Goal: Task Accomplishment & Management: Use online tool/utility

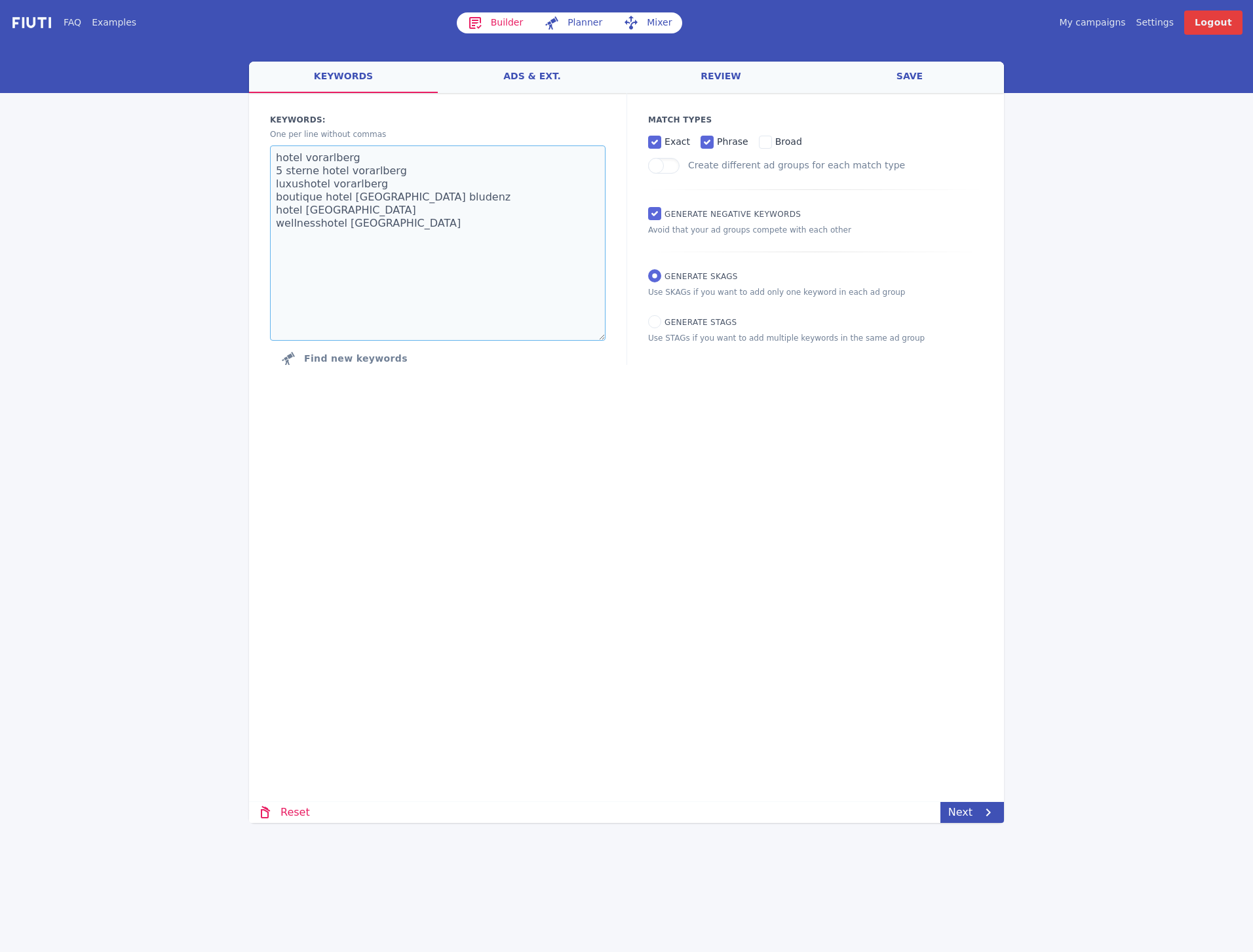
drag, startPoint x: 413, startPoint y: 249, endPoint x: 218, endPoint y: 158, distance: 215.2
click at [218, 158] on div "FAQ Examples Builder Planner Mixer My campaigns Price Settings Login Logout wel…" at bounding box center [626, 411] width 1253 height 823
paste textarea "glöcknerin obertauern"
type textarea "glöcknerin obertauern"
click at [700, 443] on div "Loading... Loading Keywords: Ad groups: One per line without commas glöcknerin …" at bounding box center [626, 378] width 755 height 571
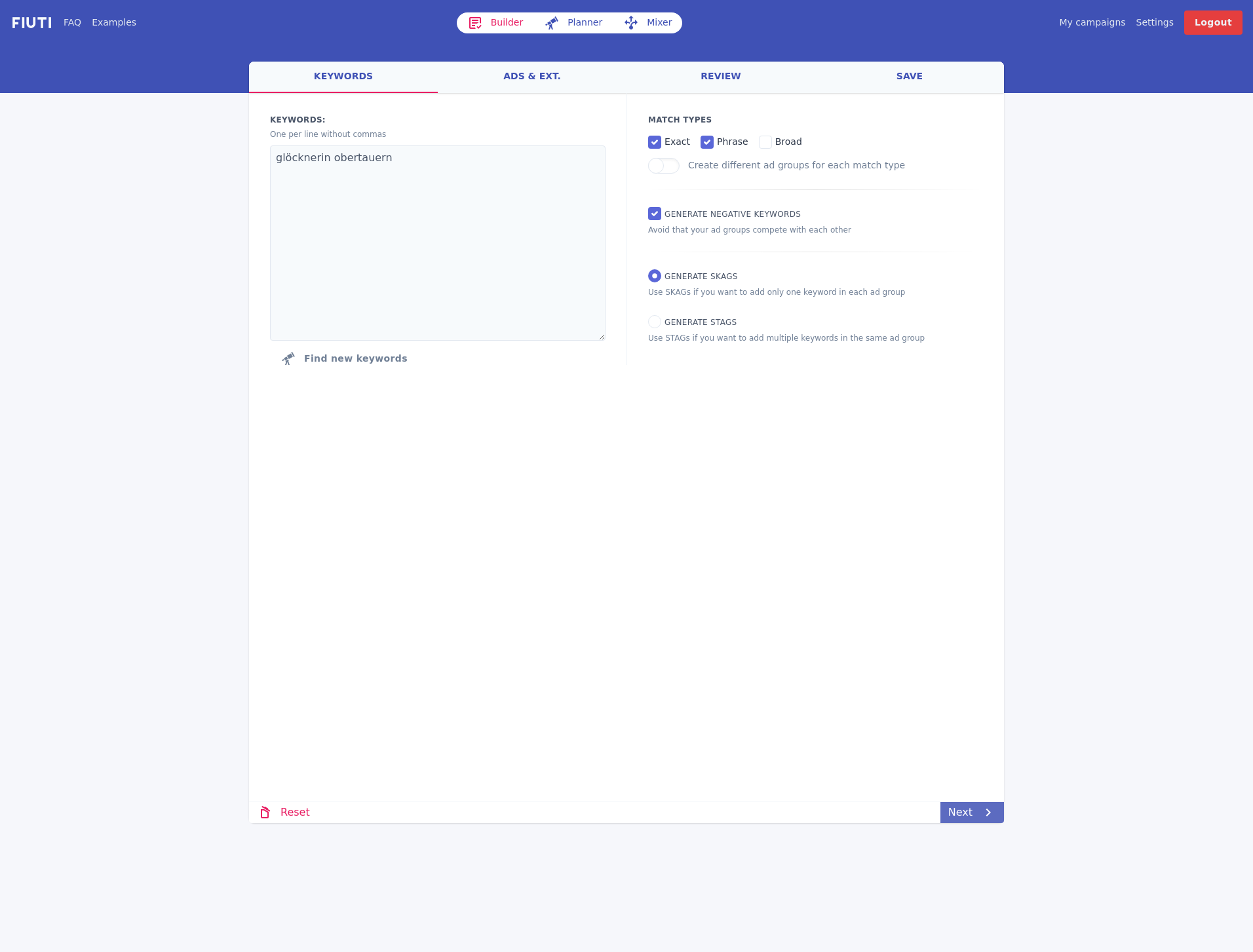
click at [967, 811] on link "Next" at bounding box center [972, 812] width 63 height 21
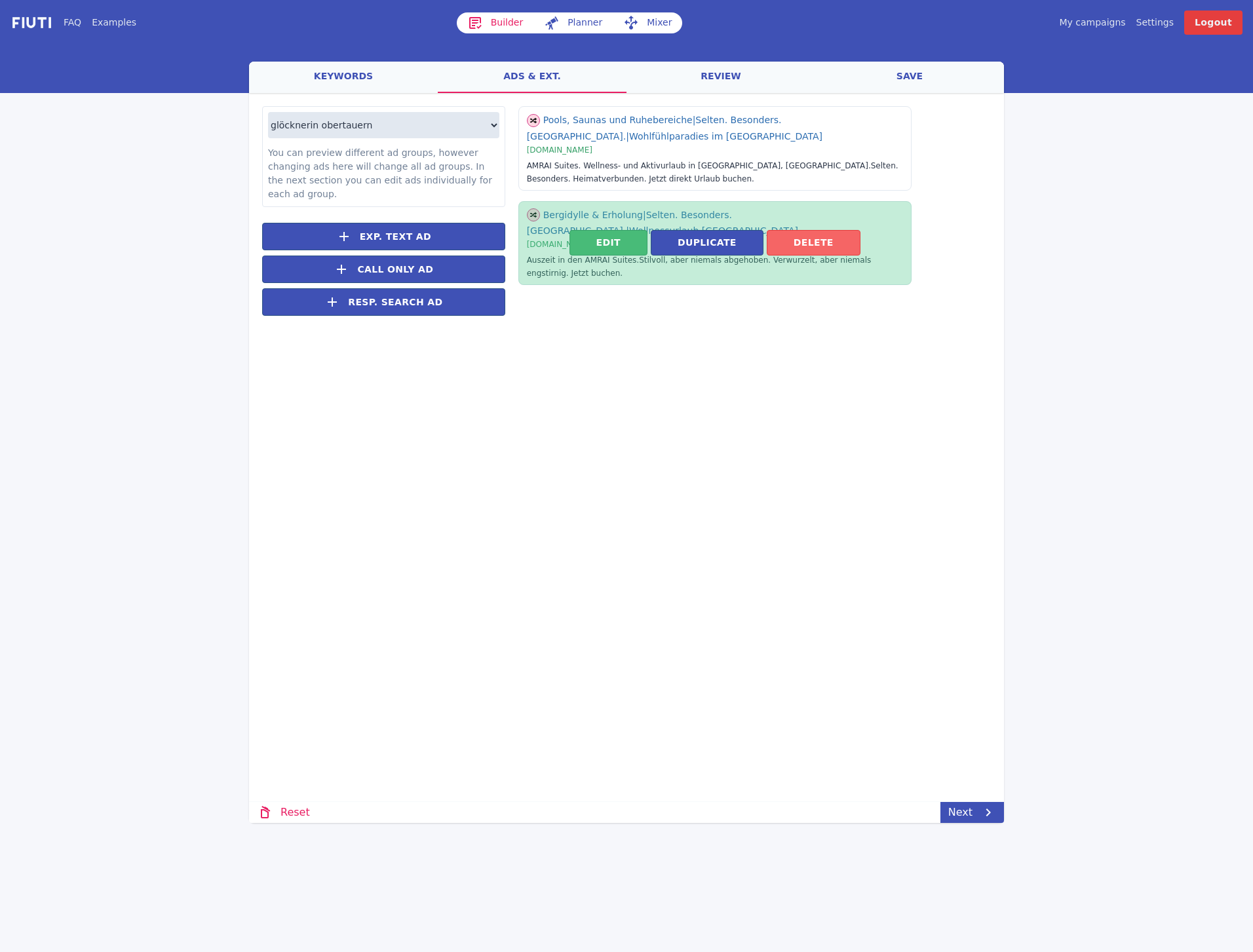
click at [826, 237] on button "Delete" at bounding box center [813, 242] width 94 height 25
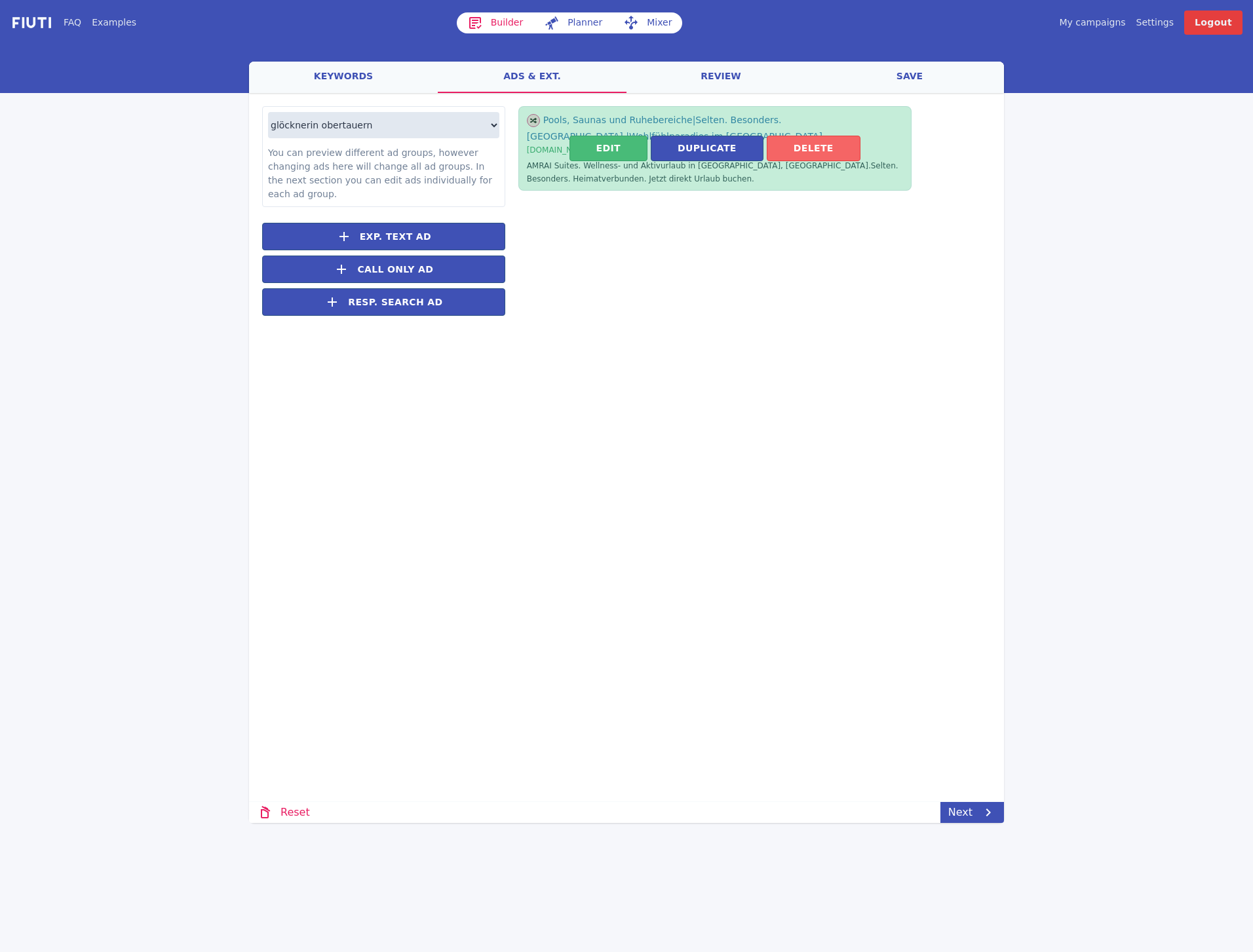
click at [812, 149] on button "Delete" at bounding box center [813, 148] width 94 height 25
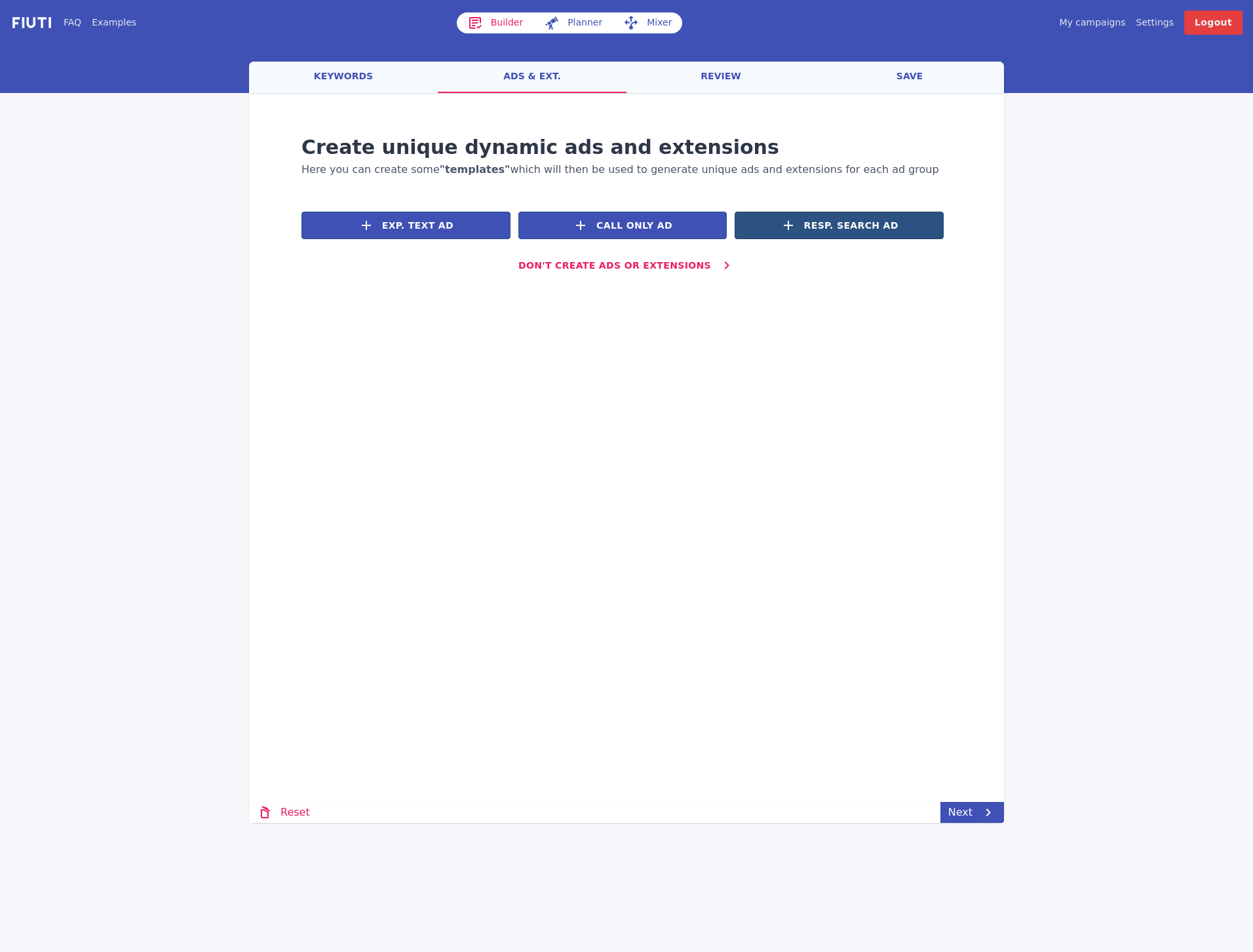
click at [825, 221] on span "Resp. Search Ad" at bounding box center [852, 226] width 95 height 14
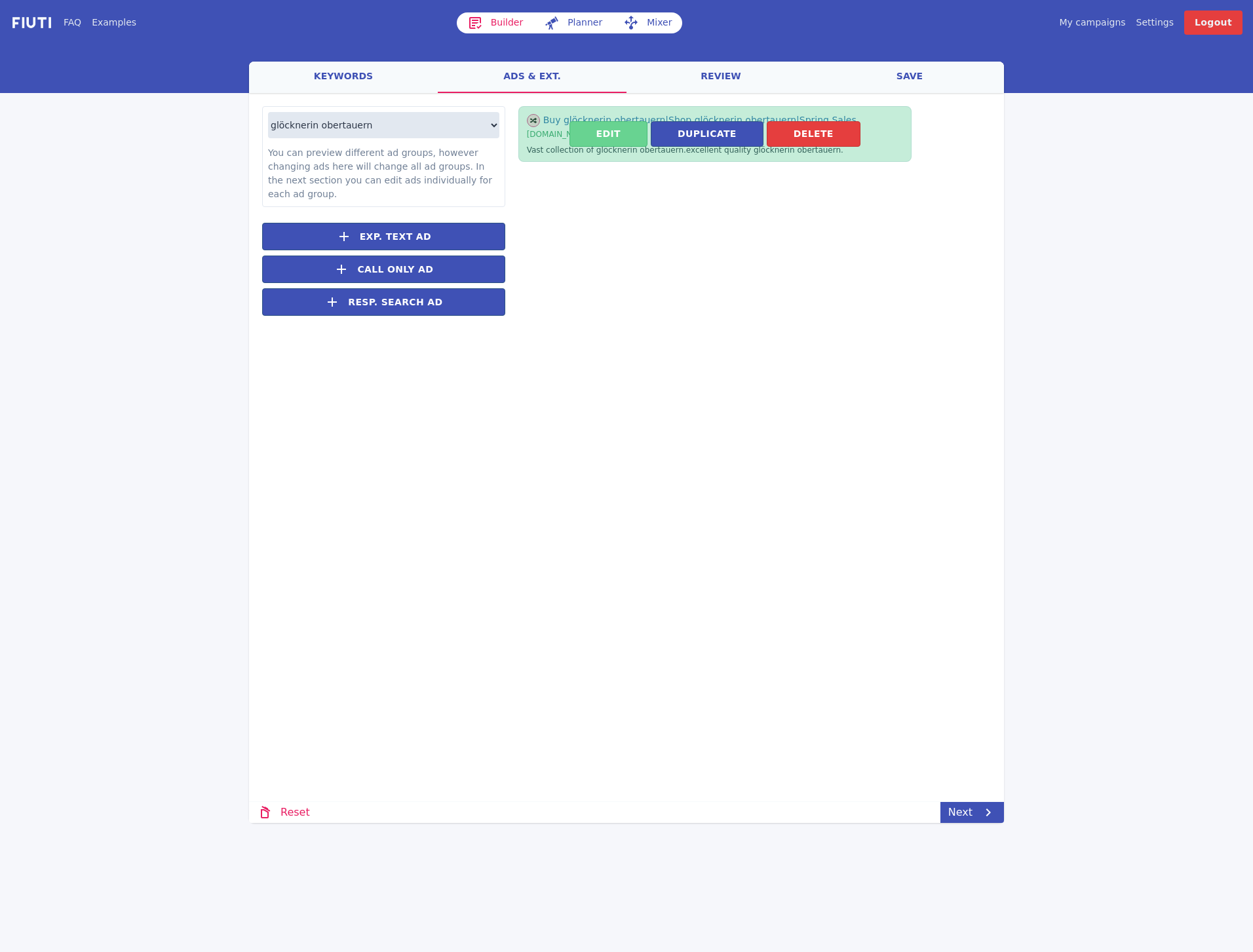
click at [612, 143] on button "Edit" at bounding box center [608, 134] width 78 height 25
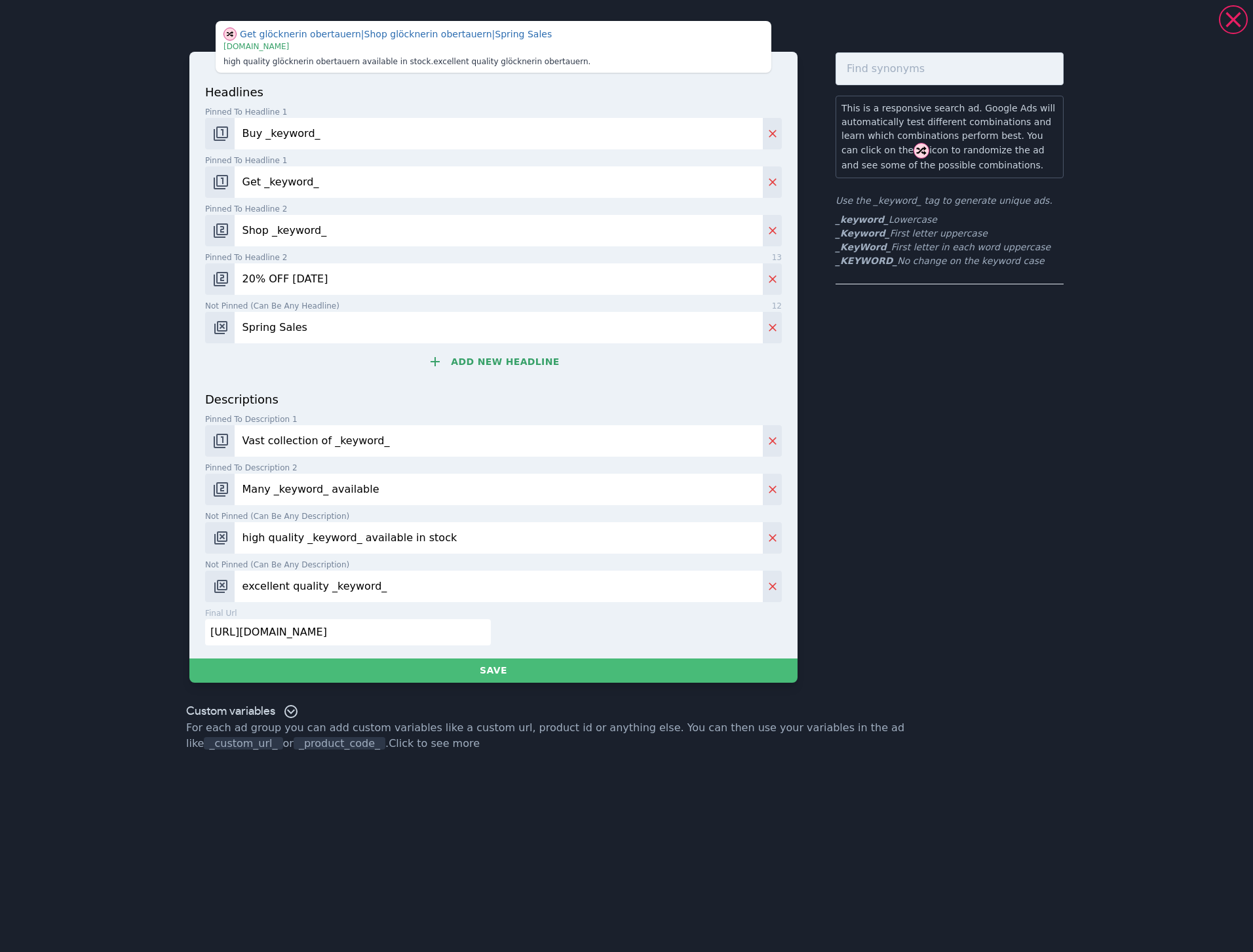
click at [400, 634] on input "[URL][DOMAIN_NAME]" at bounding box center [348, 632] width 286 height 26
paste input "[DOMAIN_NAME][URL]"
type input "[URL][DOMAIN_NAME]"
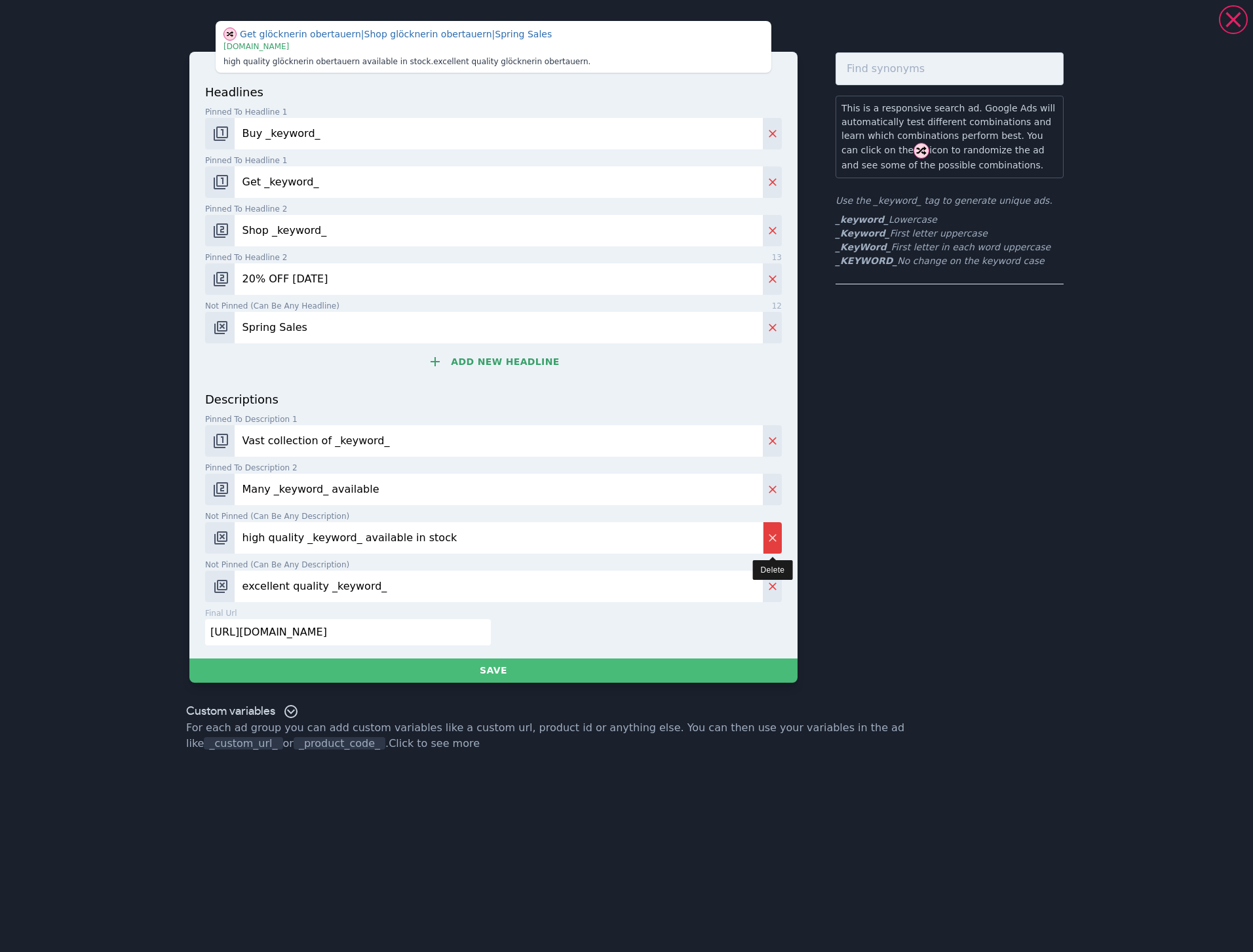
click at [772, 535] on icon "Delete" at bounding box center [772, 538] width 13 height 13
type input "excellent quality _keyword_"
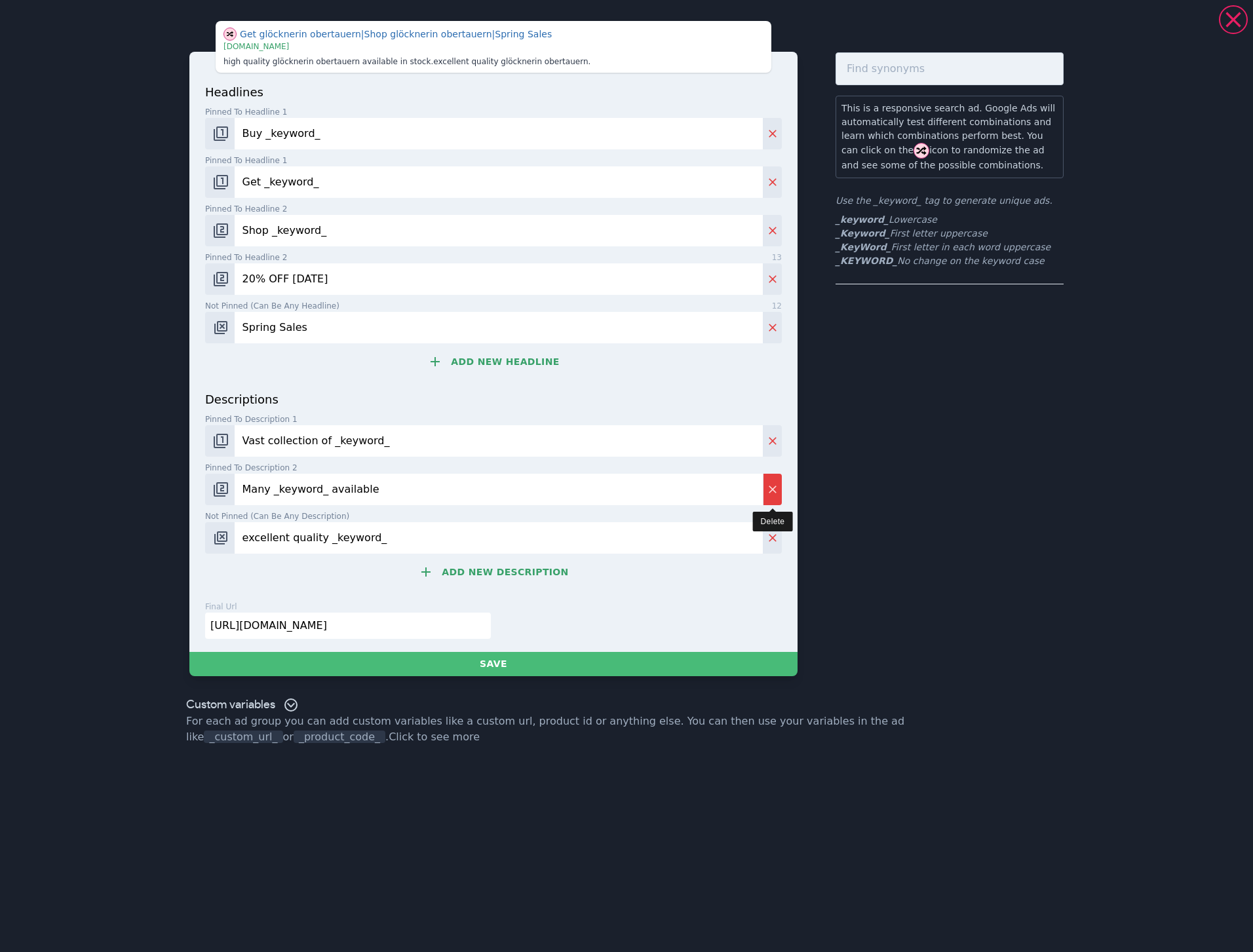
click at [765, 495] on button "Delete" at bounding box center [772, 489] width 19 height 31
type input "excellent quality _keyword_"
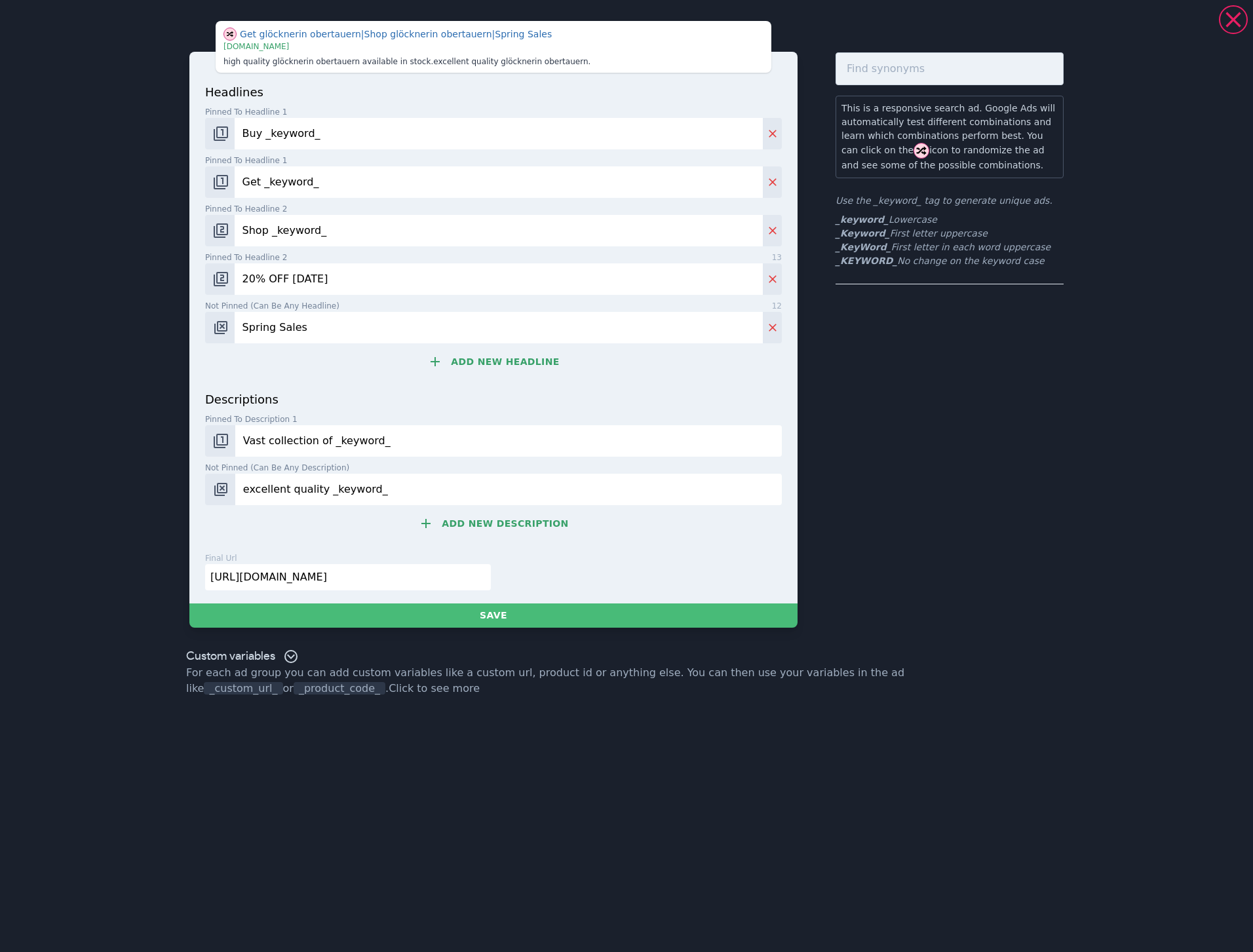
click at [770, 440] on input "Vast collection of _keyword_" at bounding box center [508, 440] width 547 height 31
click at [477, 489] on input "excellent quality _keyword_" at bounding box center [508, 489] width 547 height 31
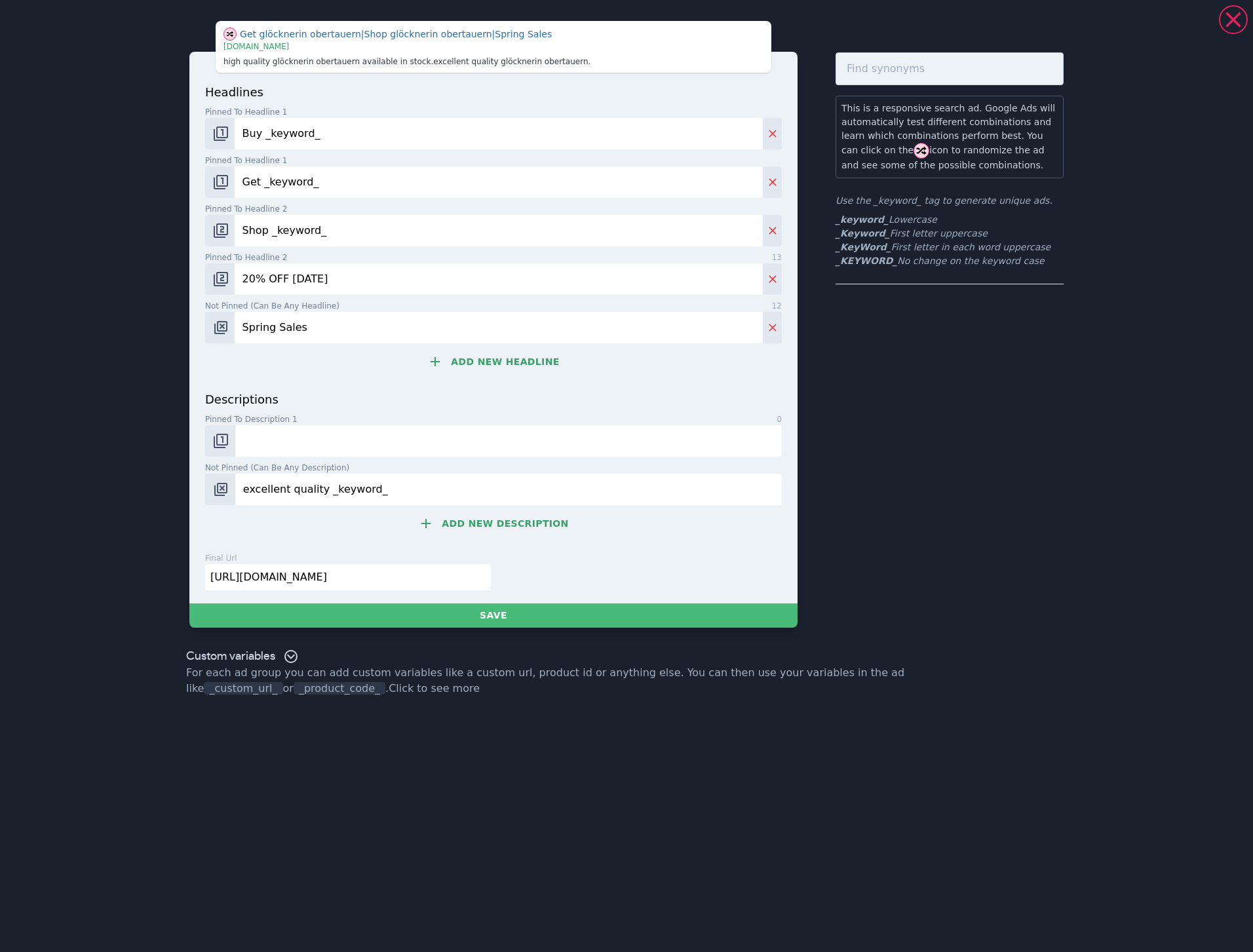
click at [477, 489] on input "excellent quality _keyword_" at bounding box center [508, 489] width 547 height 31
click at [210, 443] on button "Change pinned position" at bounding box center [220, 440] width 30 height 31
drag, startPoint x: 217, startPoint y: 437, endPoint x: 253, endPoint y: 445, distance: 36.9
click at [218, 437] on img "Change pinned position" at bounding box center [221, 441] width 16 height 16
click at [776, 316] on button "Delete" at bounding box center [772, 328] width 19 height 31
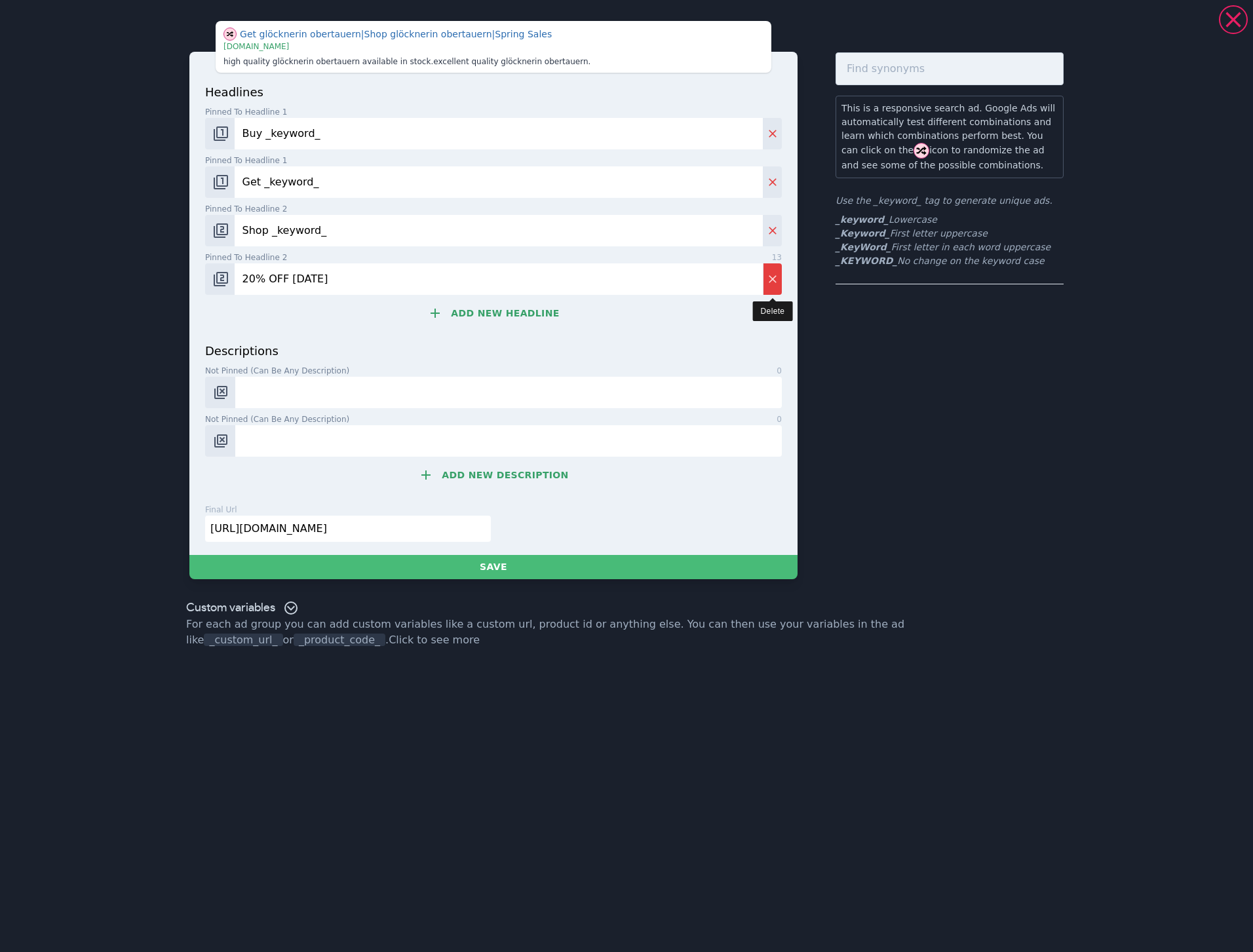
click at [772, 274] on icon "Delete" at bounding box center [772, 279] width 13 height 13
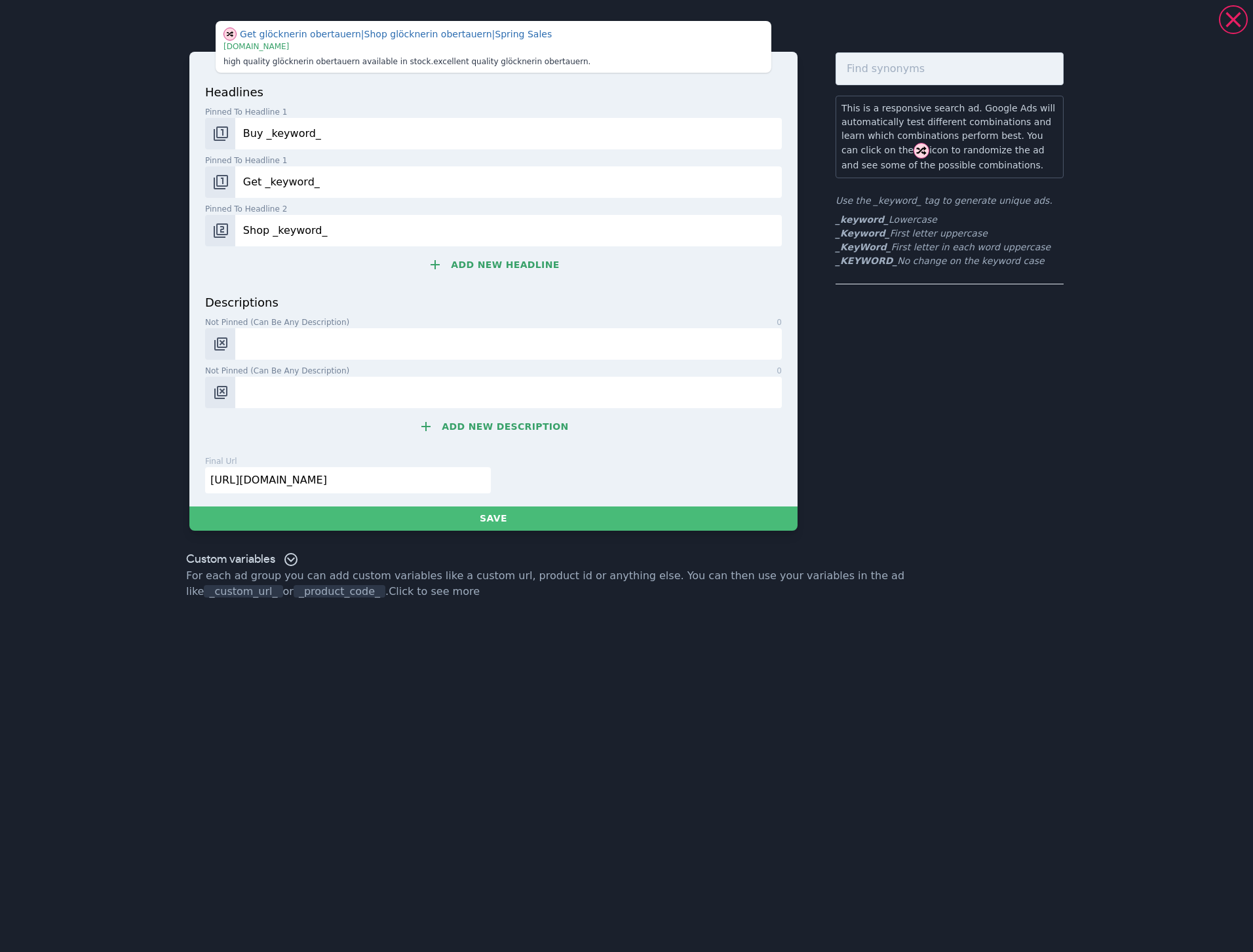
click at [577, 242] on input "Shop _keyword_" at bounding box center [508, 230] width 547 height 31
click at [483, 201] on div "headlines Pinned to headline 1 13 Buy _keyword_ Pinned to headline 1 13 Get _ke…" at bounding box center [494, 188] width 577 height 210
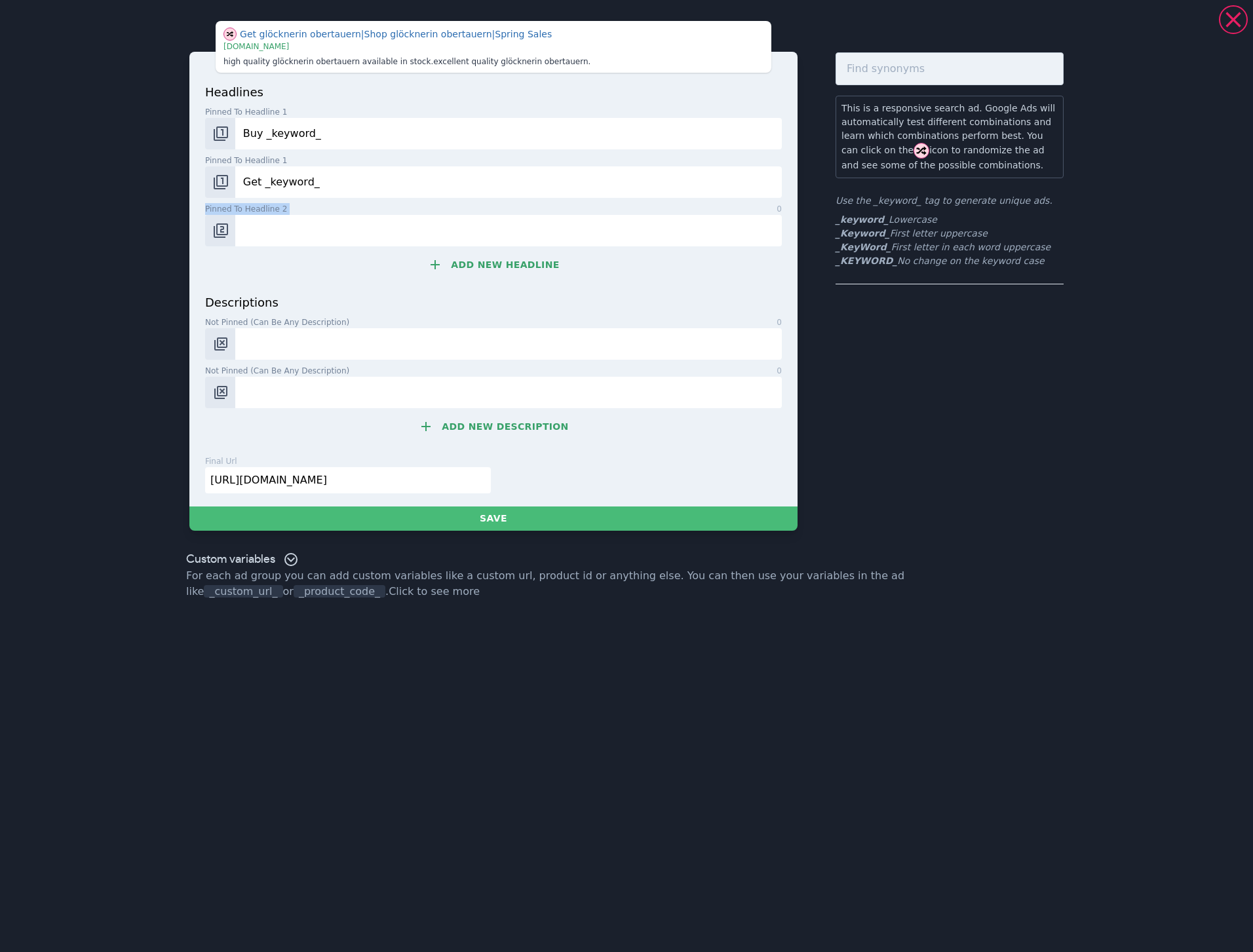
click at [483, 201] on div "headlines Pinned to headline 1 13 Buy _keyword_ Pinned to headline 1 13 Get _ke…" at bounding box center [494, 188] width 577 height 210
click at [480, 181] on input "Get _keyword_" at bounding box center [508, 182] width 547 height 31
click at [412, 121] on input "Buy _keyword_" at bounding box center [508, 133] width 547 height 31
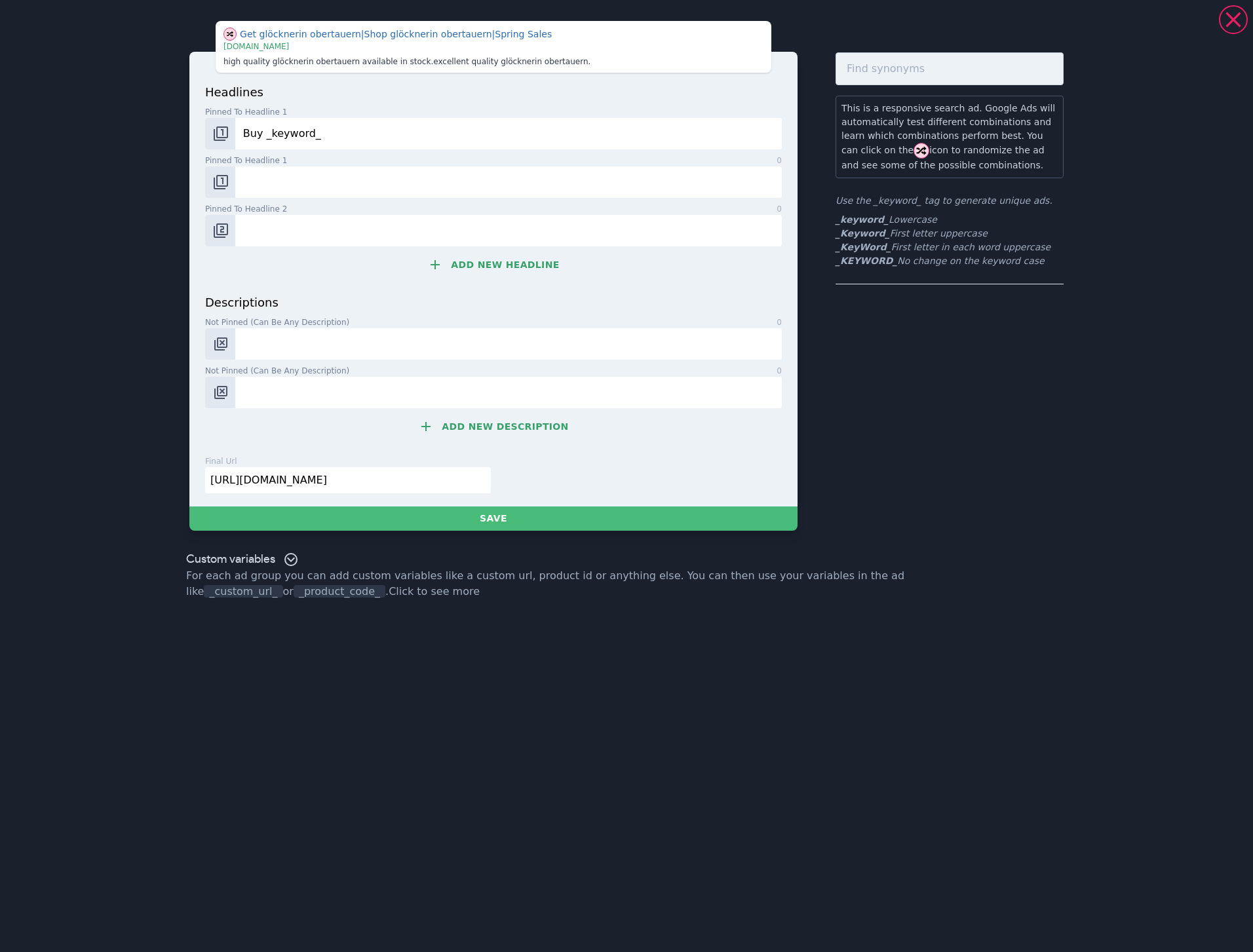
click at [411, 127] on input "Buy _keyword_" at bounding box center [508, 133] width 547 height 31
click at [226, 131] on img "Change pinned position" at bounding box center [221, 134] width 16 height 16
drag, startPoint x: 225, startPoint y: 131, endPoint x: 229, endPoint y: 167, distance: 36.2
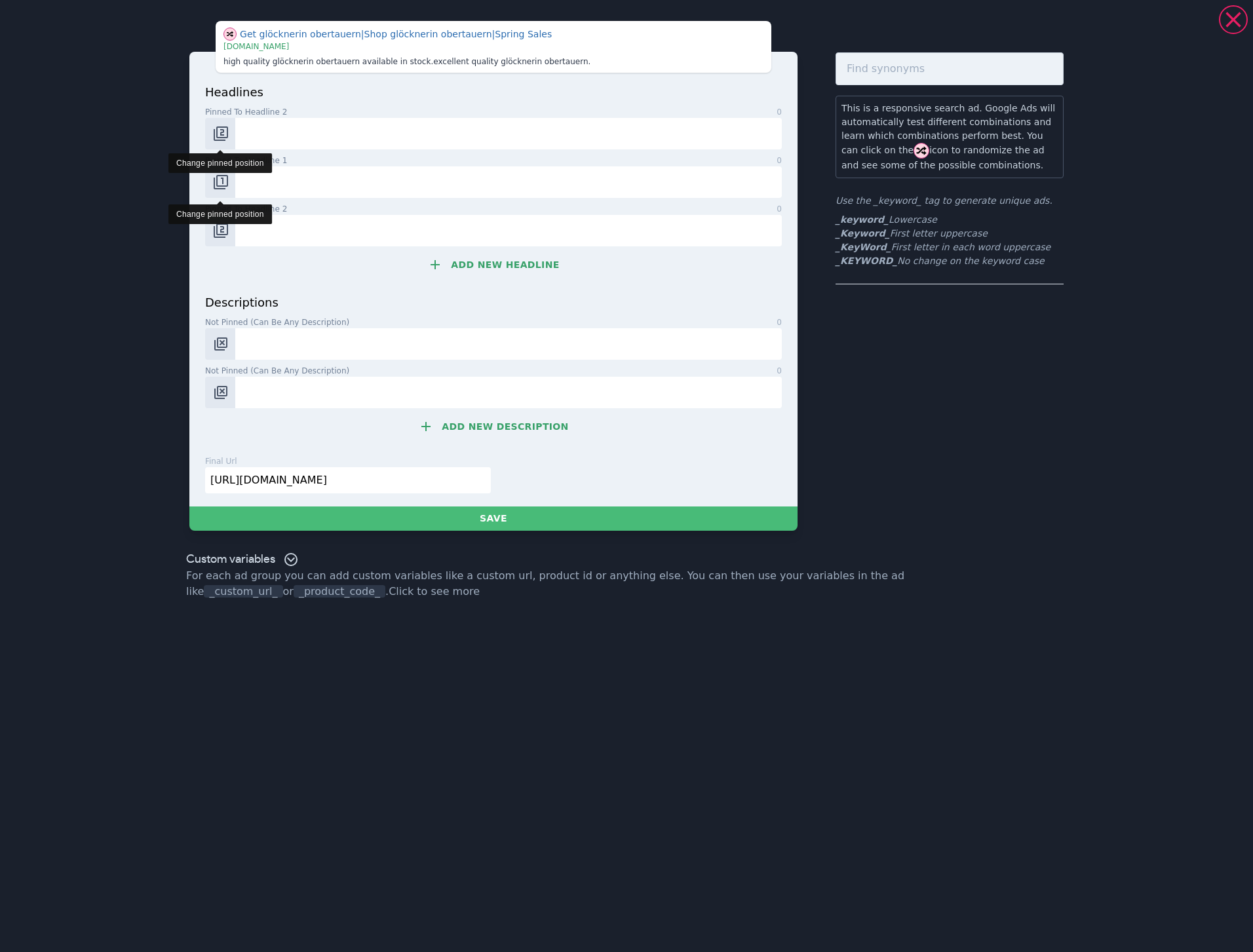
click at [225, 131] on img "Change pinned position" at bounding box center [221, 134] width 16 height 16
click at [222, 184] on img "Change pinned position" at bounding box center [221, 182] width 16 height 16
click at [215, 181] on img "Change pinned position" at bounding box center [221, 182] width 16 height 16
click at [229, 189] on button "Change pinned position" at bounding box center [220, 182] width 30 height 31
click at [216, 138] on img "Change pinned position" at bounding box center [221, 134] width 16 height 16
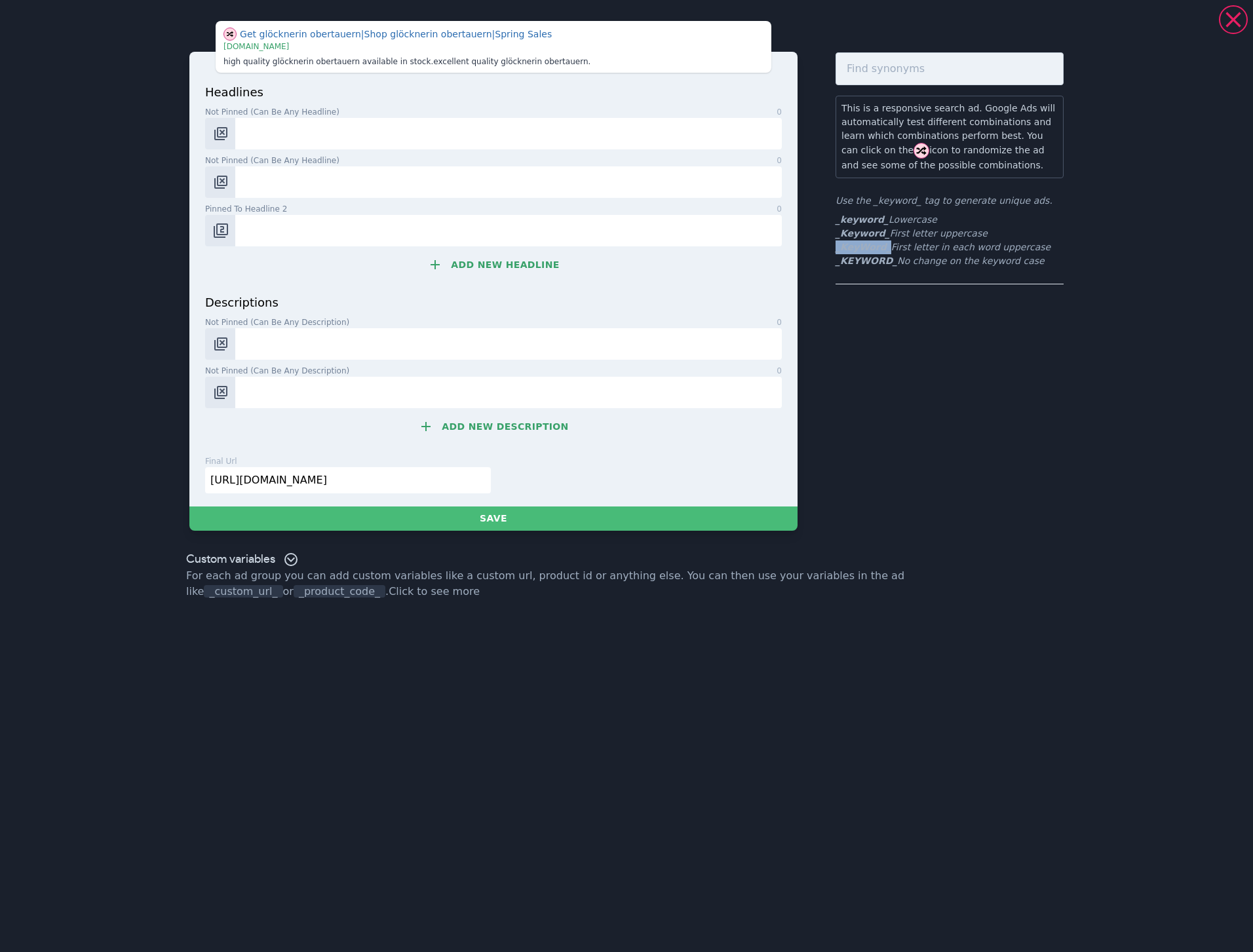
drag, startPoint x: 849, startPoint y: 248, endPoint x: 885, endPoint y: 246, distance: 36.1
click at [885, 246] on div "Get glöcknerin obertauern | Shop glöcknerin obertauern | Spring Sales | [DOMAIN…" at bounding box center [626, 276] width 944 height 542
copy b "_KeyWord_"
click at [275, 130] on input "Not pinned (Can be any headline) 0" at bounding box center [508, 133] width 547 height 31
paste input "_KeyWord_"
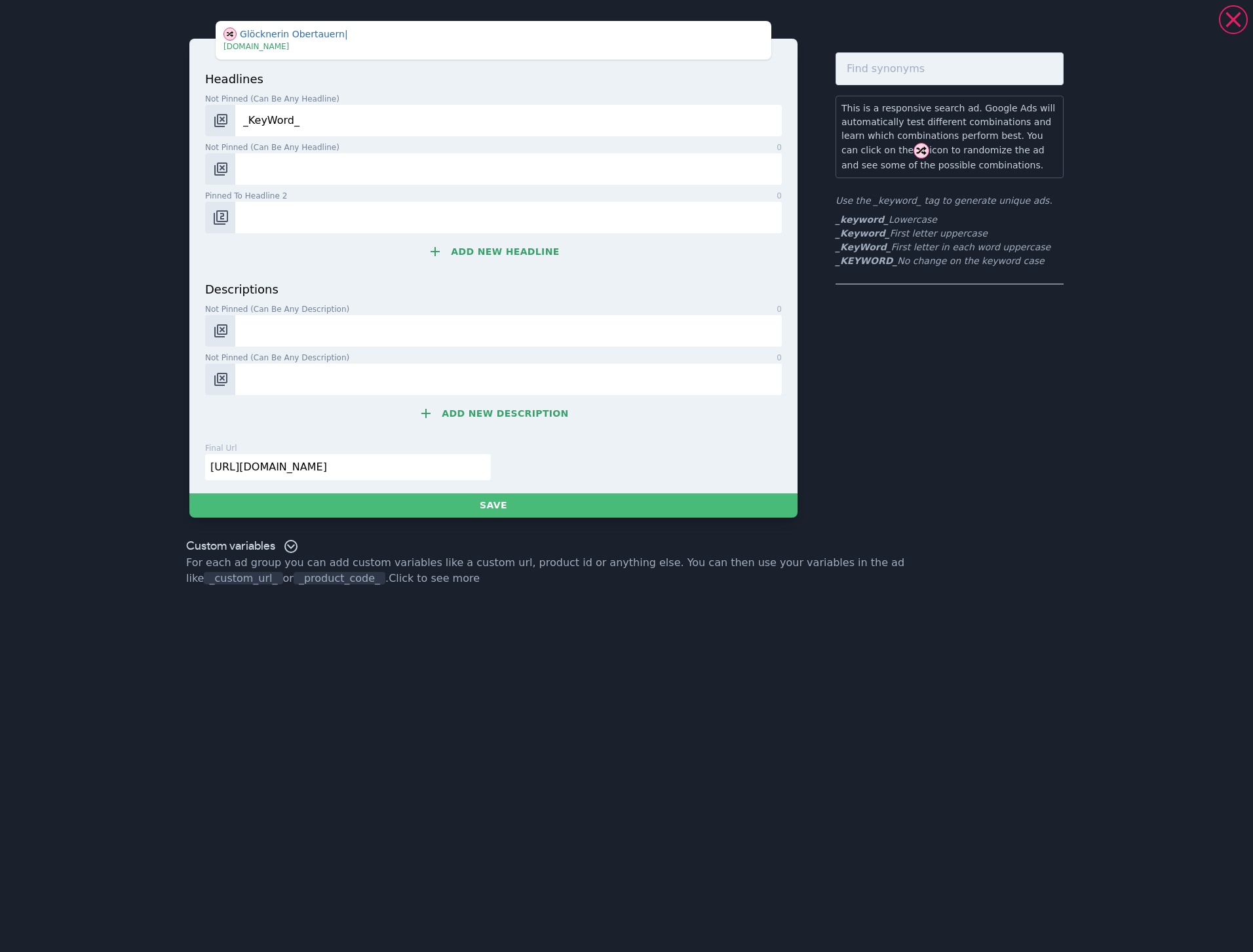
type input "_KeyWord_"
click at [253, 167] on input "Not pinned (Can be any headline) 0" at bounding box center [508, 169] width 547 height 31
paste input "Hotel Glöcknerin"
type input "Hotel Glöcknerin"
click at [297, 221] on input "Pinned to headline 2 0" at bounding box center [508, 217] width 547 height 31
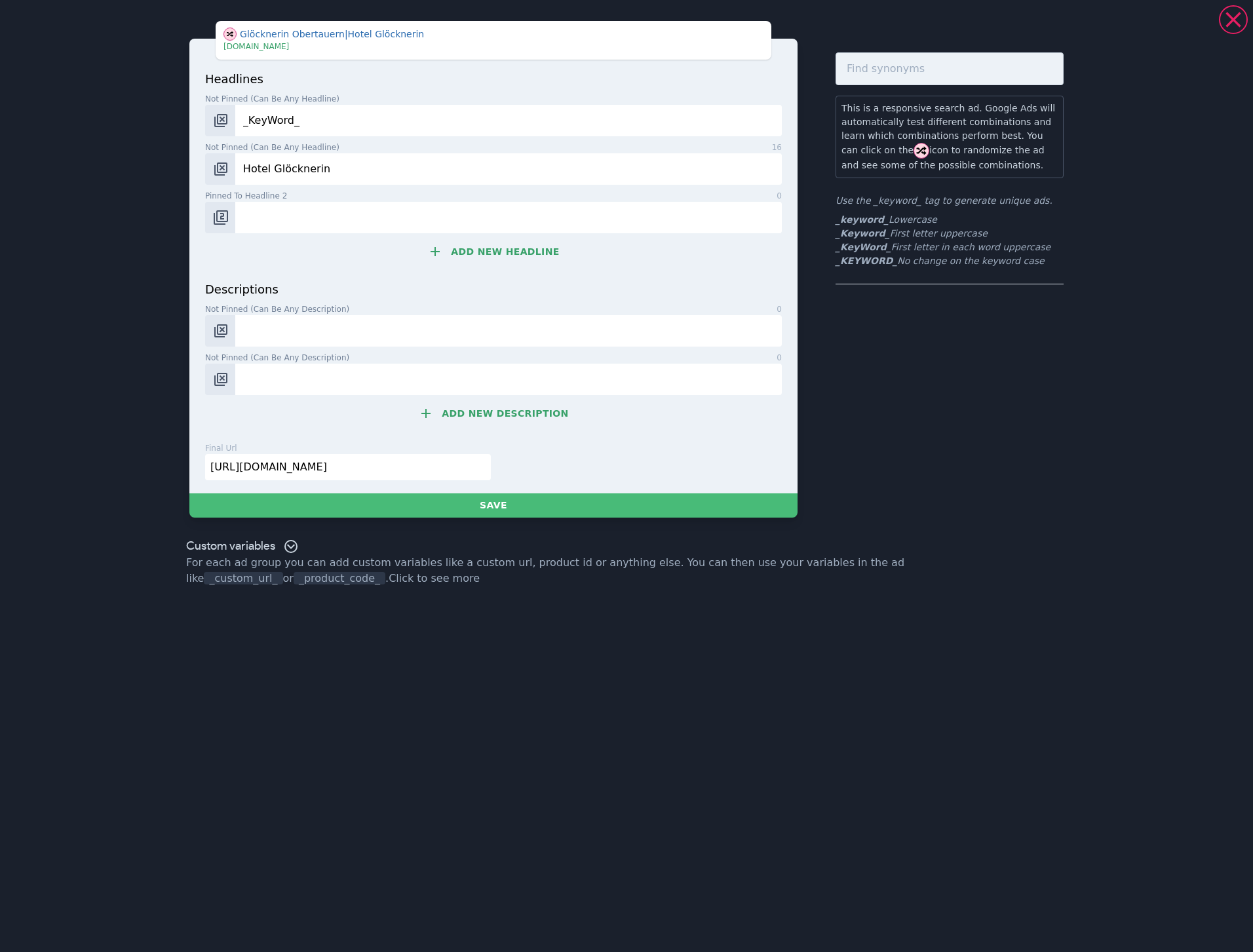
paste input "Hotel Glöcknerin in [GEOGRAPHIC_DATA]"
click at [246, 213] on input "Hotel Glöcknerin in [GEOGRAPHIC_DATA]" at bounding box center [508, 217] width 547 height 31
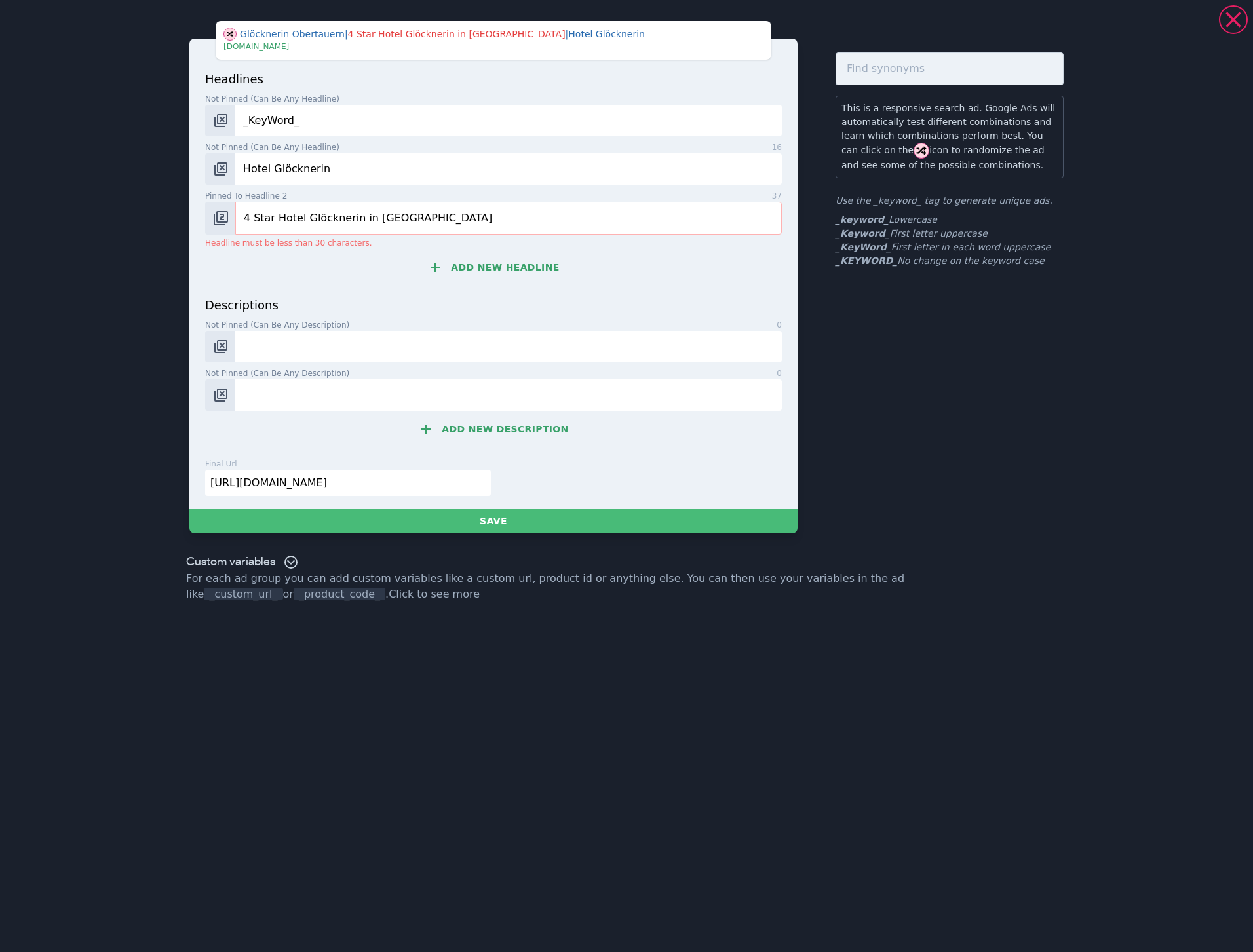
drag, startPoint x: 353, startPoint y: 215, endPoint x: 475, endPoint y: 215, distance: 122.0
click at [475, 215] on input "4 Star Hotel Glöcknerin in [GEOGRAPHIC_DATA]" at bounding box center [508, 218] width 547 height 33
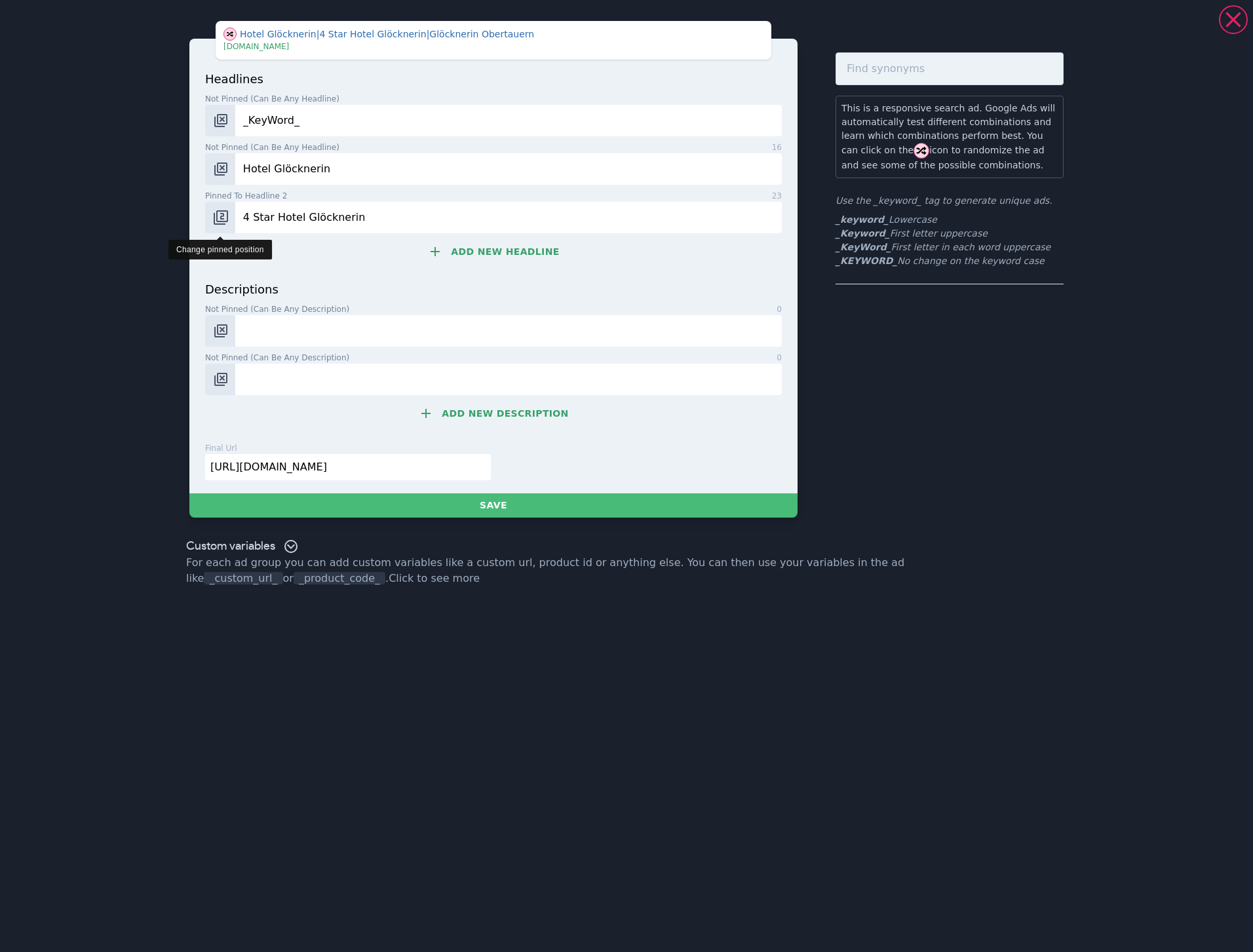
type input "4 Star Hotel Glöcknerin"
click at [220, 219] on img "Change pinned position" at bounding box center [221, 218] width 16 height 16
click at [222, 221] on img "Change pinned position" at bounding box center [221, 218] width 16 height 16
click at [487, 247] on button "Add new headline" at bounding box center [494, 252] width 577 height 26
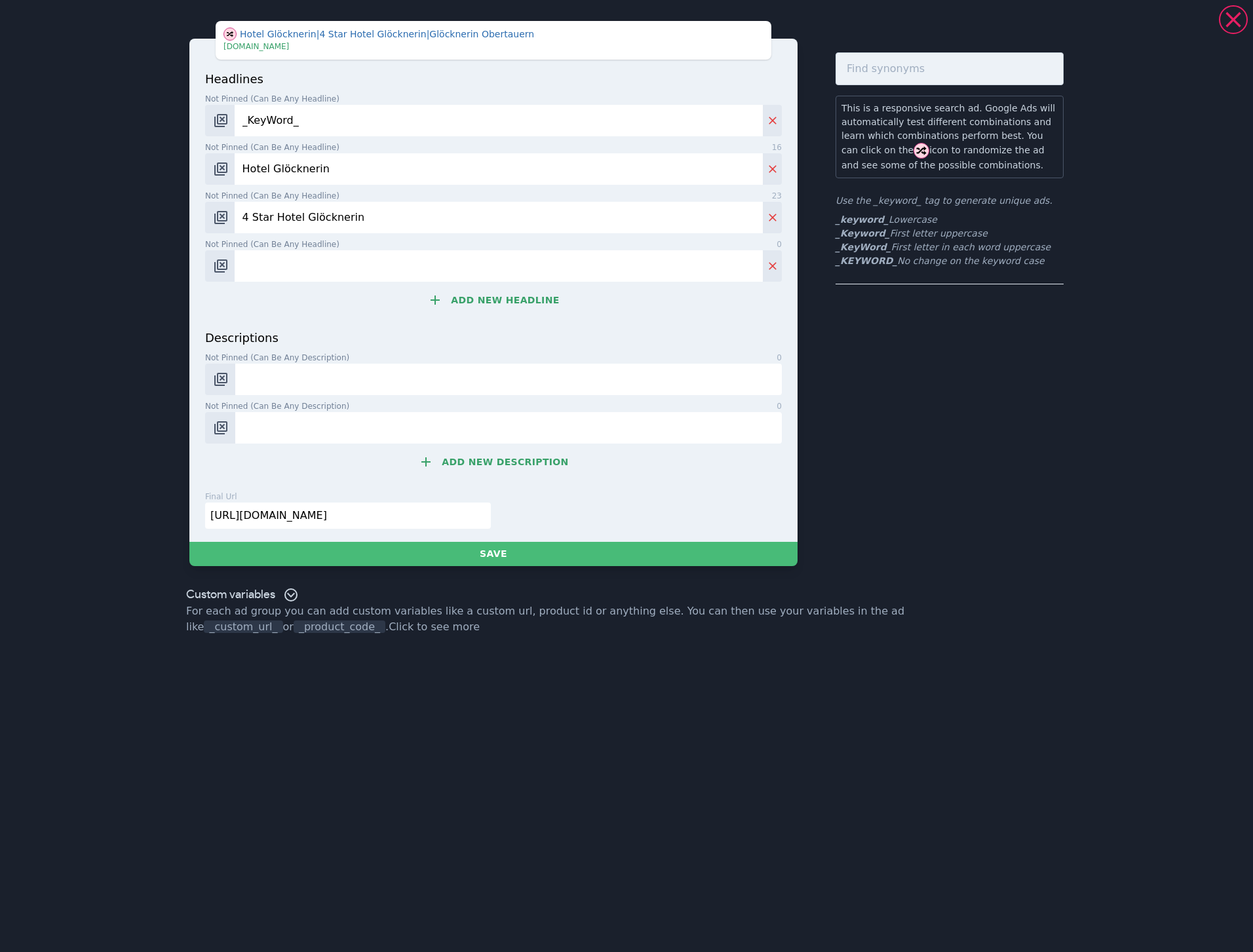
click at [509, 303] on button "Add new headline" at bounding box center [494, 300] width 577 height 26
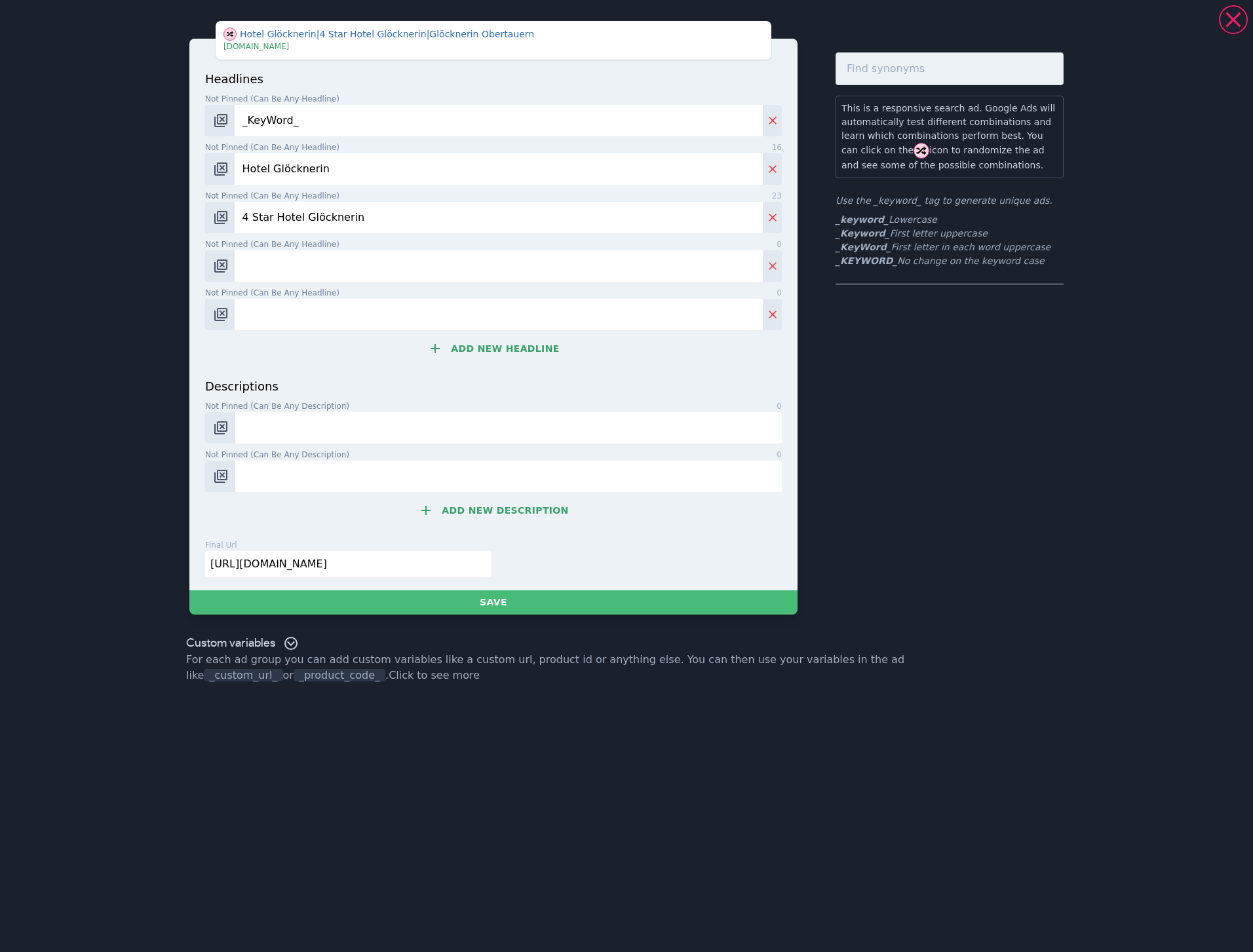
click at [510, 352] on button "Add new headline" at bounding box center [494, 349] width 577 height 26
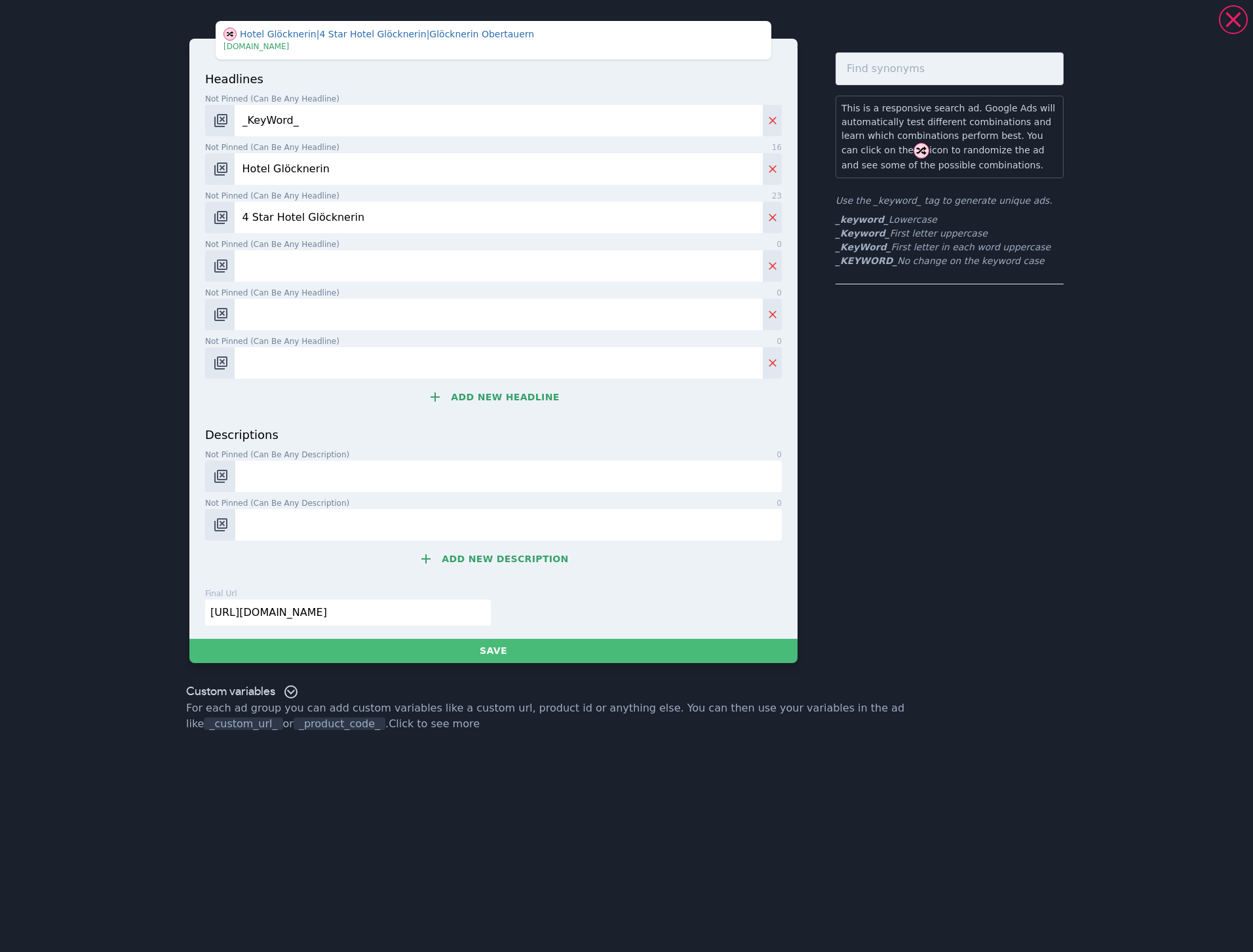
click at [448, 366] on input "Not pinned (Can be any headline) 0" at bounding box center [499, 362] width 529 height 31
paste input "directly on the slopes"
drag, startPoint x: 247, startPoint y: 359, endPoint x: 234, endPoint y: 359, distance: 13.0
click at [234, 359] on input "directly on the slopes" at bounding box center [499, 362] width 529 height 31
click at [317, 360] on input "Directly on the slopes" at bounding box center [499, 362] width 529 height 31
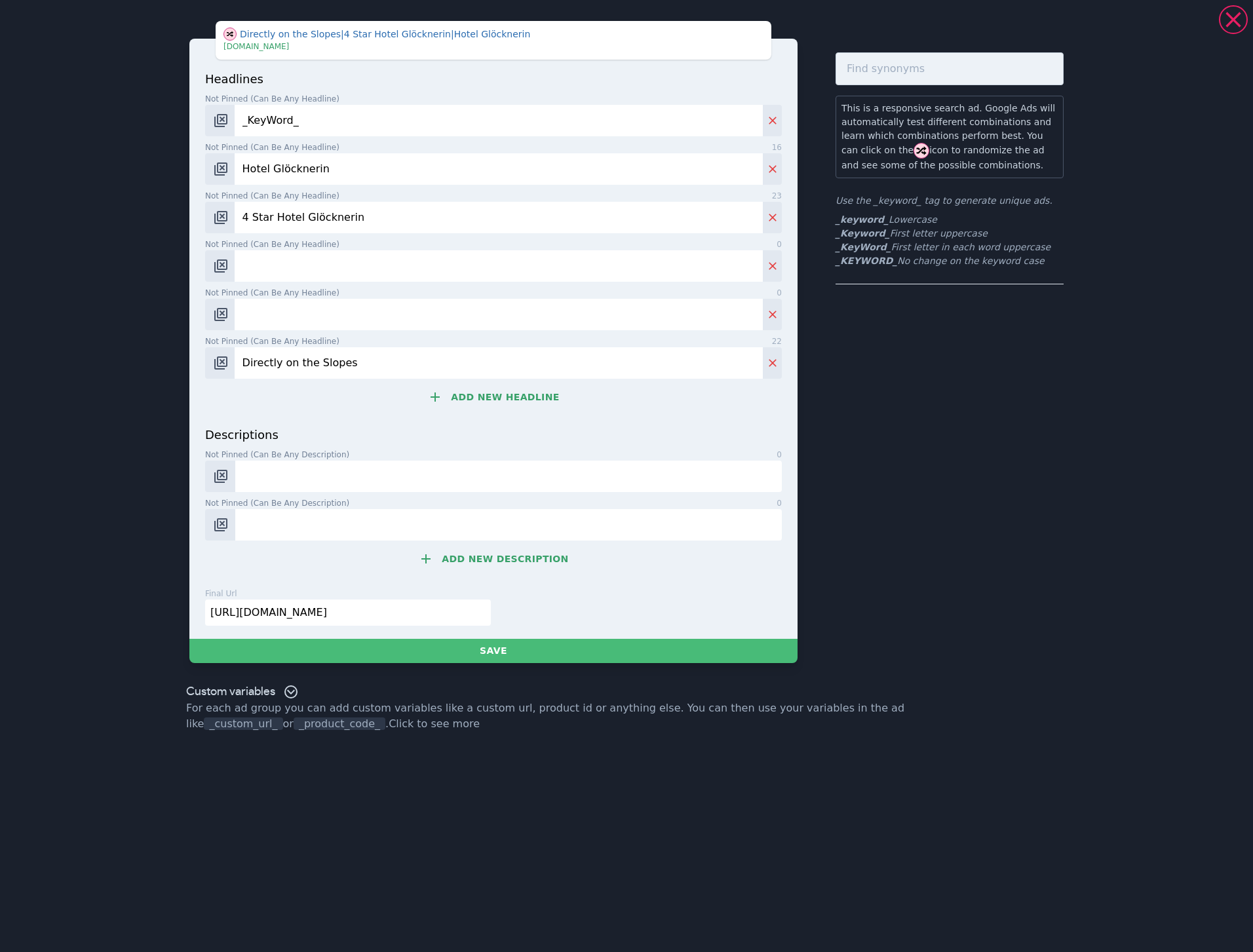
type input "Directly on the Slopes"
click at [375, 267] on input "Not pinned (Can be any headline) 0" at bounding box center [499, 266] width 529 height 31
paste input "Obertauern, [GEOGRAPHIC_DATA]"
click at [299, 266] on input "Obertauern, [GEOGRAPHIC_DATA]" at bounding box center [499, 266] width 529 height 31
type input "Obertauern | [GEOGRAPHIC_DATA]"
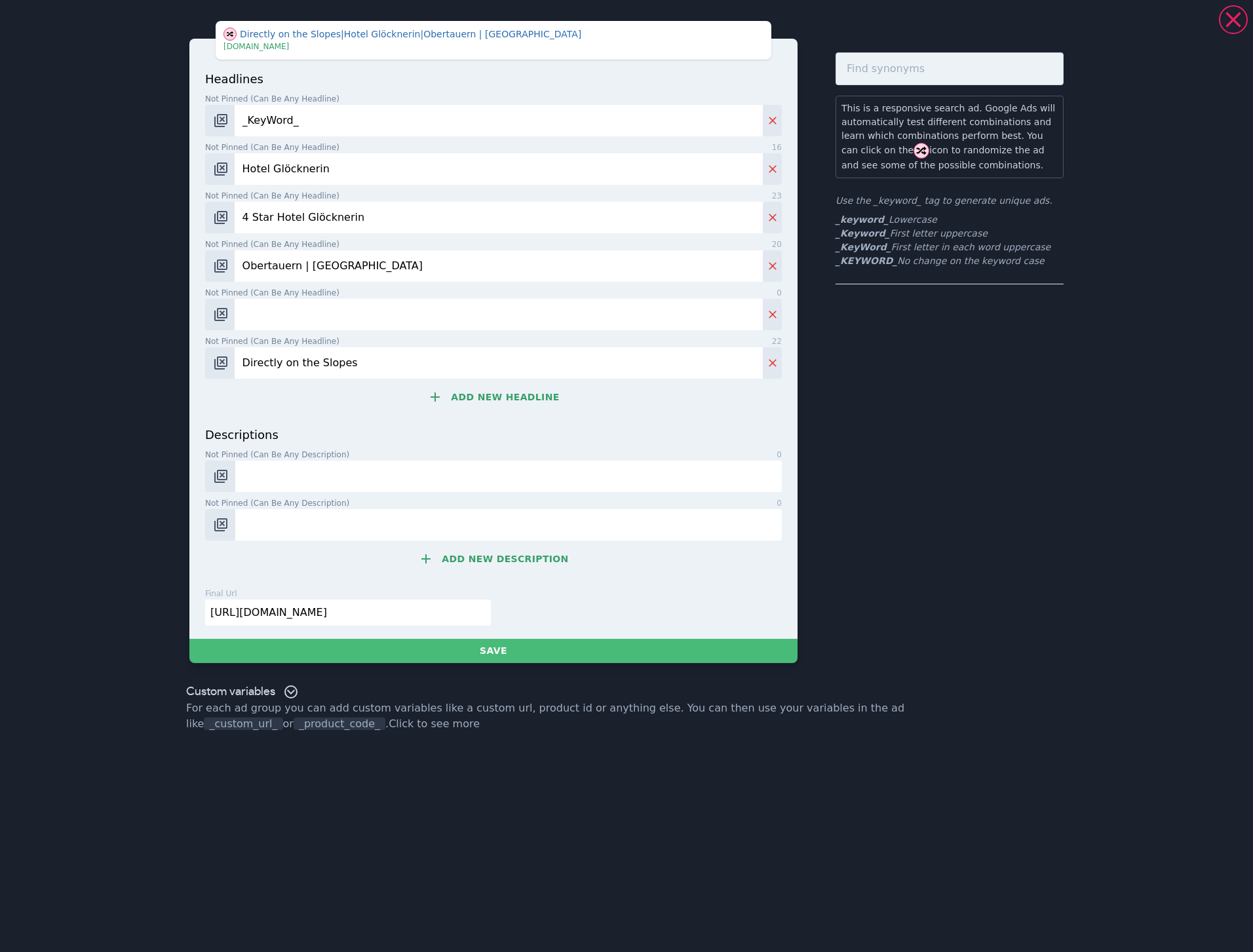
click at [327, 314] on input "Not pinned (Can be any headline) 0" at bounding box center [499, 314] width 529 height 31
paste input "pure Alpine bliss"
click at [237, 312] on input "pure Alpine bliss" at bounding box center [499, 314] width 529 height 31
click at [301, 314] on input "Pure Alpine bliss" at bounding box center [499, 314] width 529 height 31
type input "Pure Alpine Bliss"
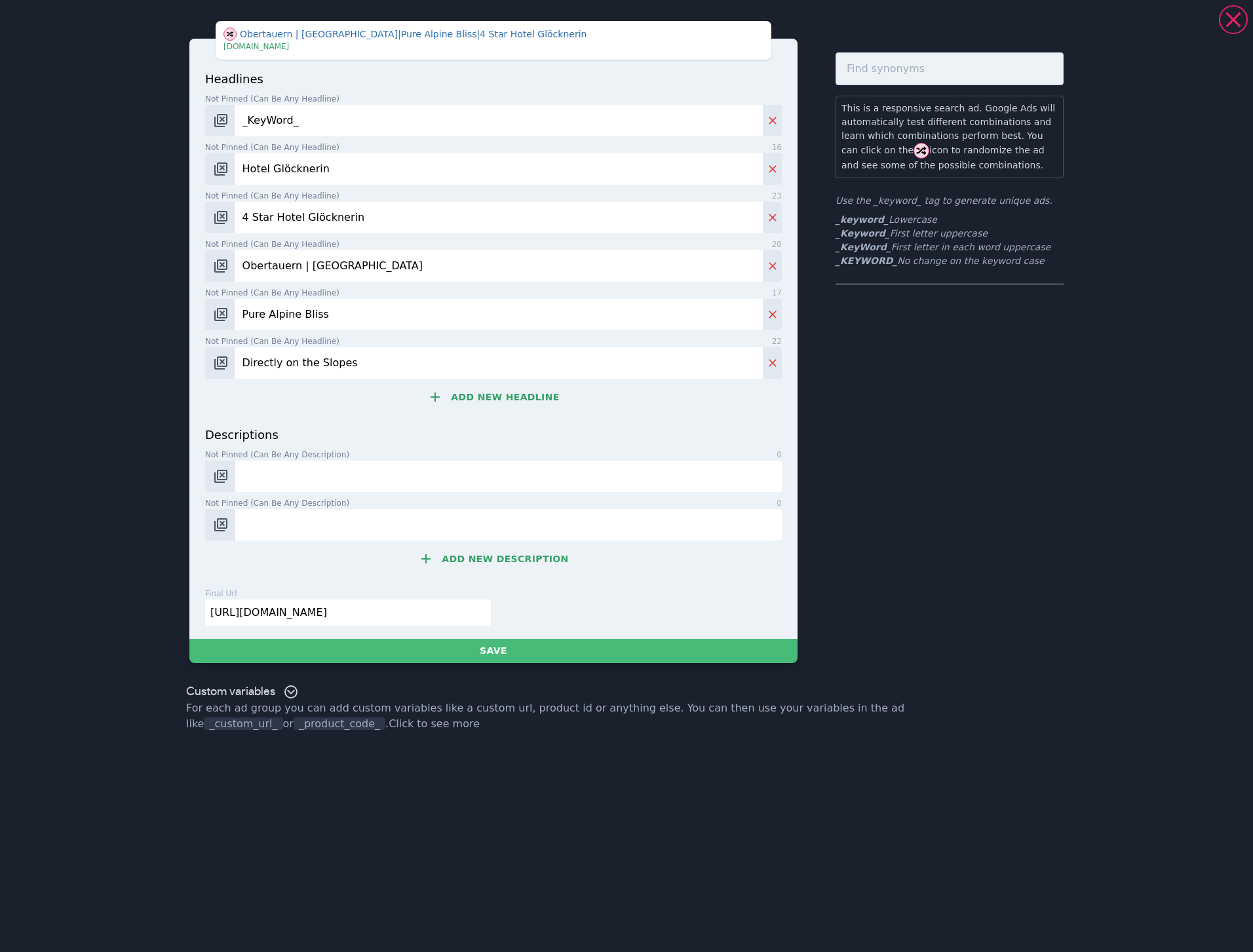
click at [481, 393] on button "Add new headline" at bounding box center [494, 397] width 577 height 26
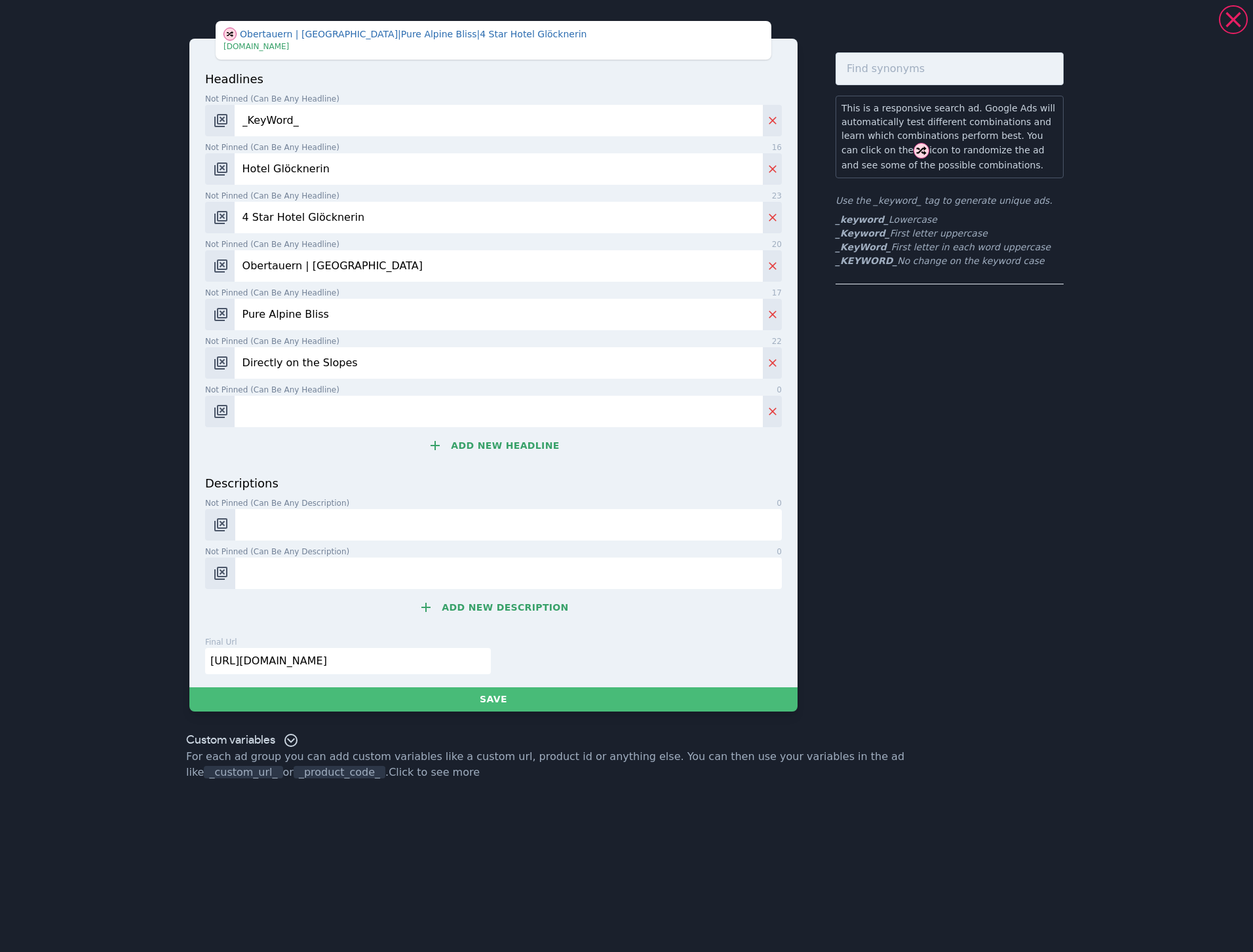
click at [446, 410] on input "Not pinned (Can be any headline) 0" at bounding box center [499, 411] width 529 height 31
paste input "Ski-in, ski-out"
click at [264, 408] on input "Ski-in, ski-out" at bounding box center [499, 411] width 529 height 31
click at [368, 415] on input "Ski-In, ski-out" at bounding box center [499, 411] width 529 height 31
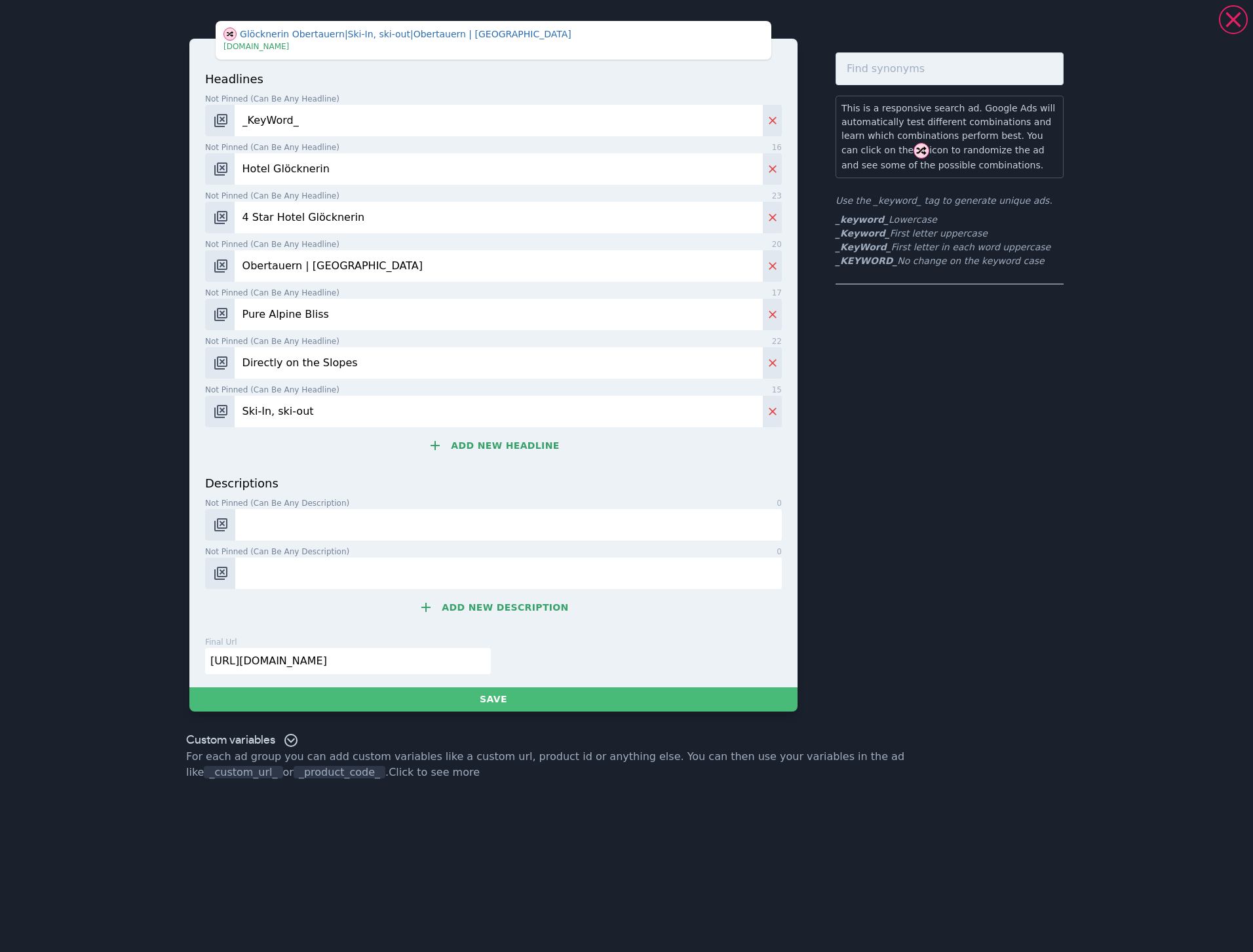
click at [368, 415] on input "Ski-In, ski-out" at bounding box center [499, 411] width 529 height 31
click at [367, 415] on input "Ski-In, ski-out" at bounding box center [499, 411] width 529 height 31
click at [354, 408] on input "Ski-In, ski-out" at bounding box center [499, 411] width 529 height 31
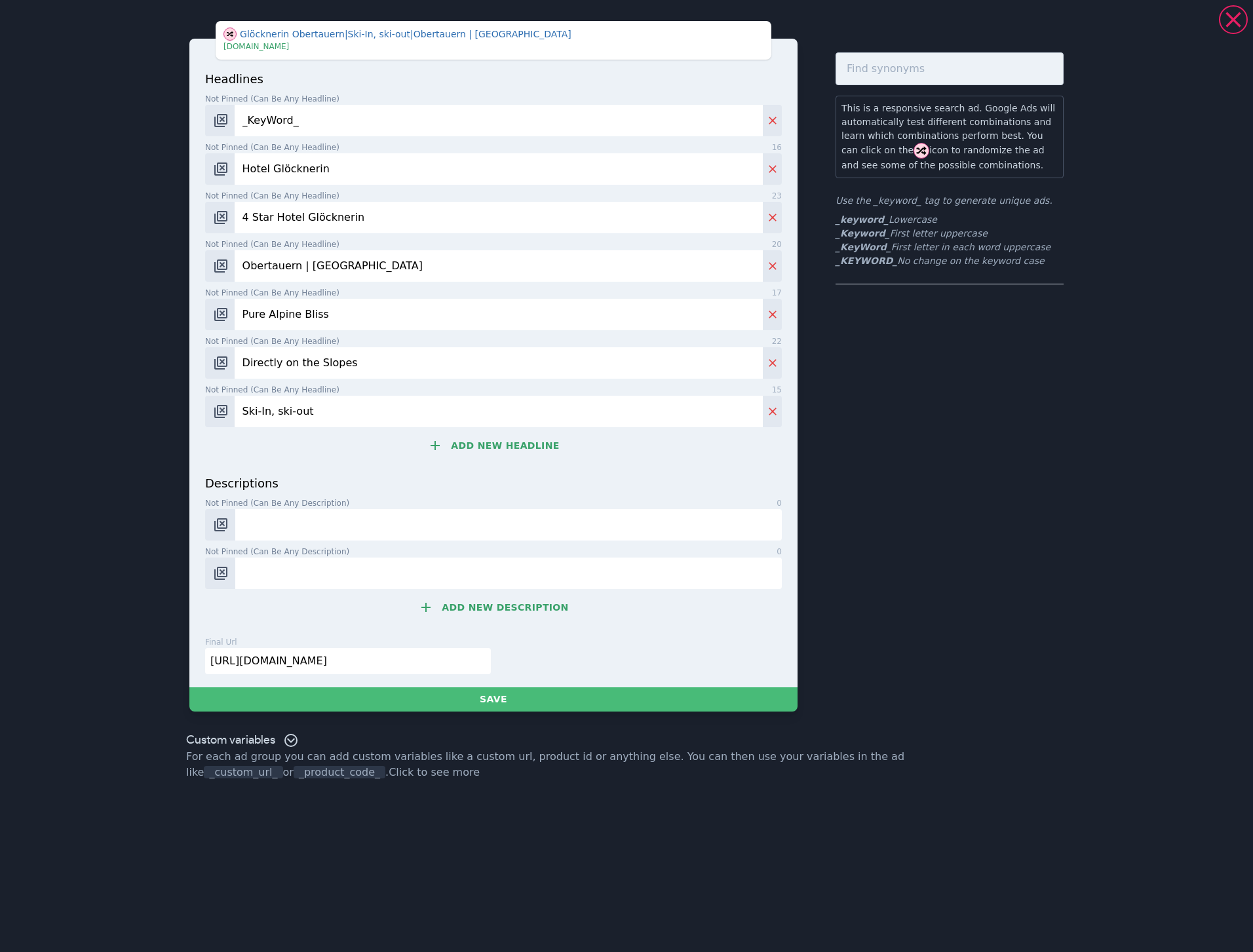
paste input "in/Ski"
click at [273, 409] on input "Ski-in/Ski-out" at bounding box center [499, 411] width 529 height 31
click at [270, 408] on input "Ski-in/ Ski-out" at bounding box center [499, 411] width 529 height 31
click at [344, 410] on input "Ski-in / Ski-out" at bounding box center [499, 411] width 529 height 31
type input "Ski-in / Ski-out"
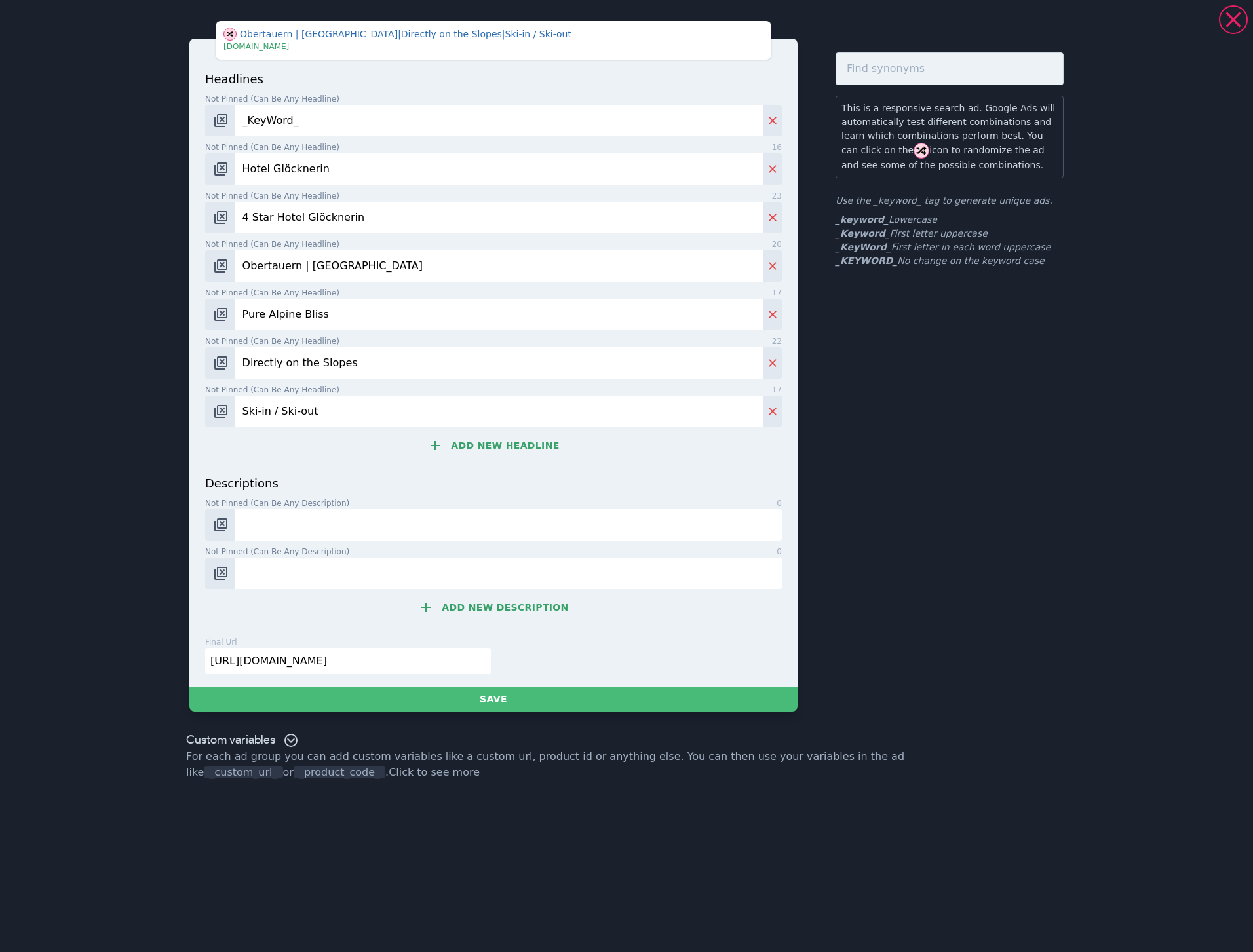
click at [489, 446] on button "Add new headline" at bounding box center [494, 445] width 577 height 26
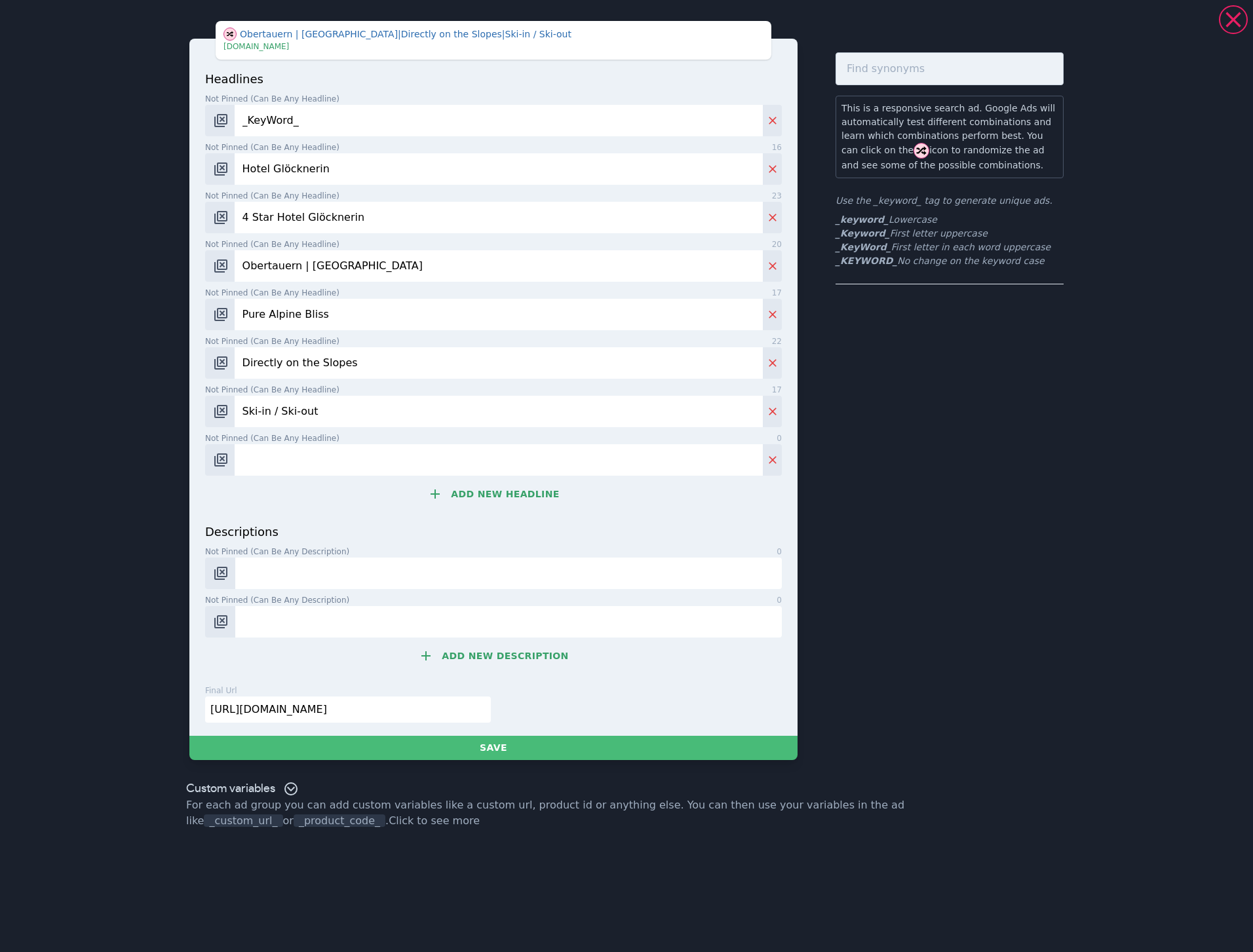
click at [437, 460] on input "Not pinned (Can be any headline) 0" at bounding box center [499, 459] width 529 height 31
paste input "Winter magic"
type input "Winter magic in [GEOGRAPHIC_DATA]"
click at [487, 493] on button "Add new headline" at bounding box center [494, 494] width 577 height 26
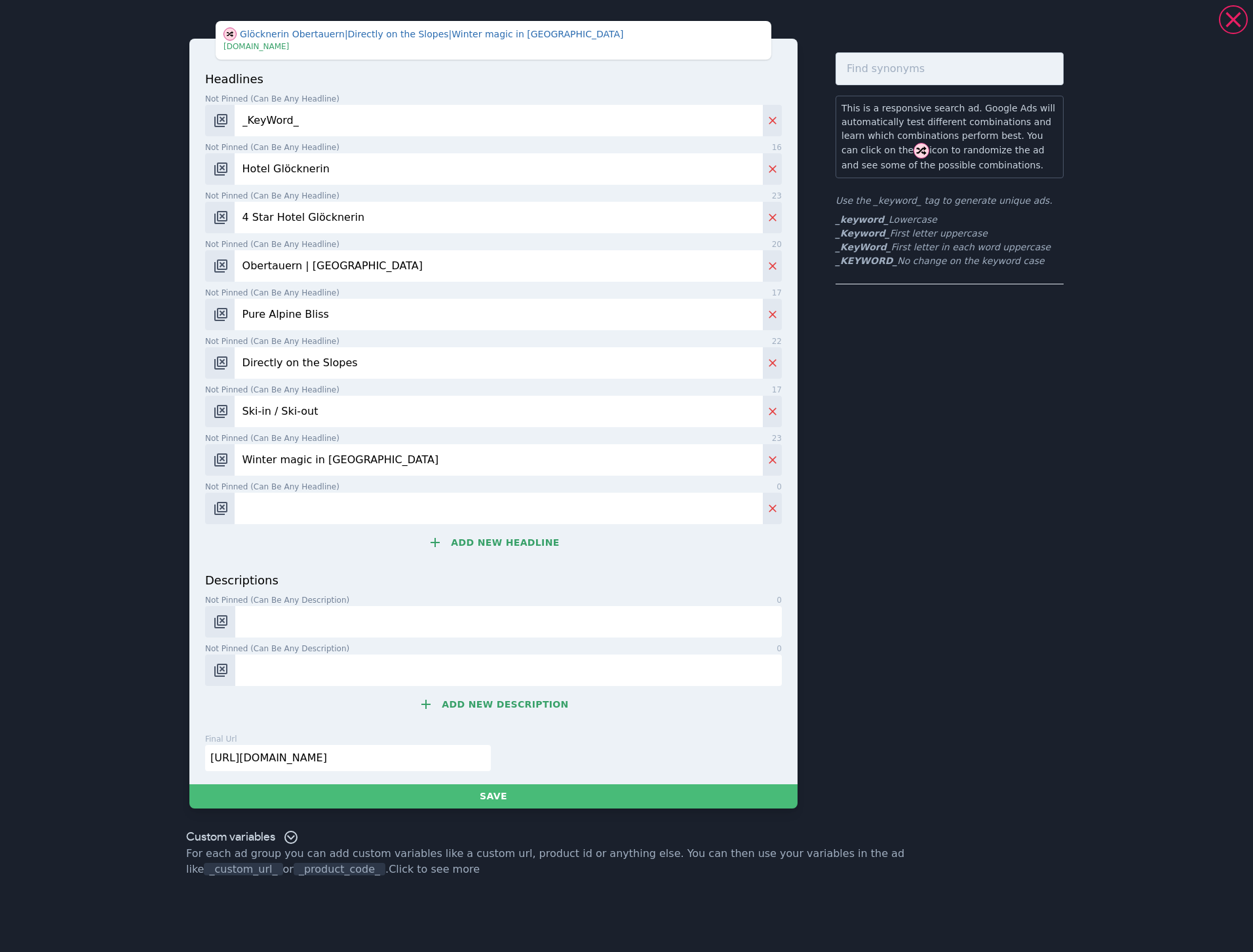
click at [382, 496] on input "Not pinned (Can be any headline) 0" at bounding box center [499, 508] width 529 height 31
paste input "Best price guaranteed"
type input "Best price guaranteed"
click at [280, 459] on input "Winter magic in [GEOGRAPHIC_DATA]" at bounding box center [499, 459] width 529 height 31
type input "Winter Magic in [GEOGRAPHIC_DATA]"
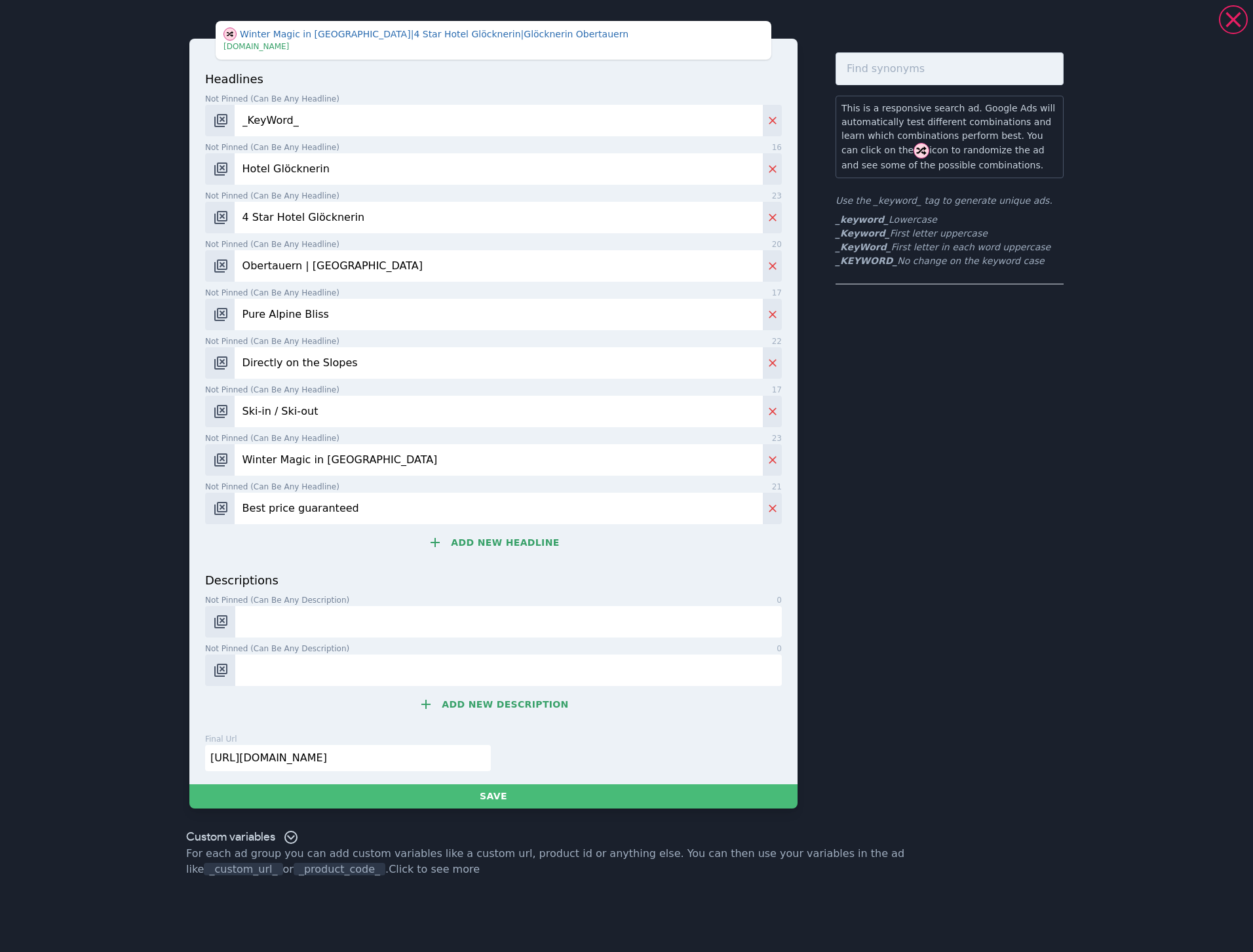
click at [326, 118] on input "_KeyWord_" at bounding box center [499, 120] width 529 height 31
click at [354, 164] on input "Hotel Glöcknerin" at bounding box center [499, 169] width 529 height 31
click at [391, 218] on input "4 Star Hotel Glöcknerin" at bounding box center [499, 217] width 529 height 31
click at [369, 260] on input "Obertauern | [GEOGRAPHIC_DATA]" at bounding box center [499, 266] width 529 height 31
click at [365, 314] on input "Pure Alpine Bliss" at bounding box center [499, 314] width 529 height 31
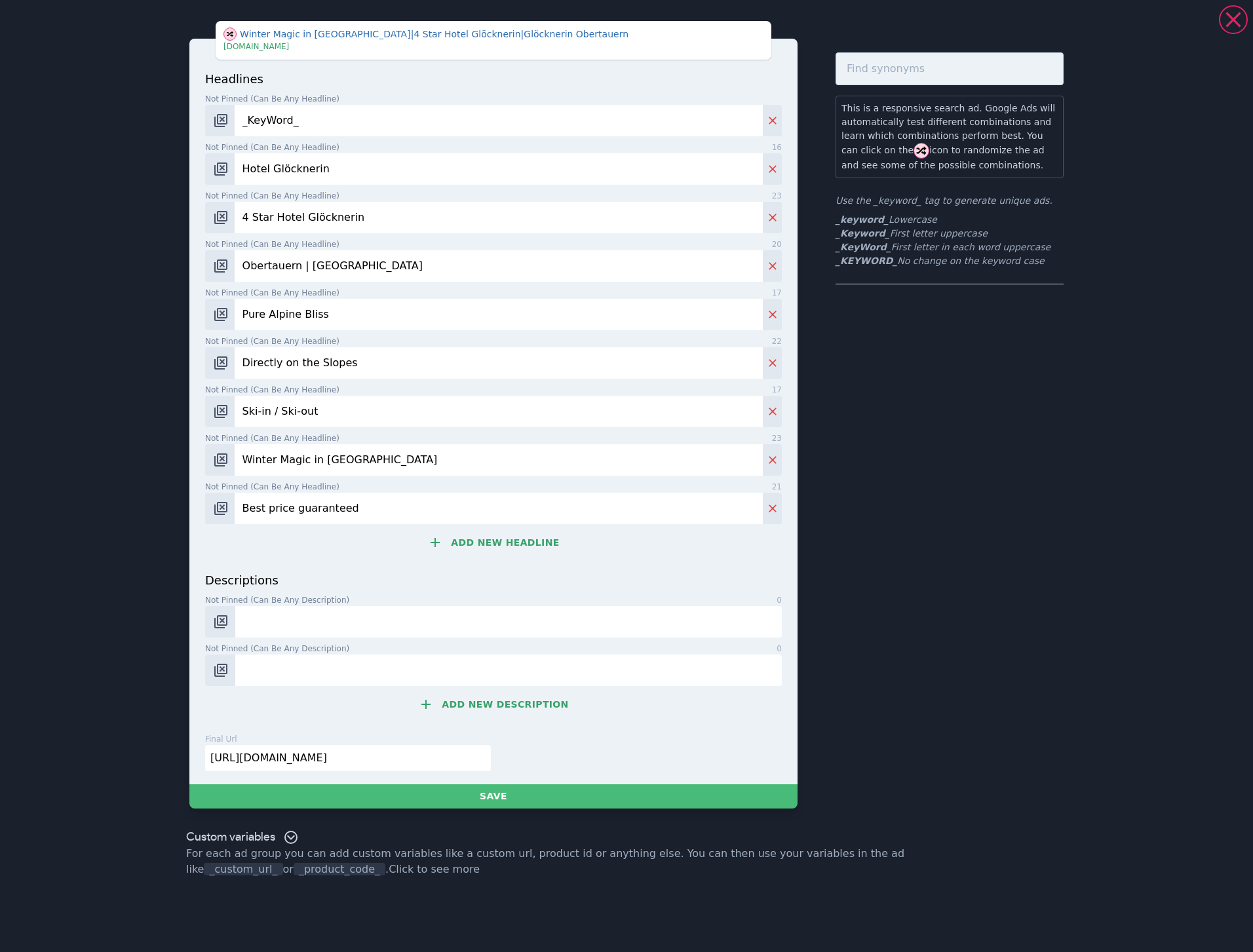
click at [454, 366] on input "Directly on the Slopes" at bounding box center [499, 362] width 529 height 31
click at [376, 405] on input "Ski-in / Ski-out" at bounding box center [499, 411] width 529 height 31
click at [392, 453] on input "Winter Magic in [GEOGRAPHIC_DATA]" at bounding box center [499, 459] width 529 height 31
click at [271, 504] on input "Best price guaranteed" at bounding box center [499, 508] width 529 height 31
click at [297, 509] on input "Best Price guaranteed" at bounding box center [499, 508] width 529 height 31
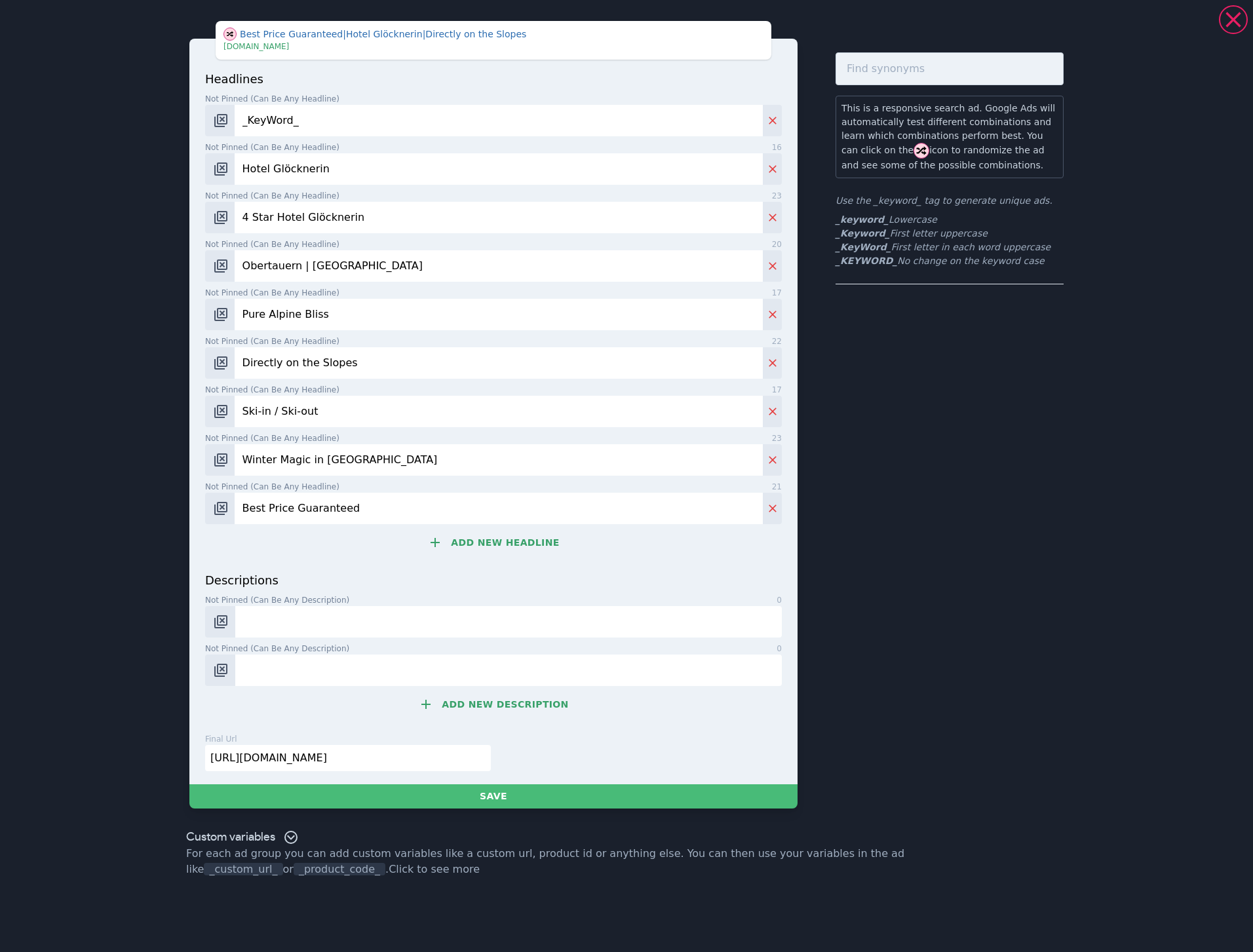
type input "Best Price Guaranteed"
click at [476, 536] on button "Add new headline" at bounding box center [494, 542] width 577 height 26
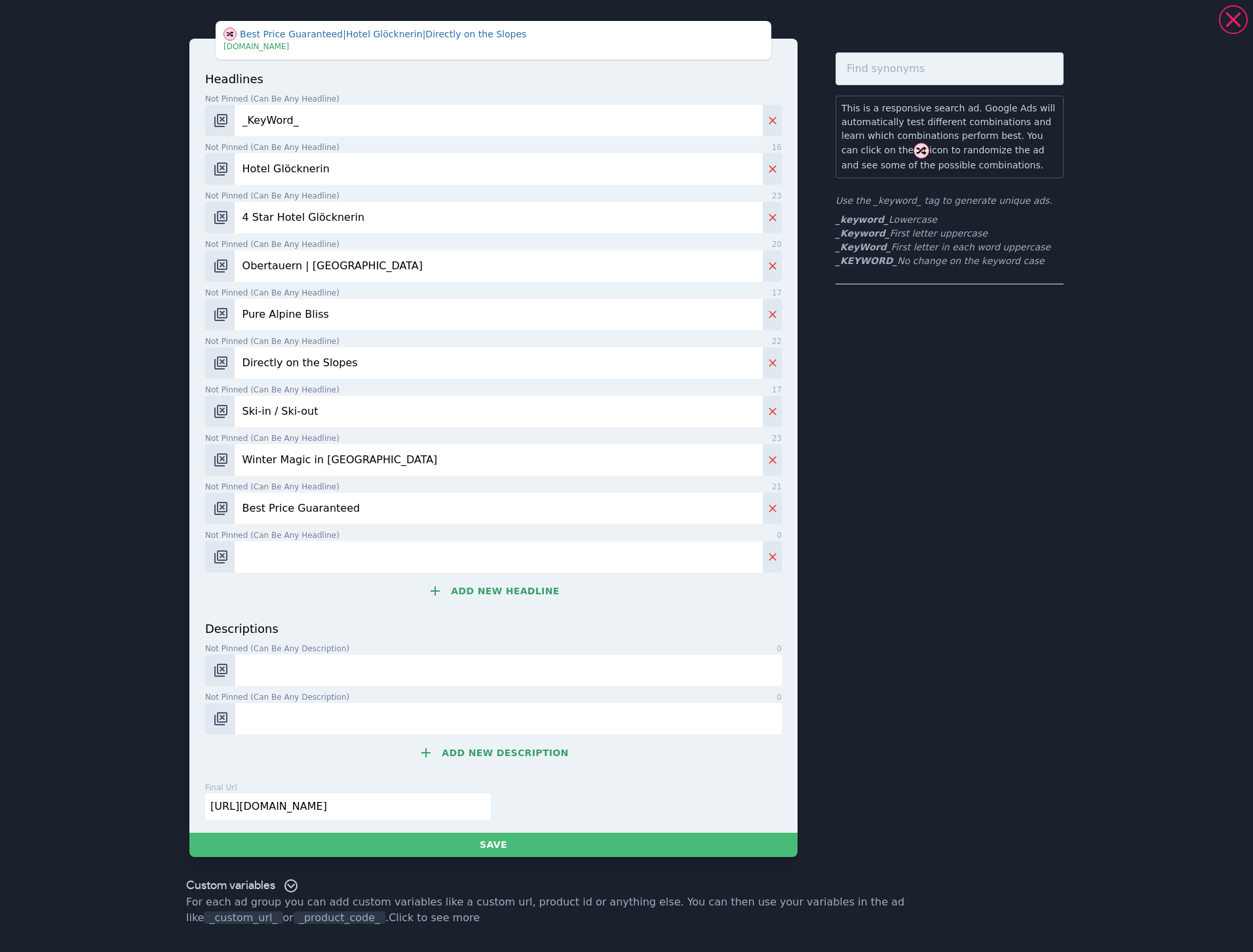
click at [270, 555] on input "Not pinned (Can be any headline) 0" at bounding box center [499, 557] width 529 height 31
paste input "Indoor pool"
click at [240, 553] on input "Indoor pool" at bounding box center [499, 557] width 529 height 31
click at [335, 555] on input "Spa Area & Indoor pool" at bounding box center [499, 557] width 529 height 31
type input "Spa Area & Indoor Pool"
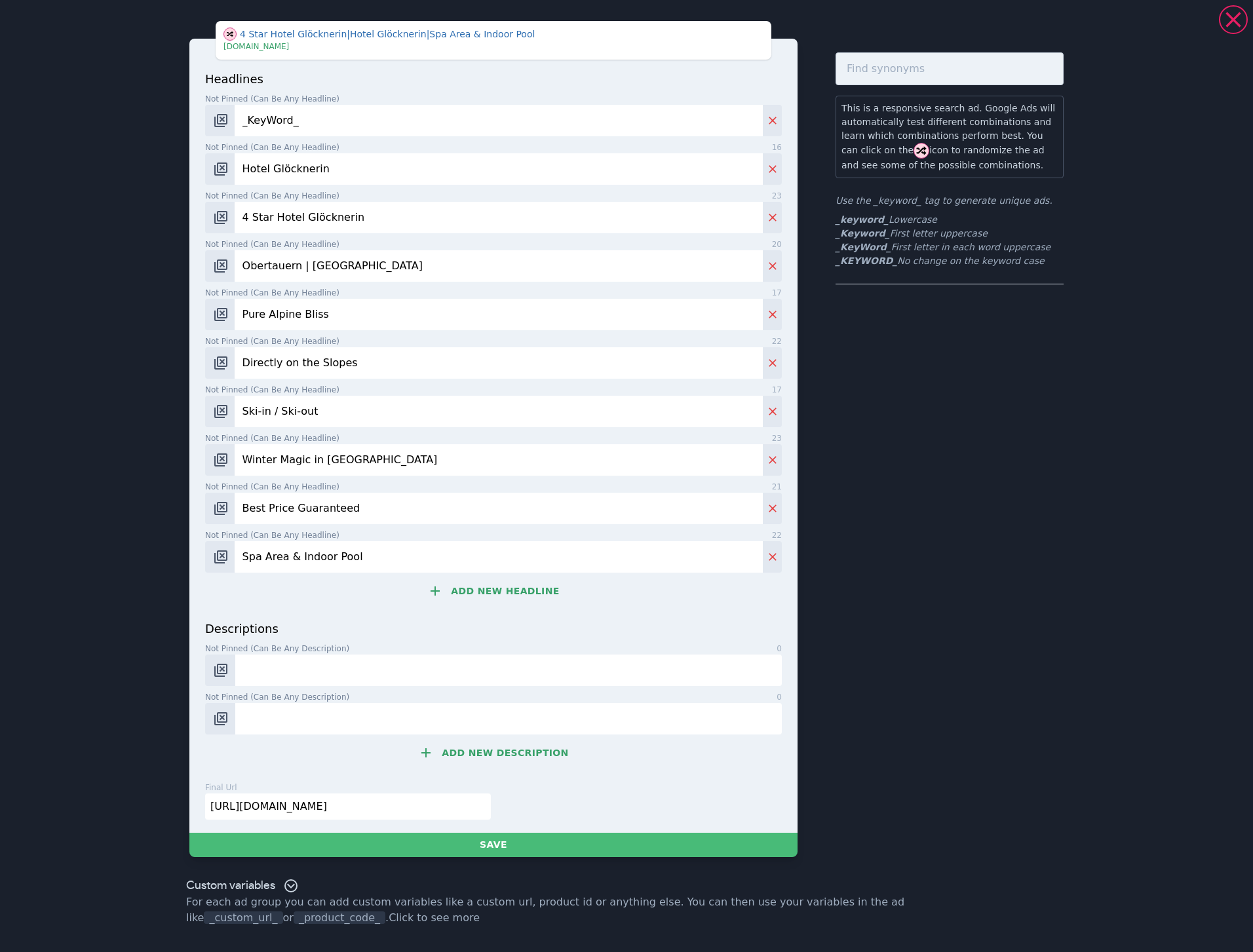
click at [392, 674] on input "Not pinned (Can be any description) 0" at bounding box center [508, 670] width 547 height 31
paste input "4-star Aparthotel Glöcknerin in [GEOGRAPHIC_DATA]"
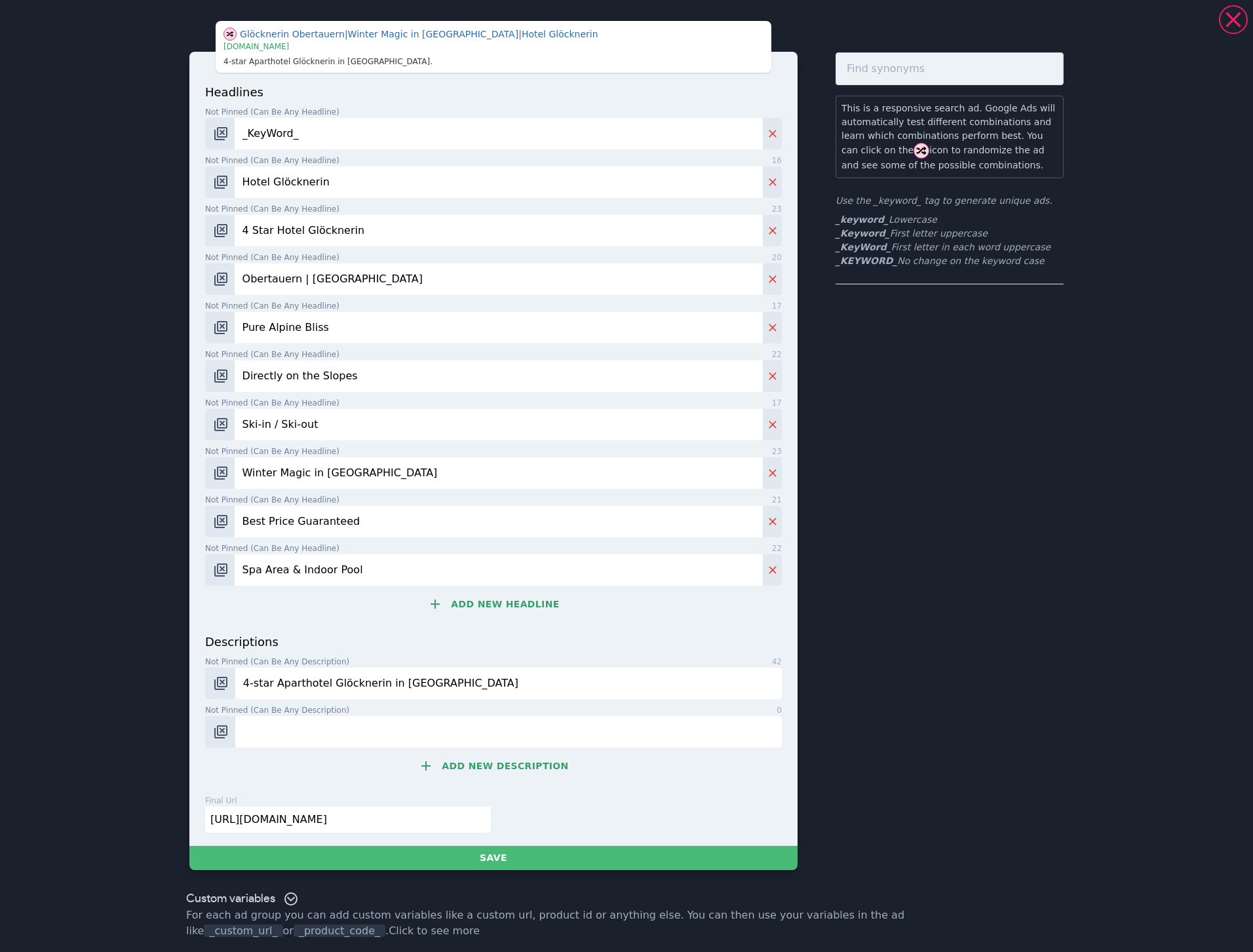
drag, startPoint x: 246, startPoint y: 682, endPoint x: 253, endPoint y: 681, distance: 7.1
click at [253, 681] on input "4-star Aparthotel Glöcknerin in [GEOGRAPHIC_DATA]" at bounding box center [508, 683] width 547 height 31
click at [532, 683] on input "4 Star Aparthotel Glöcknerin in [GEOGRAPHIC_DATA]" at bounding box center [508, 683] width 547 height 31
paste input "your gateway to pure Alpine bliss"
click at [556, 681] on input "4 Star Aparthotel Glöcknerin in [GEOGRAPHIC_DATA] - your gateway to pure Alpine…" at bounding box center [508, 683] width 547 height 31
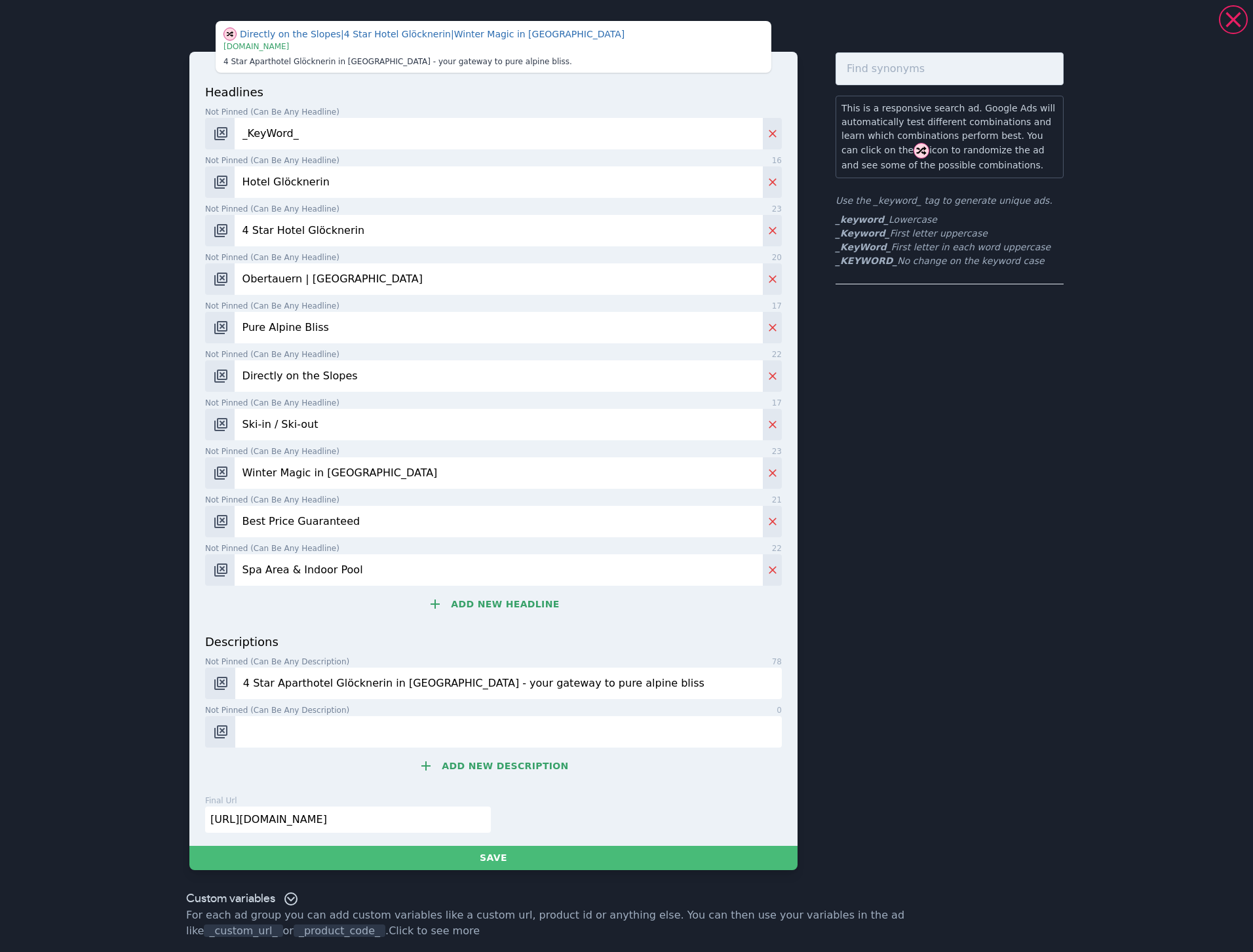
click at [656, 678] on input "4 Star Aparthotel Glöcknerin in [GEOGRAPHIC_DATA] - your gateway to pure alpine…" at bounding box center [508, 683] width 547 height 31
type input "4 Star Aparthotel Glöcknerin in [GEOGRAPHIC_DATA] - your gateway to pure alpine…"
click at [253, 728] on input "Not pinned (Can be any description) 0" at bounding box center [508, 731] width 547 height 31
paste input "Here, sparkling snow, exhilarating days on the pistes and serene moments of rel…"
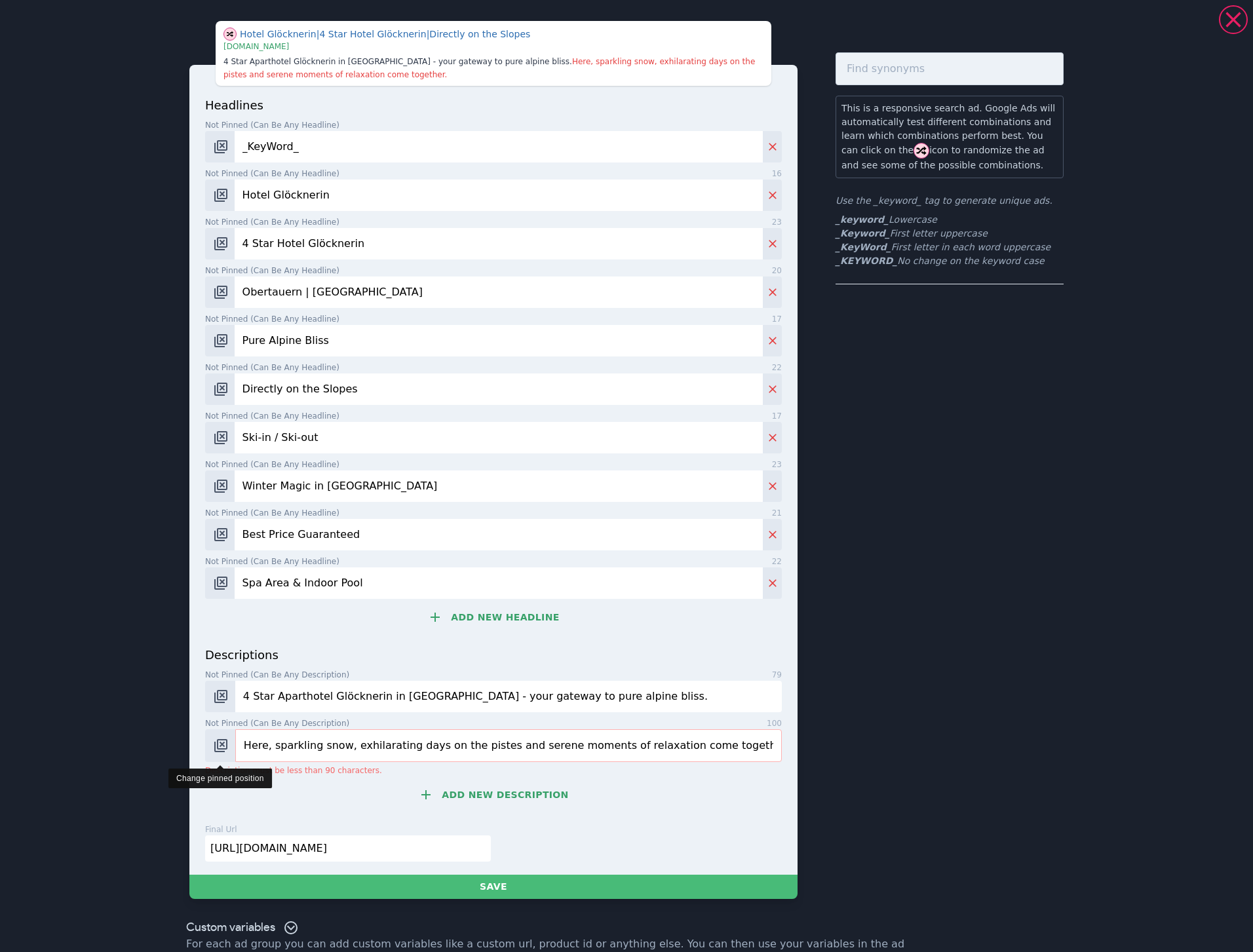
click at [217, 742] on img "Change pinned position" at bounding box center [221, 746] width 16 height 16
drag, startPoint x: 457, startPoint y: 744, endPoint x: 486, endPoint y: 742, distance: 29.1
click at [486, 742] on input "Here, sparkling snow, exhilarating days on the pistes and serene moments of rel…" at bounding box center [508, 745] width 547 height 33
click at [531, 744] on input "Here, sparkling snow, exhilarating days on the slopes and serene moments of rel…" at bounding box center [508, 745] width 547 height 33
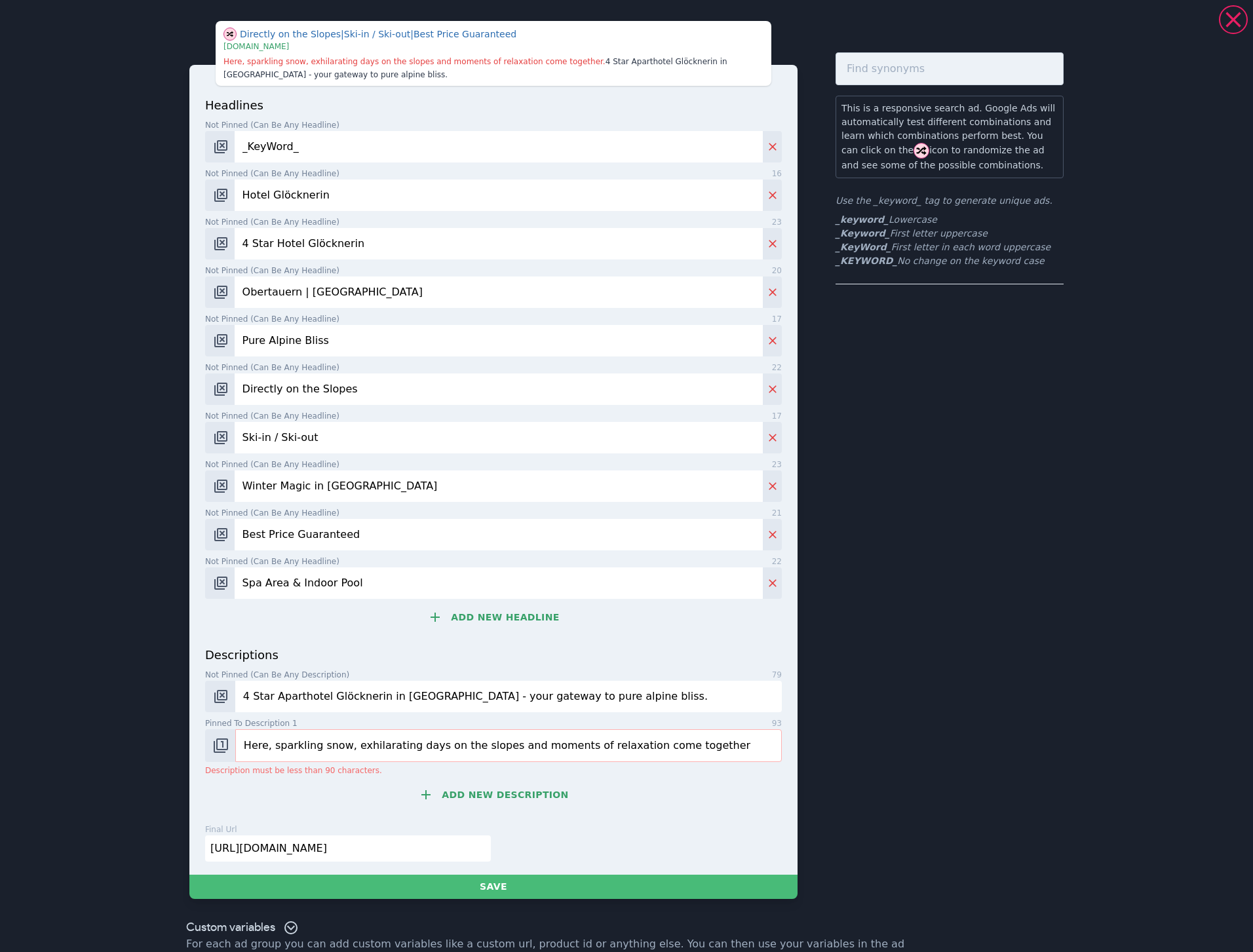
drag, startPoint x: 637, startPoint y: 749, endPoint x: 233, endPoint y: 740, distance: 404.1
click at [235, 740] on input "Here, sparkling snow, exhilarating days on the slopes and moments of relaxation…" at bounding box center [508, 745] width 547 height 33
click at [728, 747] on input "Here, sparkling snow, exhilarating days on the slopes and moments of relaxation…" at bounding box center [508, 745] width 547 height 33
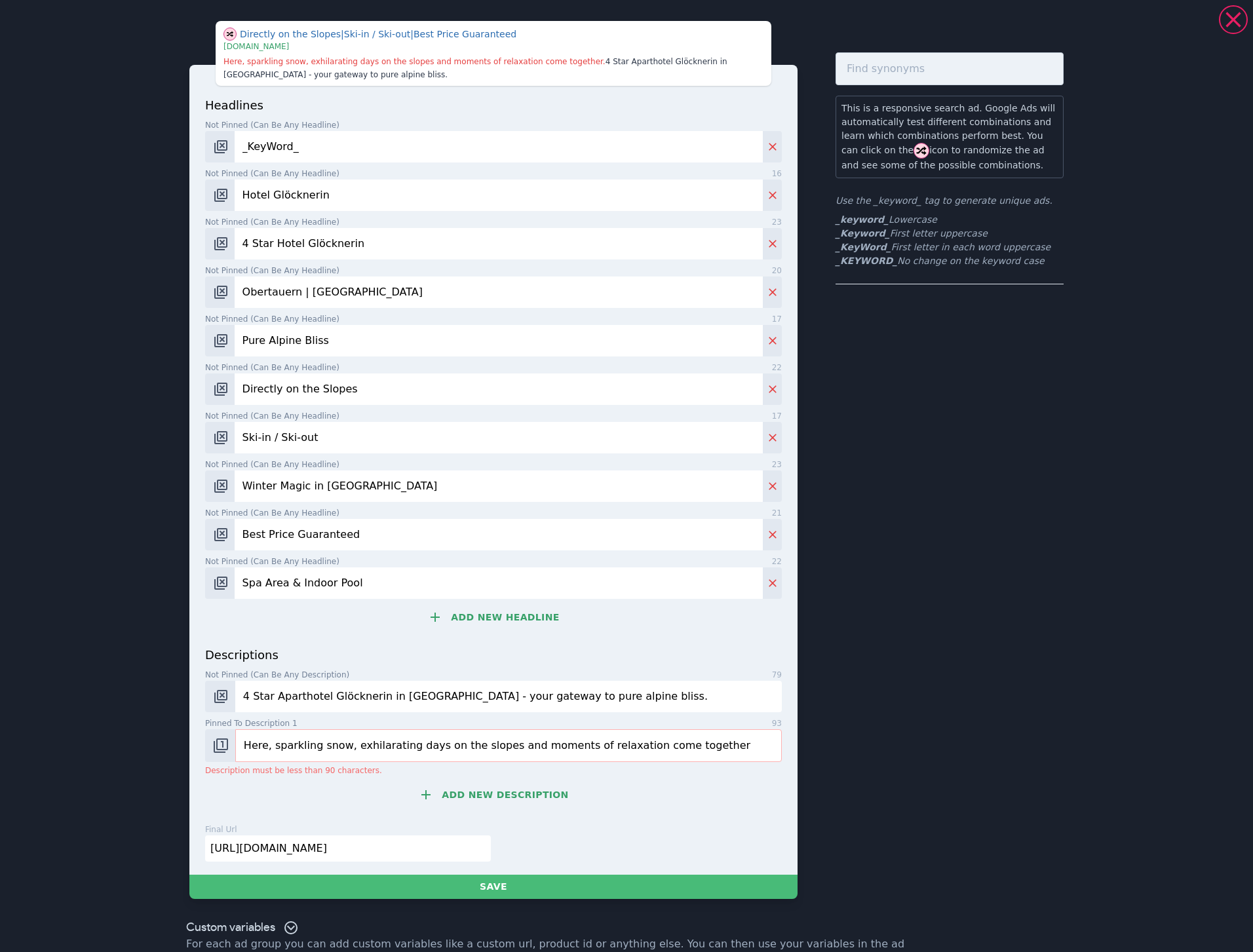
paste input "Ski, relax & create lasting memories in the [GEOGRAPHIC_DATA]"
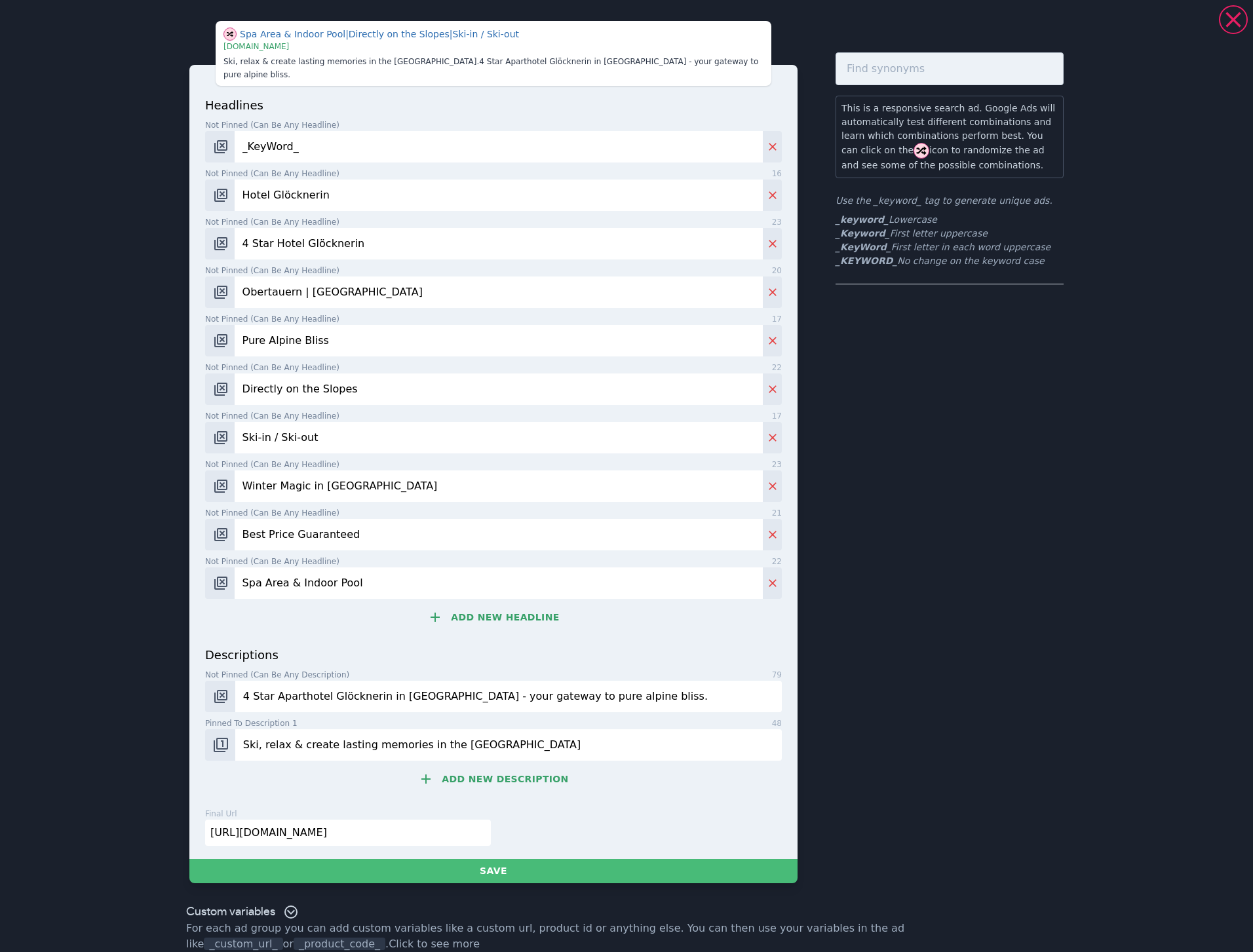
click at [289, 729] on input "Ski, relax & create lasting memories in the [GEOGRAPHIC_DATA]" at bounding box center [508, 745] width 547 height 31
click at [509, 731] on input "Ski, relax and create lasting memories in the [GEOGRAPHIC_DATA]" at bounding box center [508, 745] width 547 height 31
click at [451, 729] on input "Ski, relax and create lasting memories in the [GEOGRAPHIC_DATA]" at bounding box center [508, 745] width 547 height 31
click at [548, 733] on input "Ski, relax and create lasting memories in the [GEOGRAPHIC_DATA]" at bounding box center [508, 745] width 547 height 31
type input "Ski, relax and create lasting memories in the [GEOGRAPHIC_DATA]."
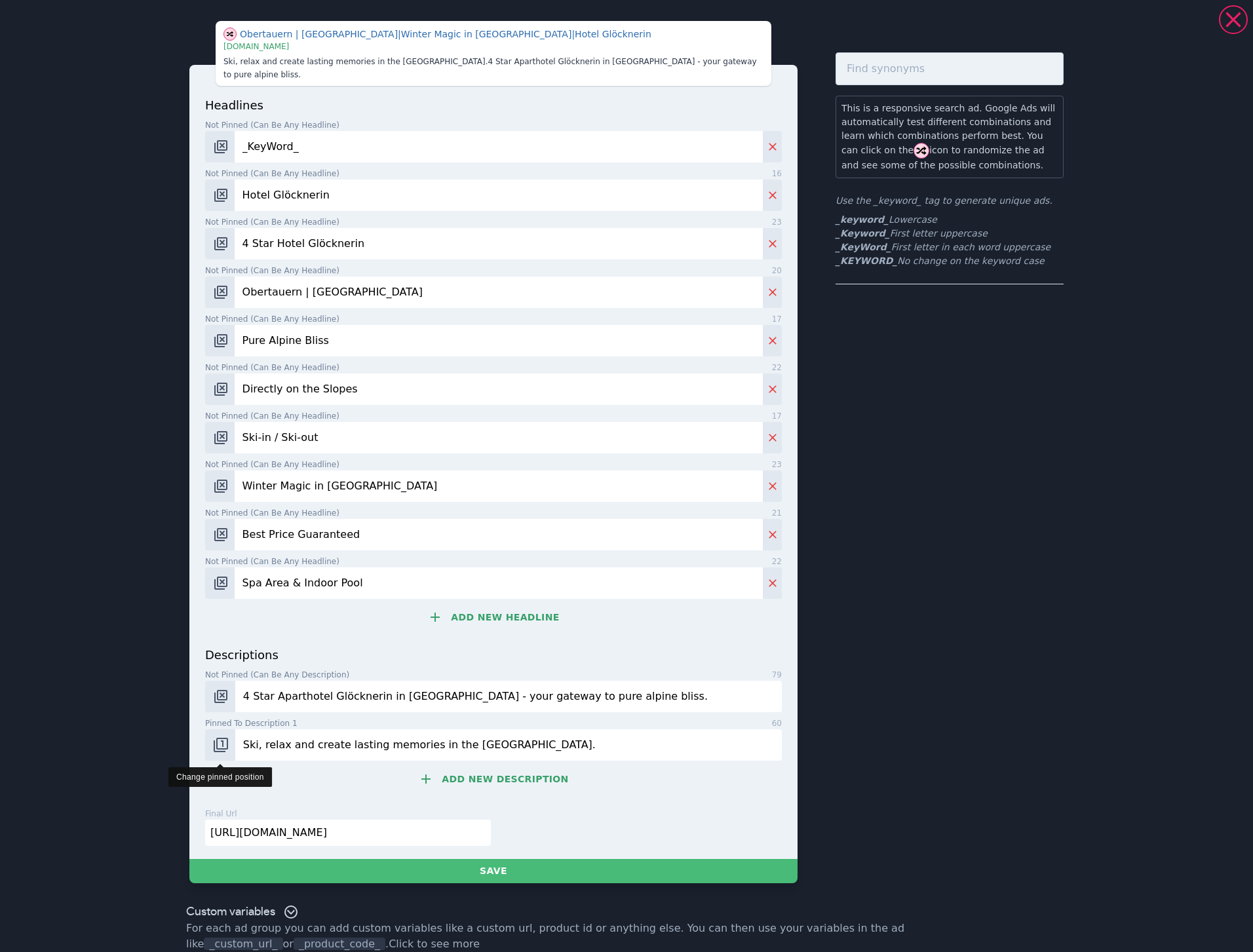
click at [213, 737] on img "Change pinned position" at bounding box center [221, 745] width 16 height 16
click at [213, 689] on img "Change pinned position" at bounding box center [221, 697] width 16 height 16
click at [521, 769] on button "Add new description" at bounding box center [494, 779] width 577 height 26
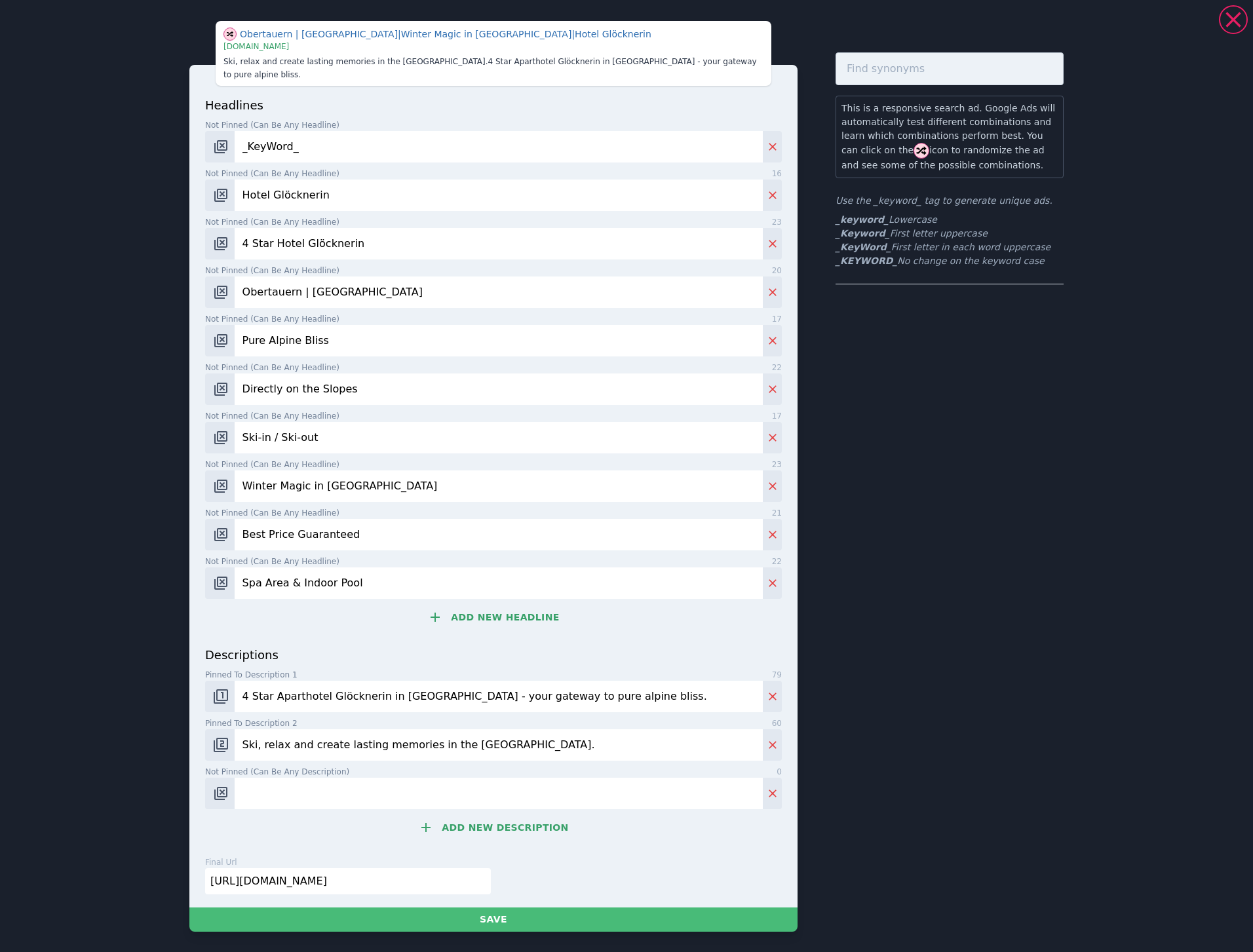
click at [486, 814] on button "Add new description" at bounding box center [494, 828] width 577 height 26
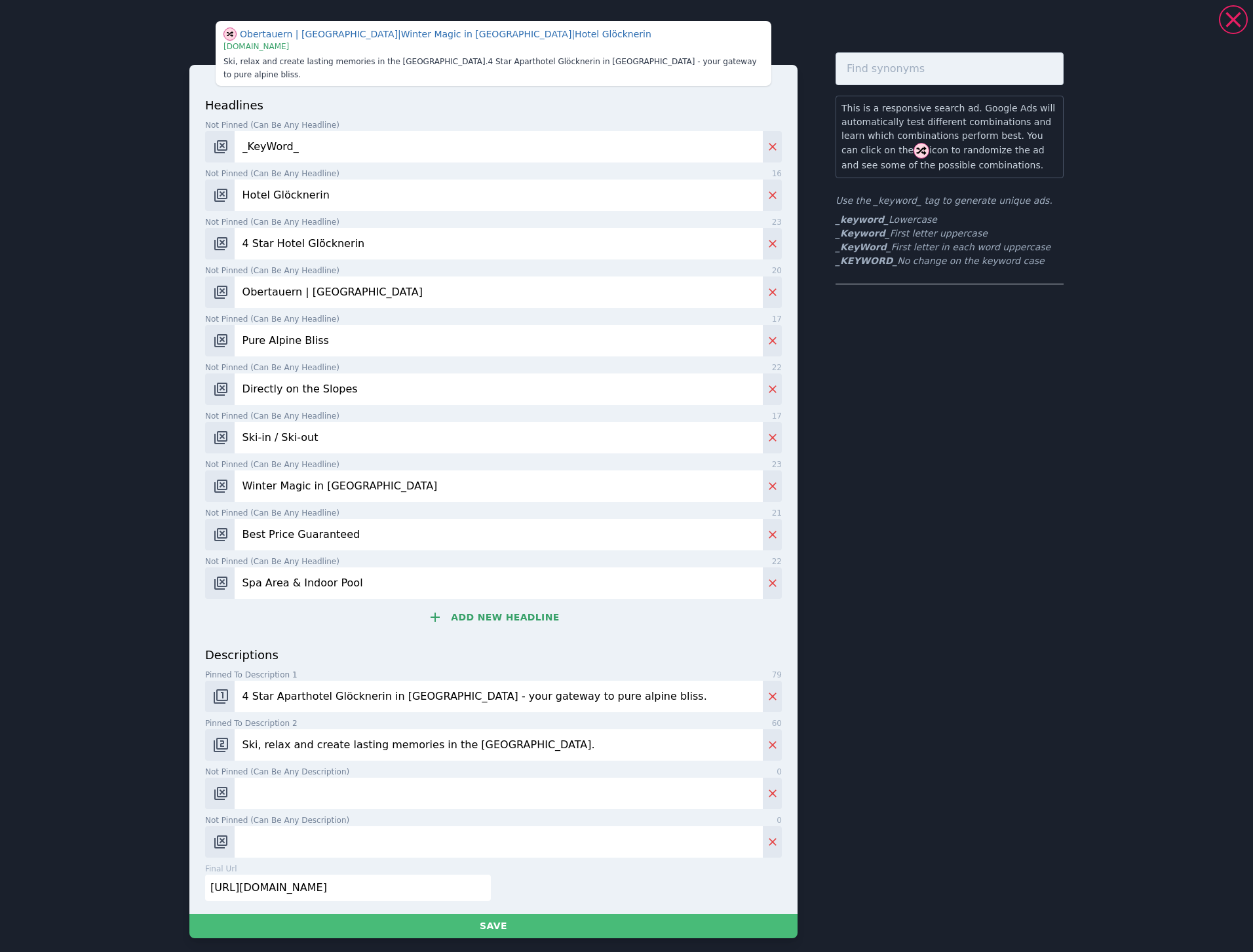
click at [371, 778] on input "Not pinned (Can be any description) 0" at bounding box center [499, 793] width 529 height 31
paste input "Wake up and step straight onto the slopes."
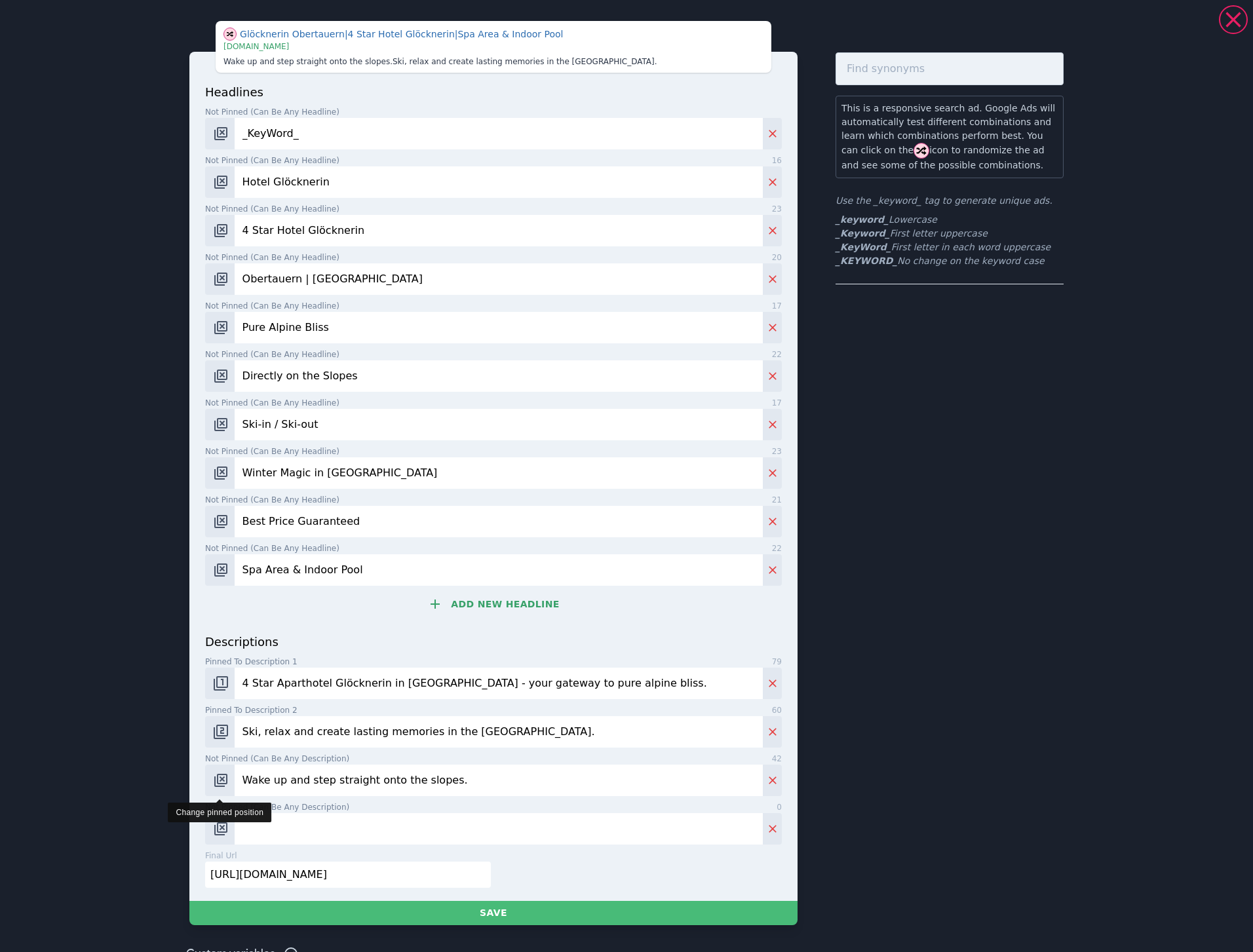
click at [213, 782] on img "Change pinned position" at bounding box center [221, 780] width 16 height 16
click at [500, 775] on input "Wake up and step straight onto the slopes." at bounding box center [499, 780] width 529 height 31
paste input "your winter escape"
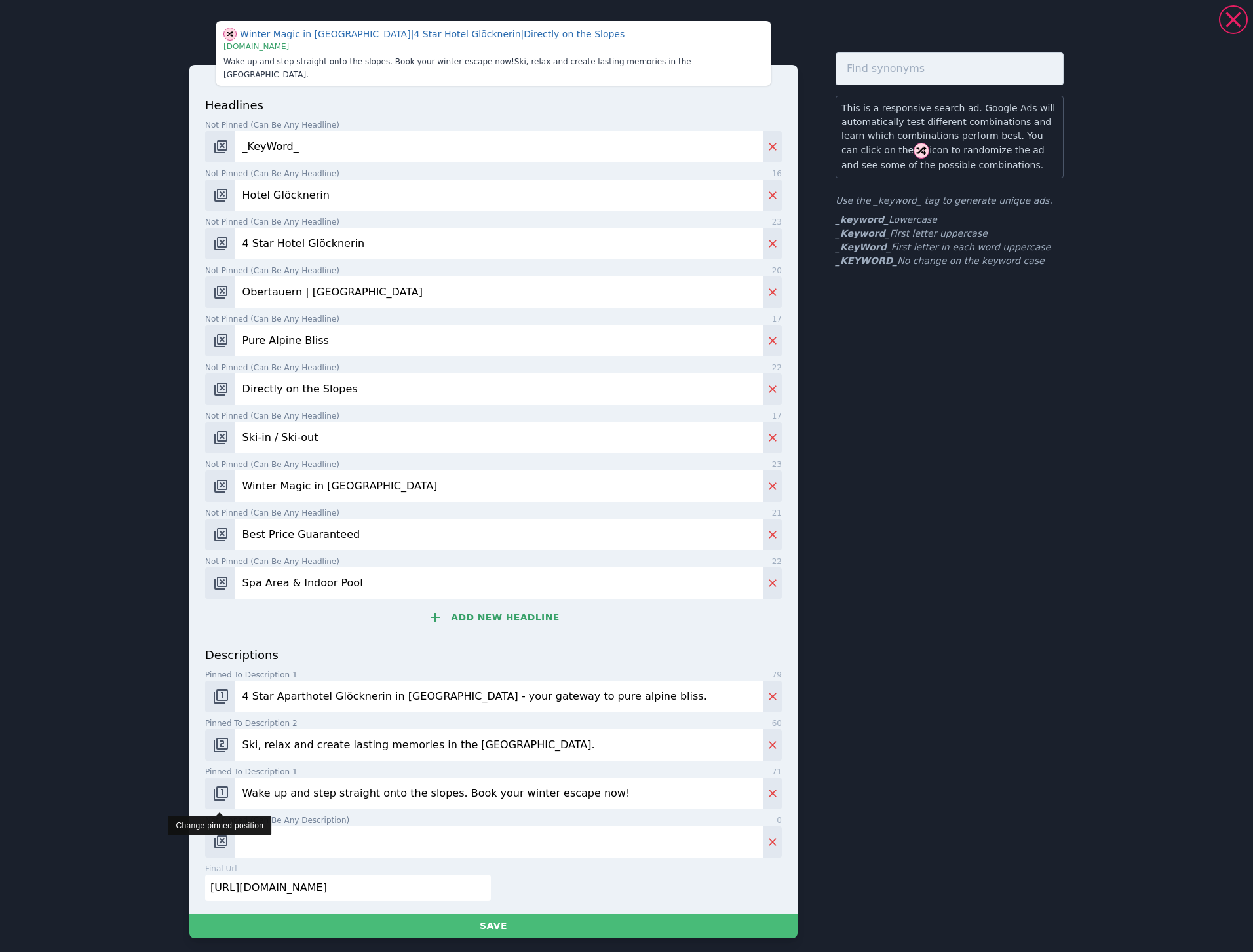
type input "Wake up and step straight onto the slopes. Book your winter escape now!"
click at [217, 785] on img "Change pinned position" at bounding box center [221, 793] width 16 height 16
click at [605, 729] on input "Ski, relax and create lasting memories in the [GEOGRAPHIC_DATA]." at bounding box center [499, 745] width 529 height 31
click at [294, 826] on input "Not pinned (Can be any description) 0" at bounding box center [499, 841] width 529 height 31
paste input "Aparthotel Glöcknerin – Ski-in/Ski-out comfort in [GEOGRAPHIC_DATA]"
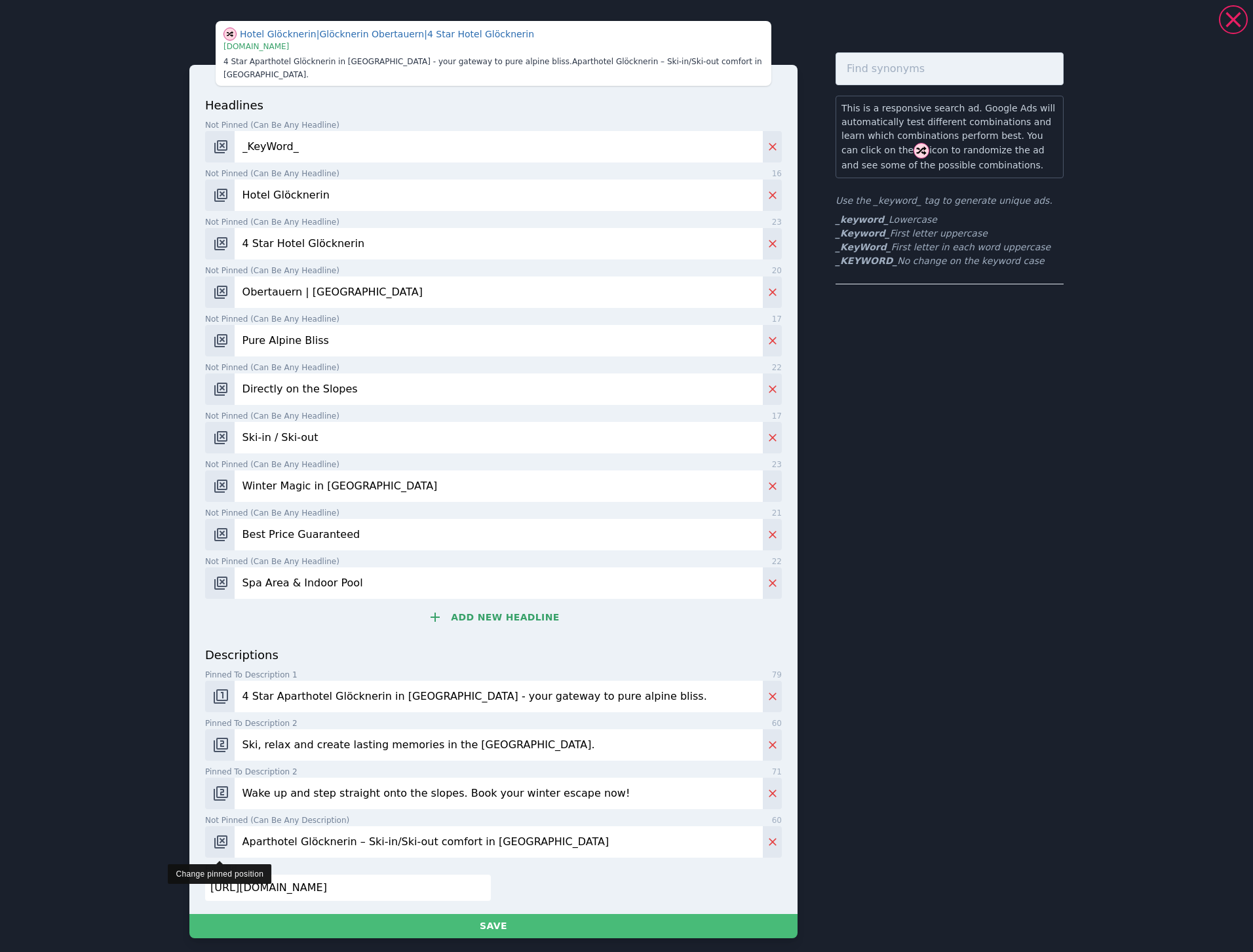
click at [221, 834] on img "Change pinned position" at bounding box center [221, 842] width 16 height 16
click at [276, 830] on input "Aparthotel Glöcknerin – Ski-in/Ski-out comfort in [GEOGRAPHIC_DATA]" at bounding box center [499, 841] width 529 height 31
click at [325, 826] on input "Hotel Glöcknerin – Ski-in/Ski-out comfort in [GEOGRAPHIC_DATA]" at bounding box center [499, 841] width 529 height 31
click at [529, 830] on input "Hotel Glöcknerin - Ski-in/Ski-out comfort in [GEOGRAPHIC_DATA]" at bounding box center [499, 841] width 529 height 31
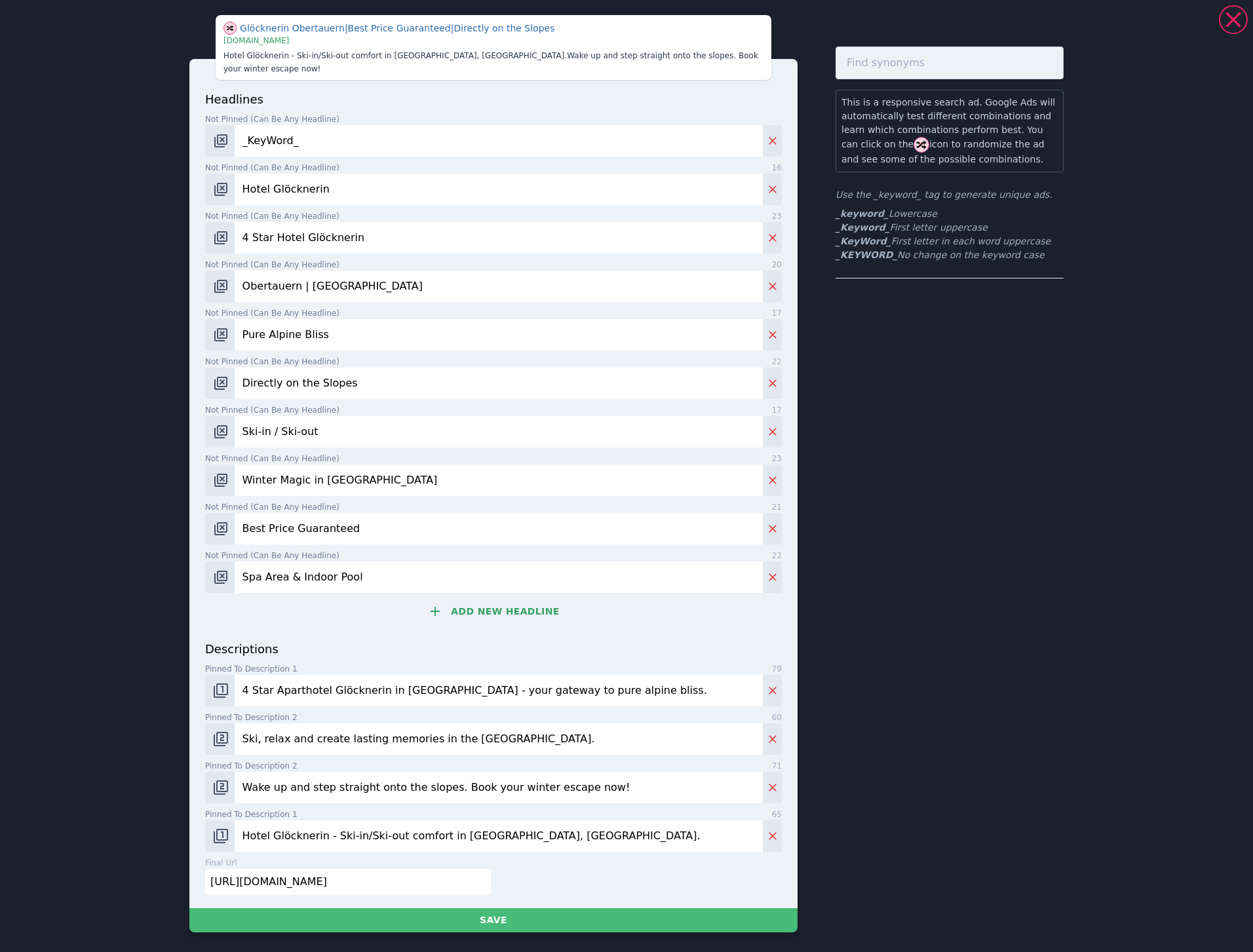
scroll to position [20, 0]
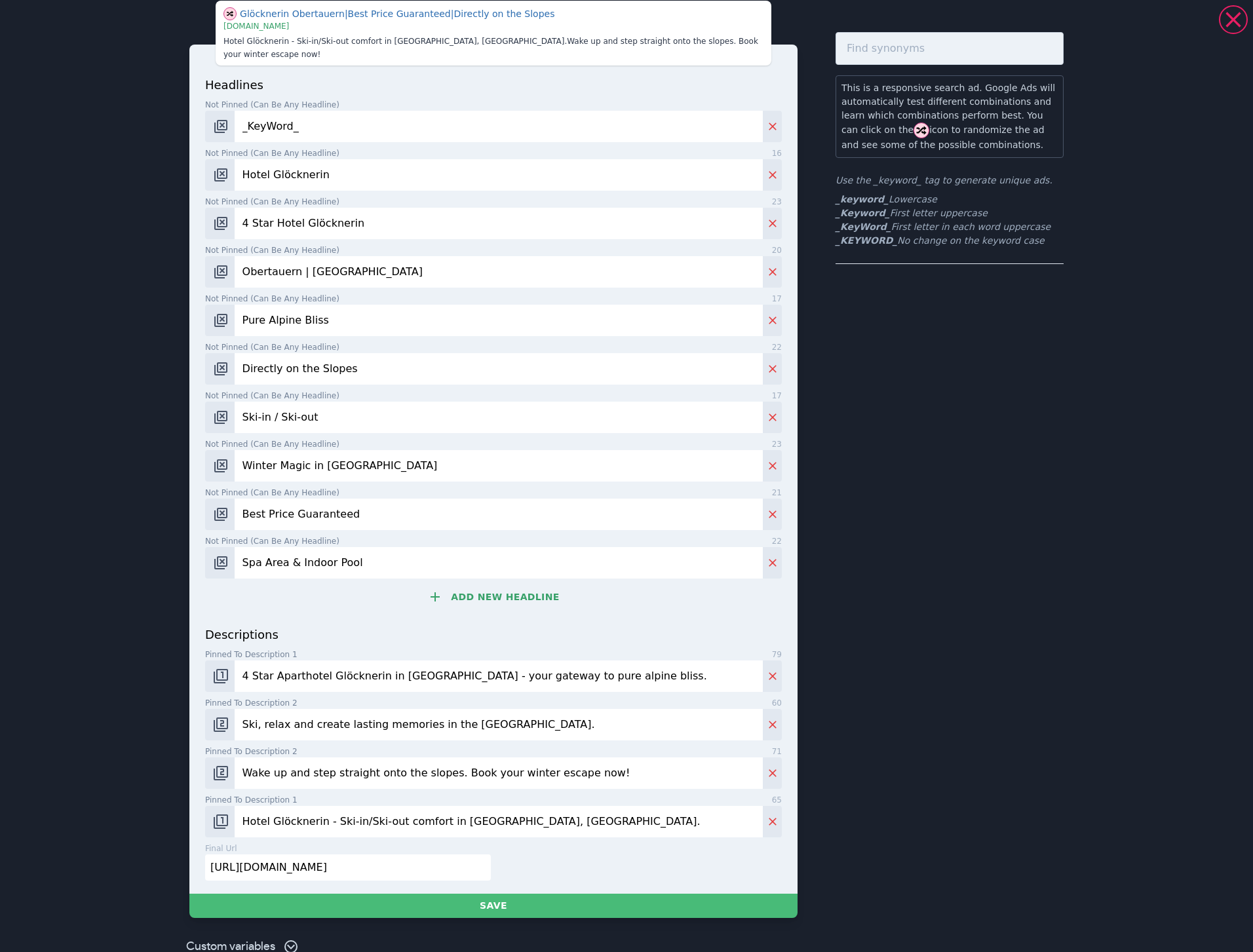
type input "Hotel Glöcknerin - Ski-in/Ski-out comfort in [GEOGRAPHIC_DATA], [GEOGRAPHIC_DAT…"
click at [592, 806] on input "Hotel Glöcknerin - Ski-in/Ski-out comfort in [GEOGRAPHIC_DATA], [GEOGRAPHIC_DAT…" at bounding box center [499, 821] width 529 height 31
click at [591, 806] on input "Hotel Glöcknerin - Ski-in/Ski-out comfort in [GEOGRAPHIC_DATA], [GEOGRAPHIC_DAT…" at bounding box center [499, 821] width 529 height 31
click at [621, 660] on input "4 Star Aparthotel Glöcknerin in [GEOGRAPHIC_DATA] - your gateway to pure alpine…" at bounding box center [499, 675] width 529 height 31
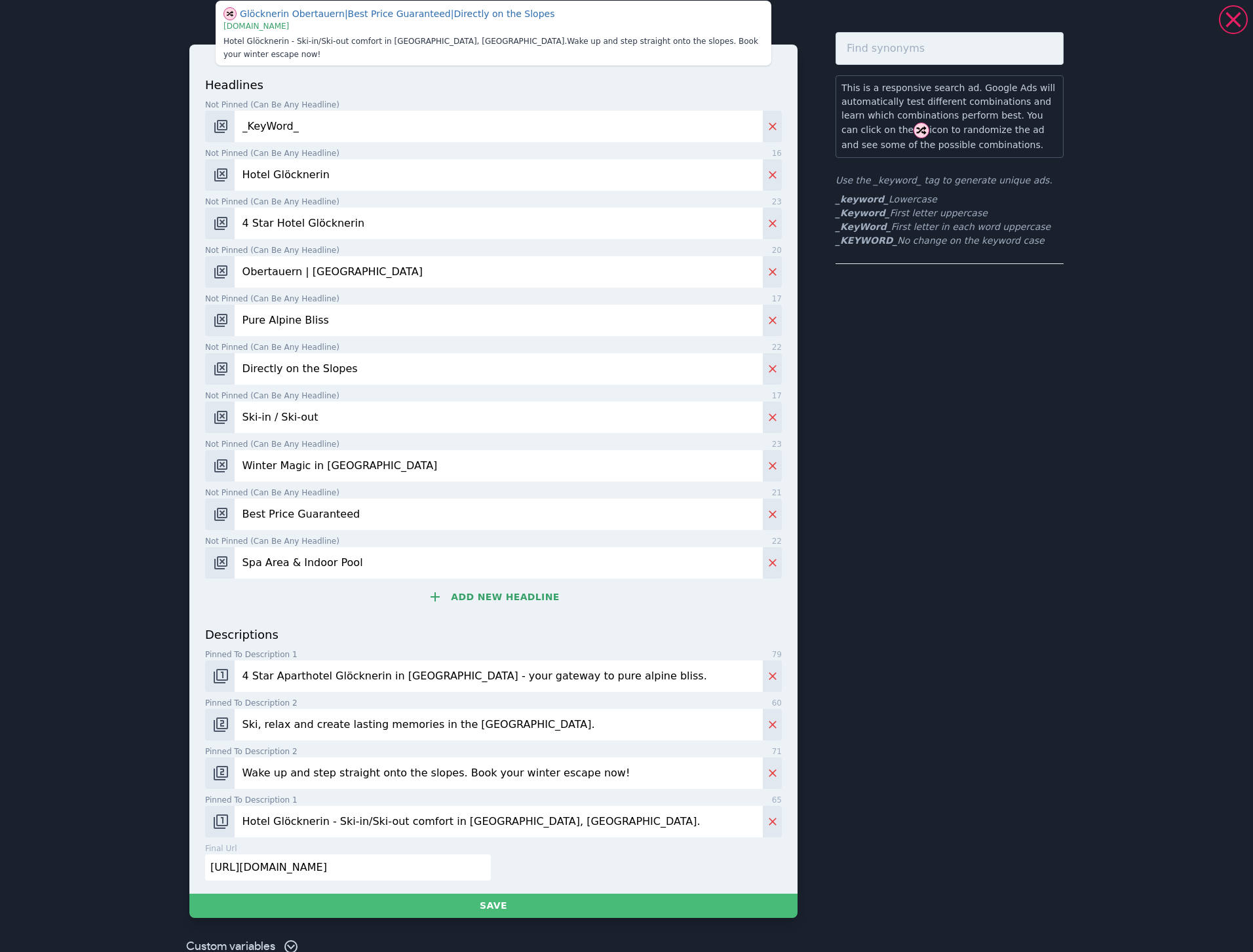
click at [621, 660] on input "4 Star Aparthotel Glöcknerin in [GEOGRAPHIC_DATA] - your gateway to pure alpine…" at bounding box center [499, 675] width 529 height 31
click at [595, 713] on input "Ski, relax and create lasting memories in the [GEOGRAPHIC_DATA]." at bounding box center [499, 724] width 529 height 31
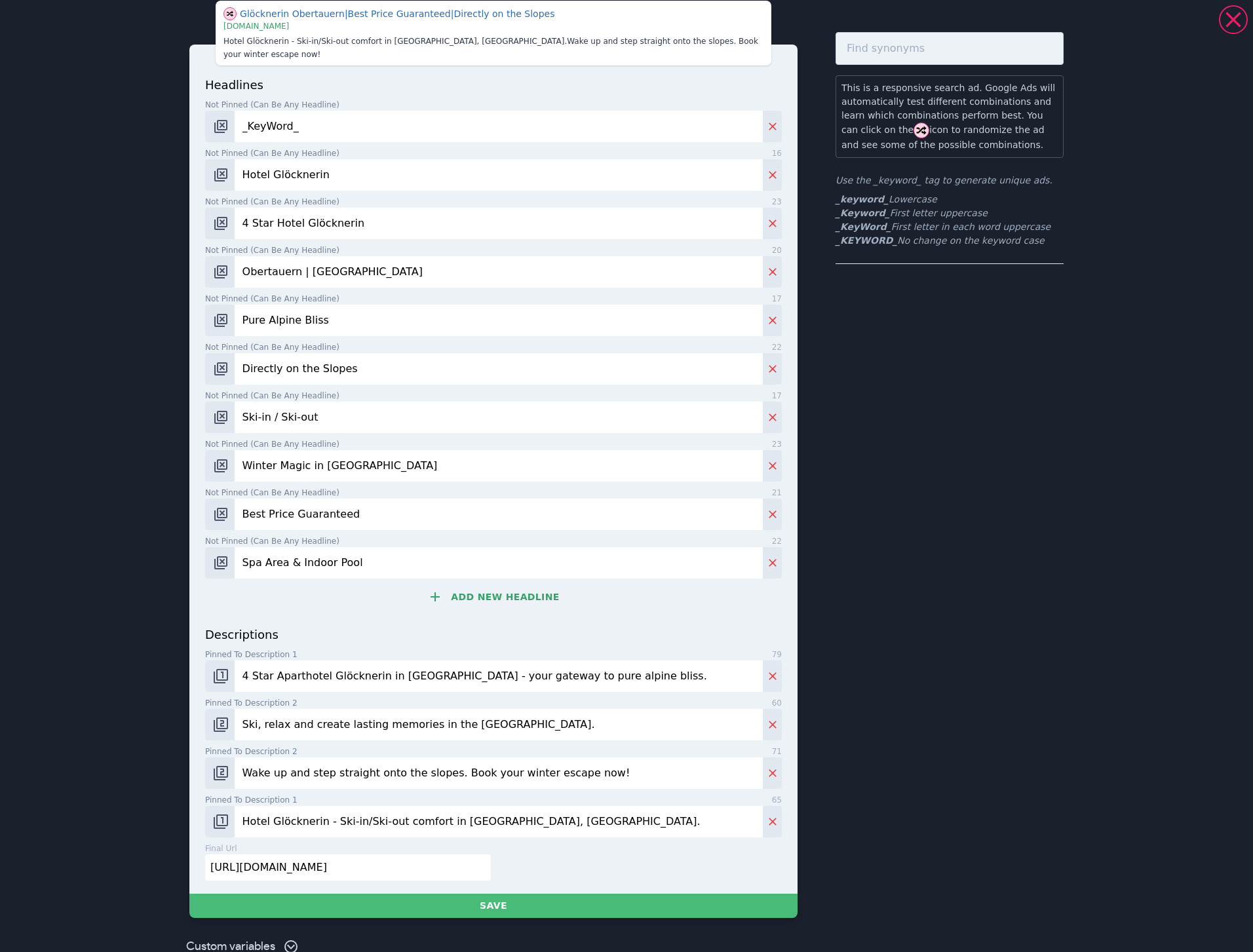
click at [609, 758] on input "Wake up and step straight onto the slopes. Book your winter escape now!" at bounding box center [499, 773] width 529 height 31
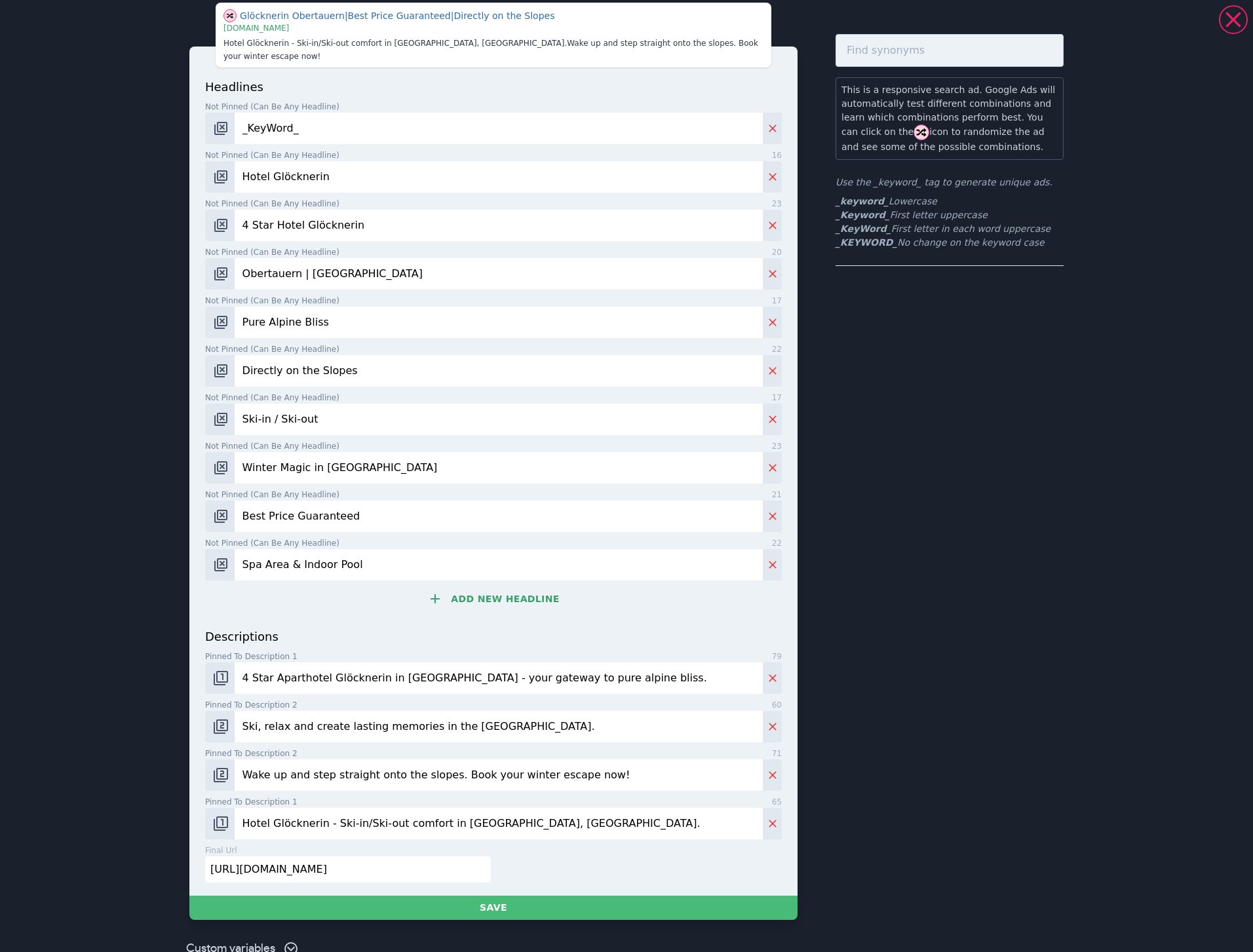
scroll to position [17, 0]
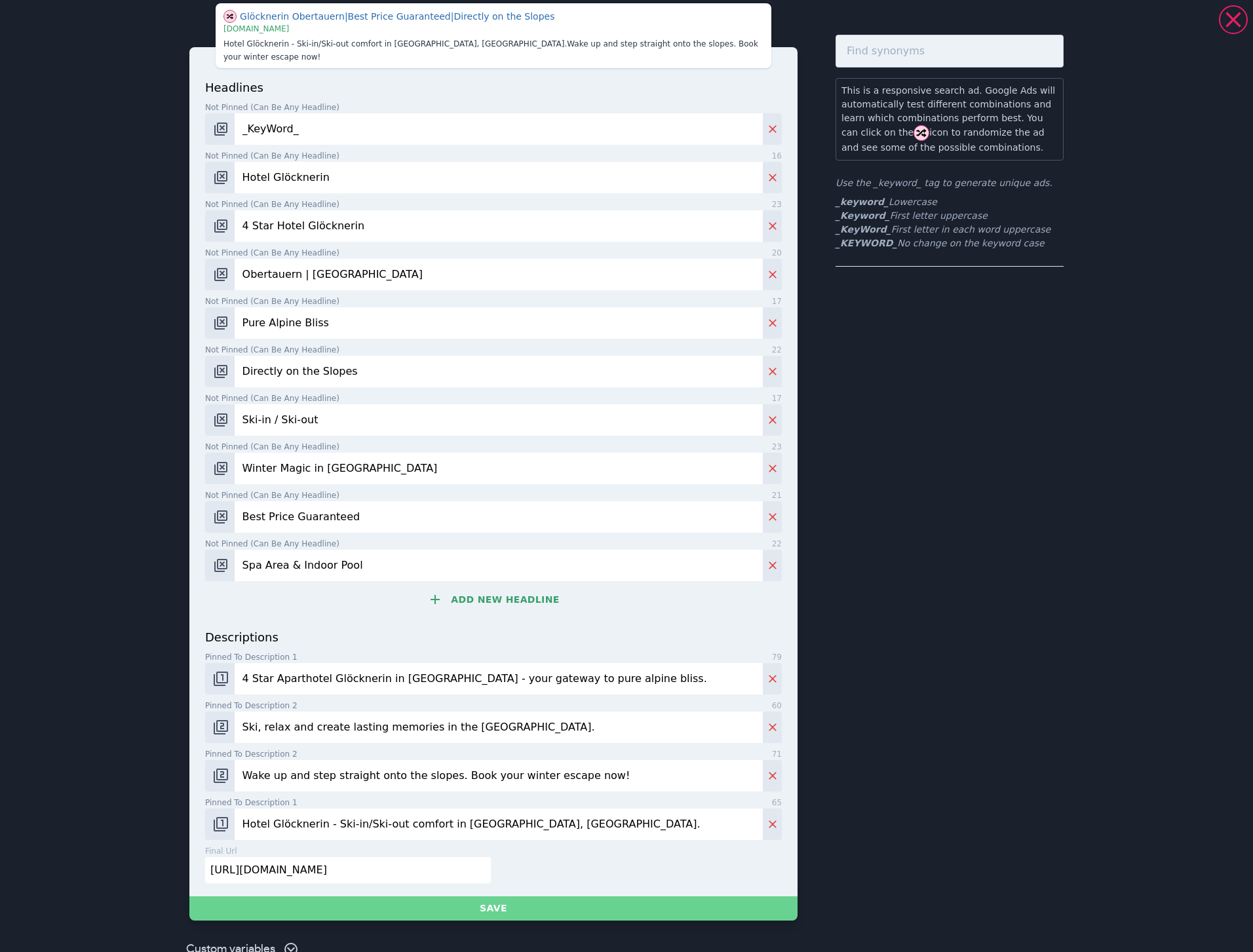
click at [529, 900] on button "Save" at bounding box center [493, 908] width 608 height 24
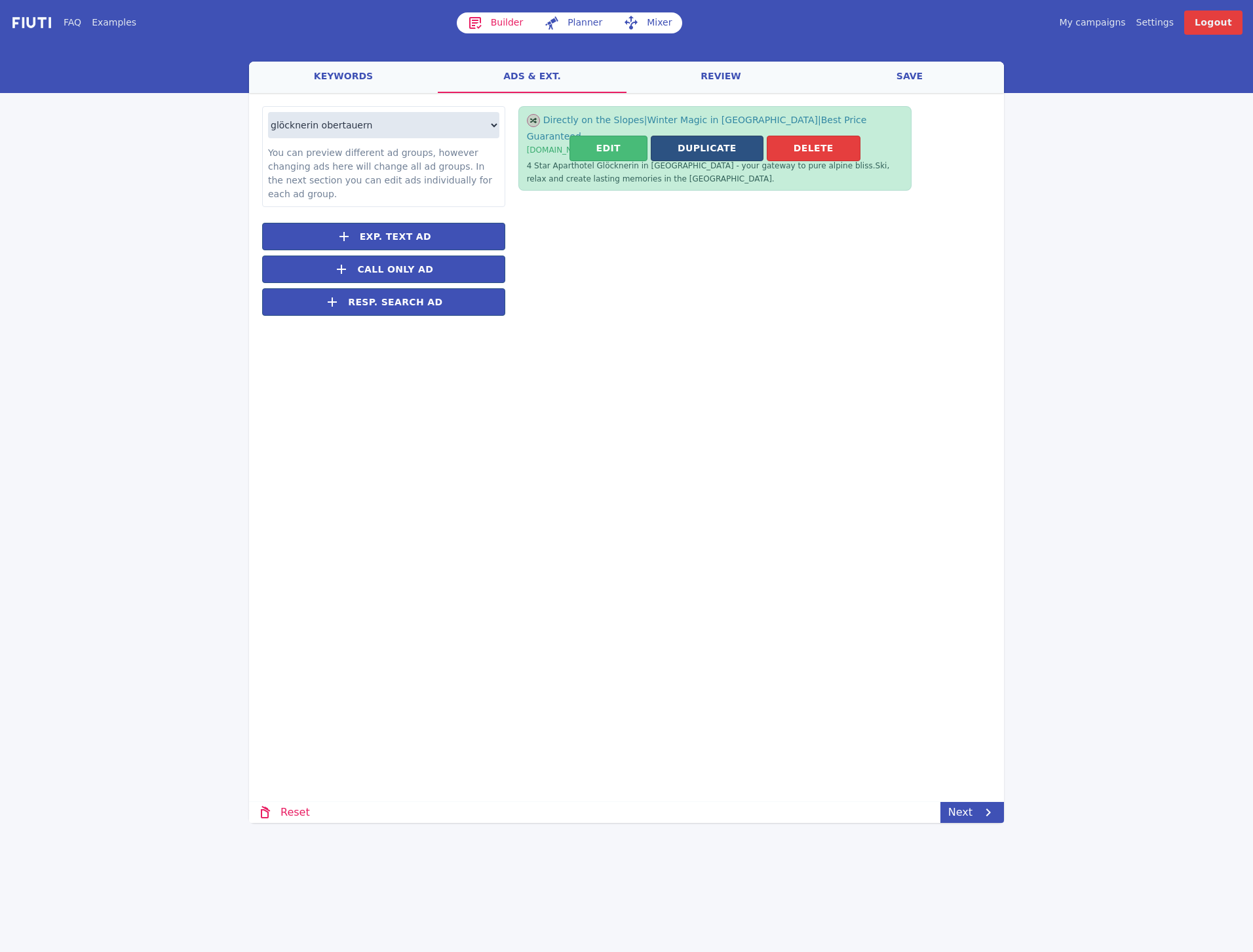
click at [704, 147] on button "Duplicate" at bounding box center [707, 148] width 113 height 25
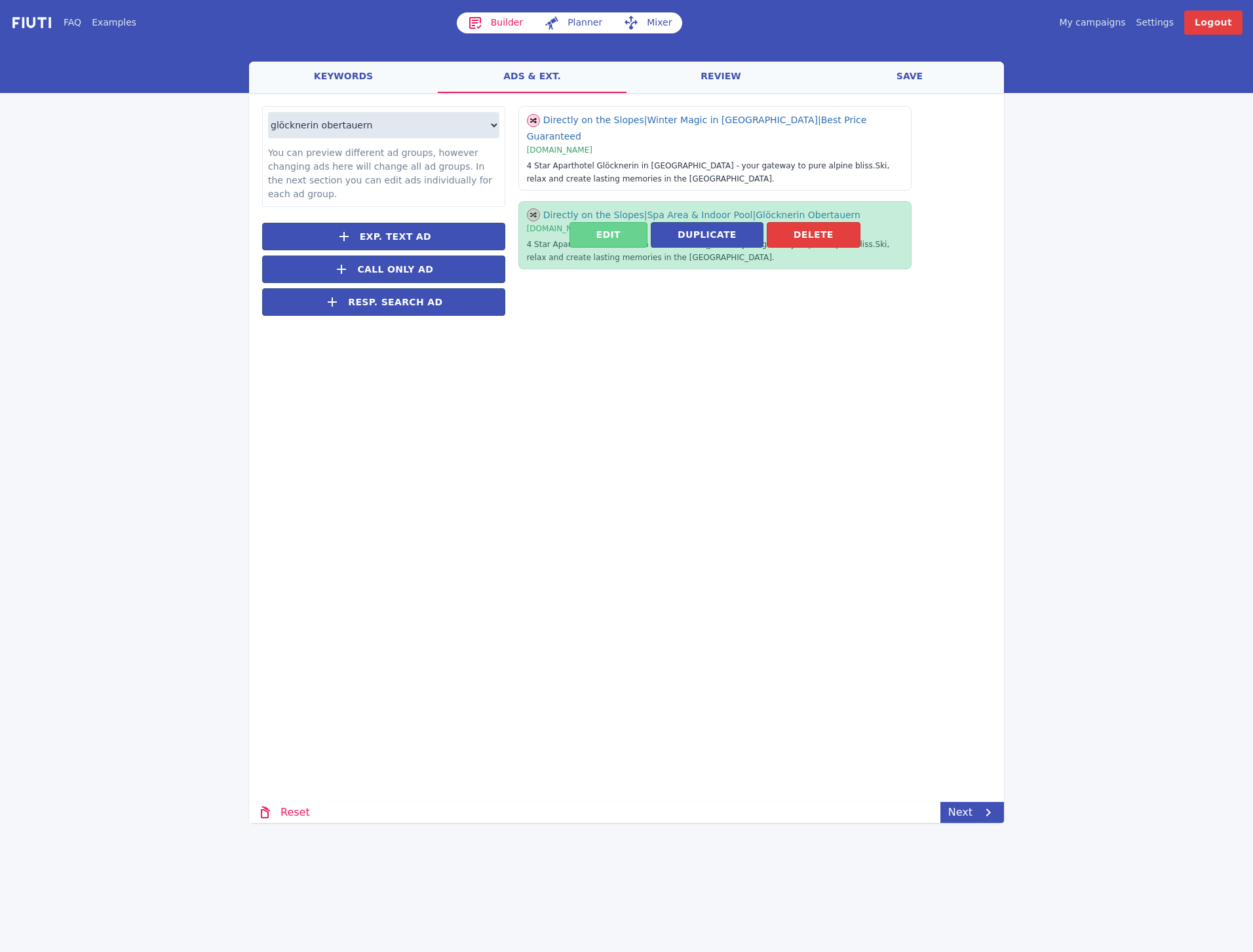
click at [636, 226] on button "Edit" at bounding box center [608, 234] width 78 height 25
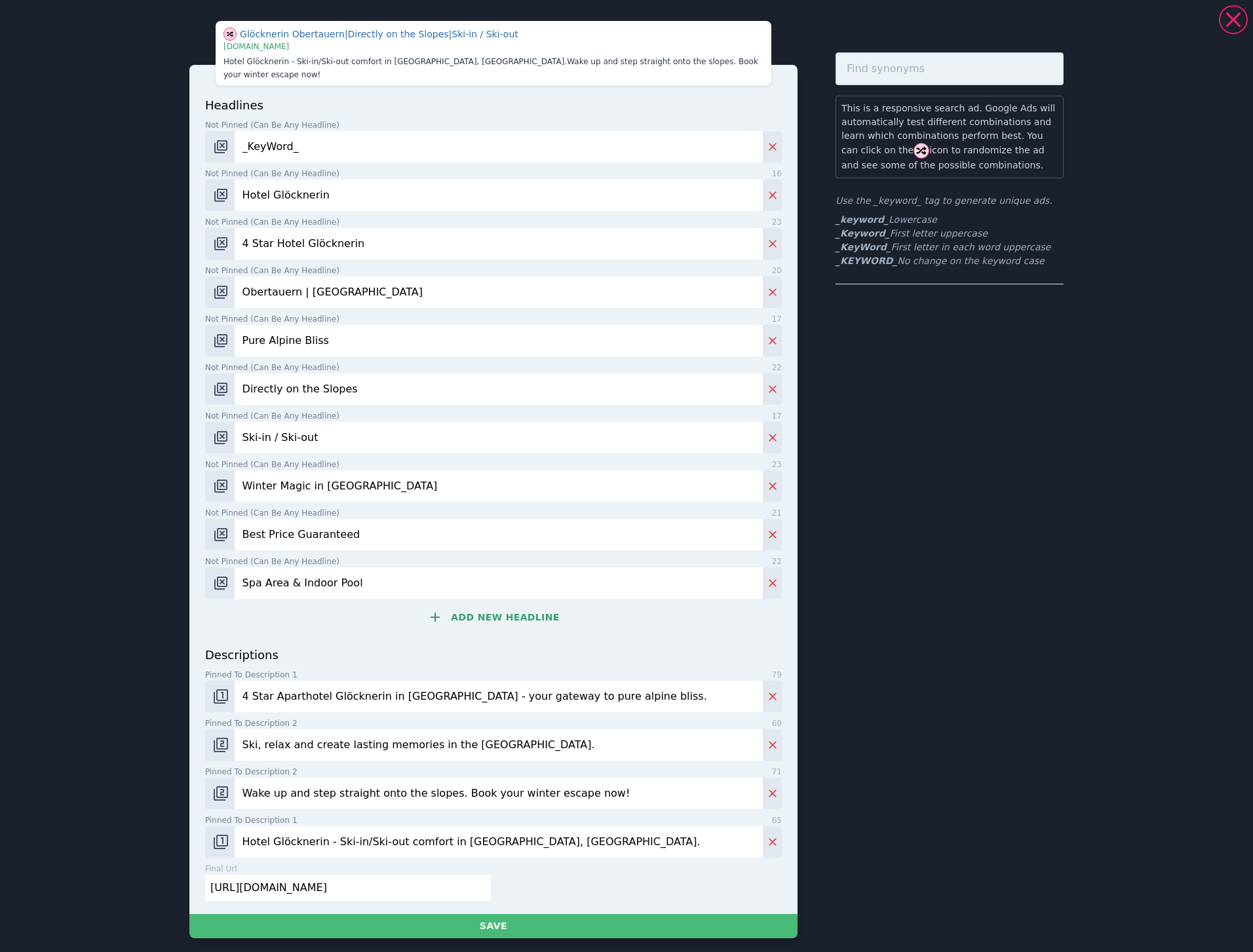
scroll to position [3, 0]
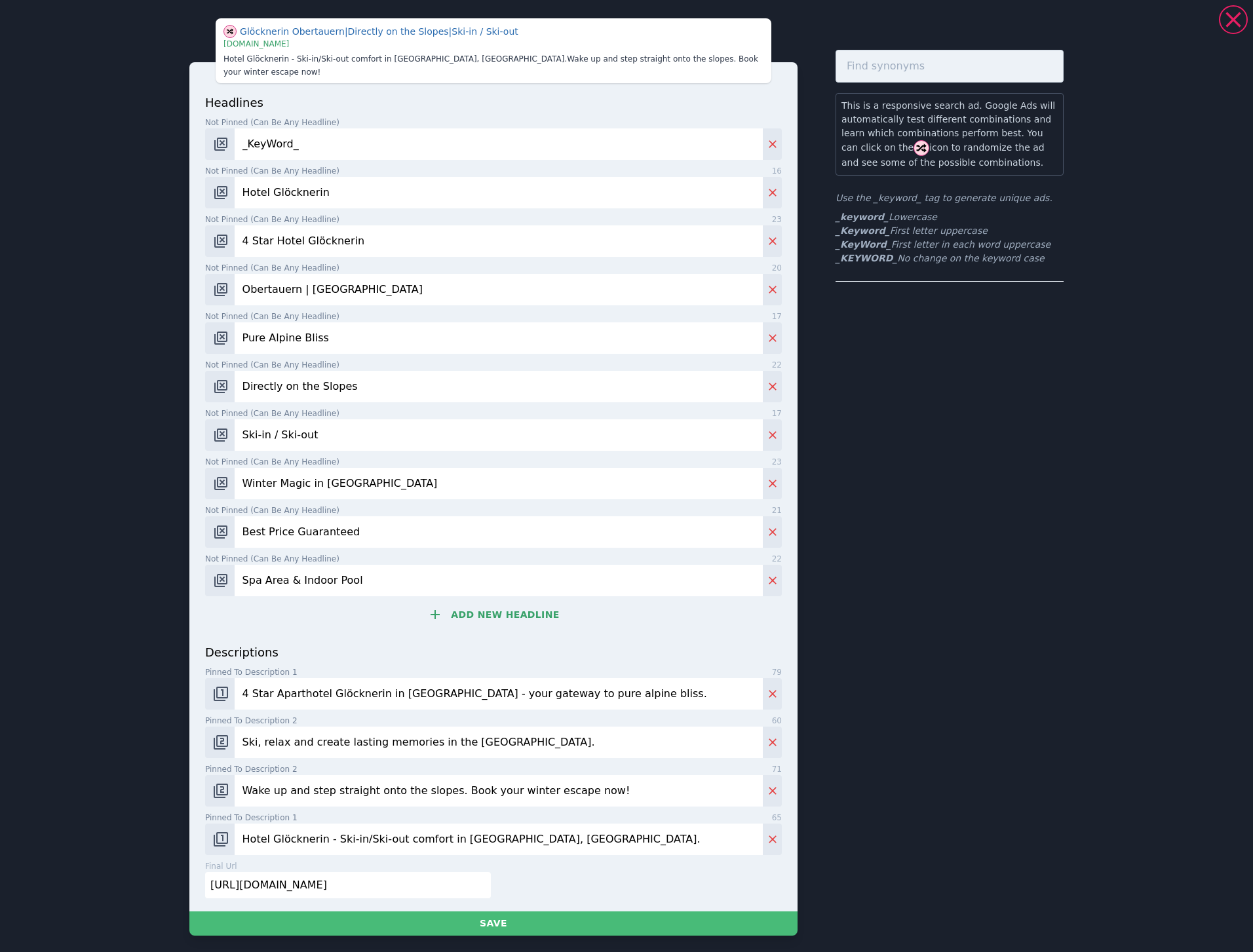
click at [585, 726] on input "Ski, relax and create lasting memories in the [GEOGRAPHIC_DATA]." at bounding box center [499, 742] width 529 height 31
click at [585, 726] on input "Ski, relax and create lasting memories in the [GEOGRAPHIC_DATA]." at bounding box center [499, 742] width 529 height 31
paste input "Enjoy the freedom of your own apartment, with all the comfort and service of a …"
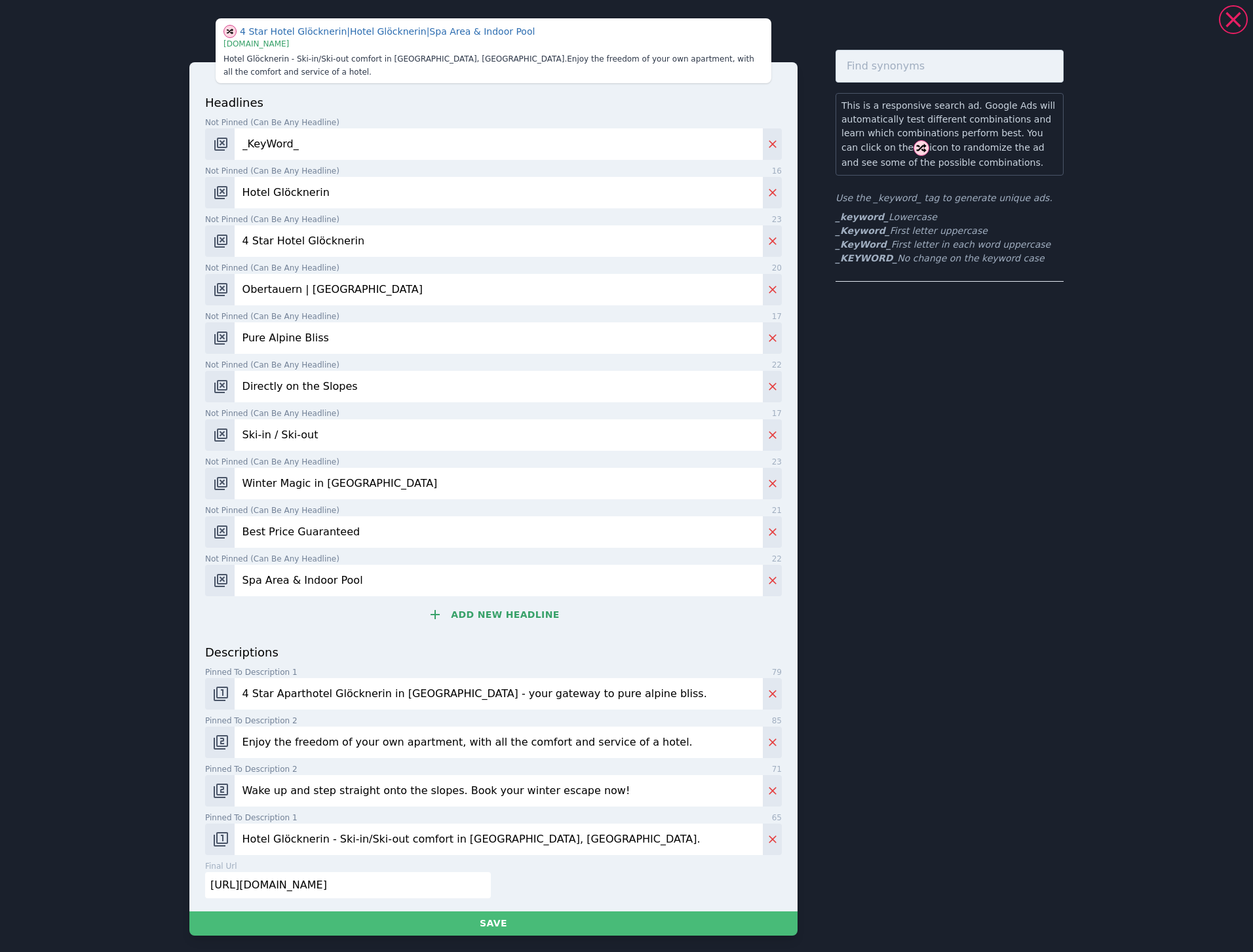
type input "Enjoy the freedom of your own apartment, with all the comfort and service of a …"
click at [649, 798] on input "Wake up and step straight onto the slopes. Book your winter escape now!" at bounding box center [499, 790] width 529 height 31
drag, startPoint x: 327, startPoint y: 838, endPoint x: 434, endPoint y: 836, distance: 107.0
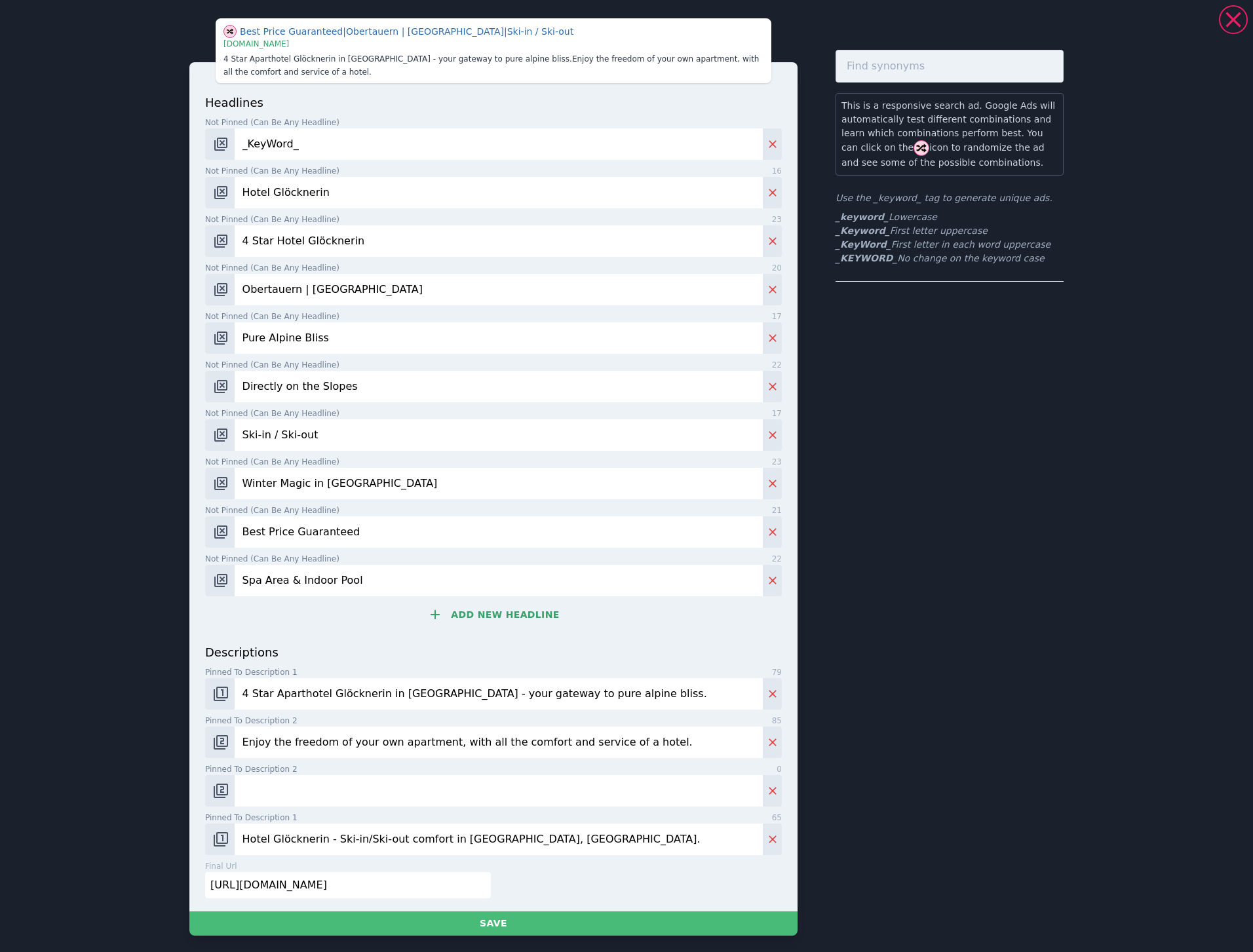
click at [434, 836] on input "Hotel Glöcknerin - Ski-in/Ski-out comfort in [GEOGRAPHIC_DATA], [GEOGRAPHIC_DAT…" at bounding box center [499, 839] width 529 height 31
click at [486, 825] on input "Hotel Glöcknerin in [GEOGRAPHIC_DATA], [GEOGRAPHIC_DATA]." at bounding box center [499, 839] width 529 height 31
paste input "Enjoy the freedom of your own apartment, with all the comfort and service of a …"
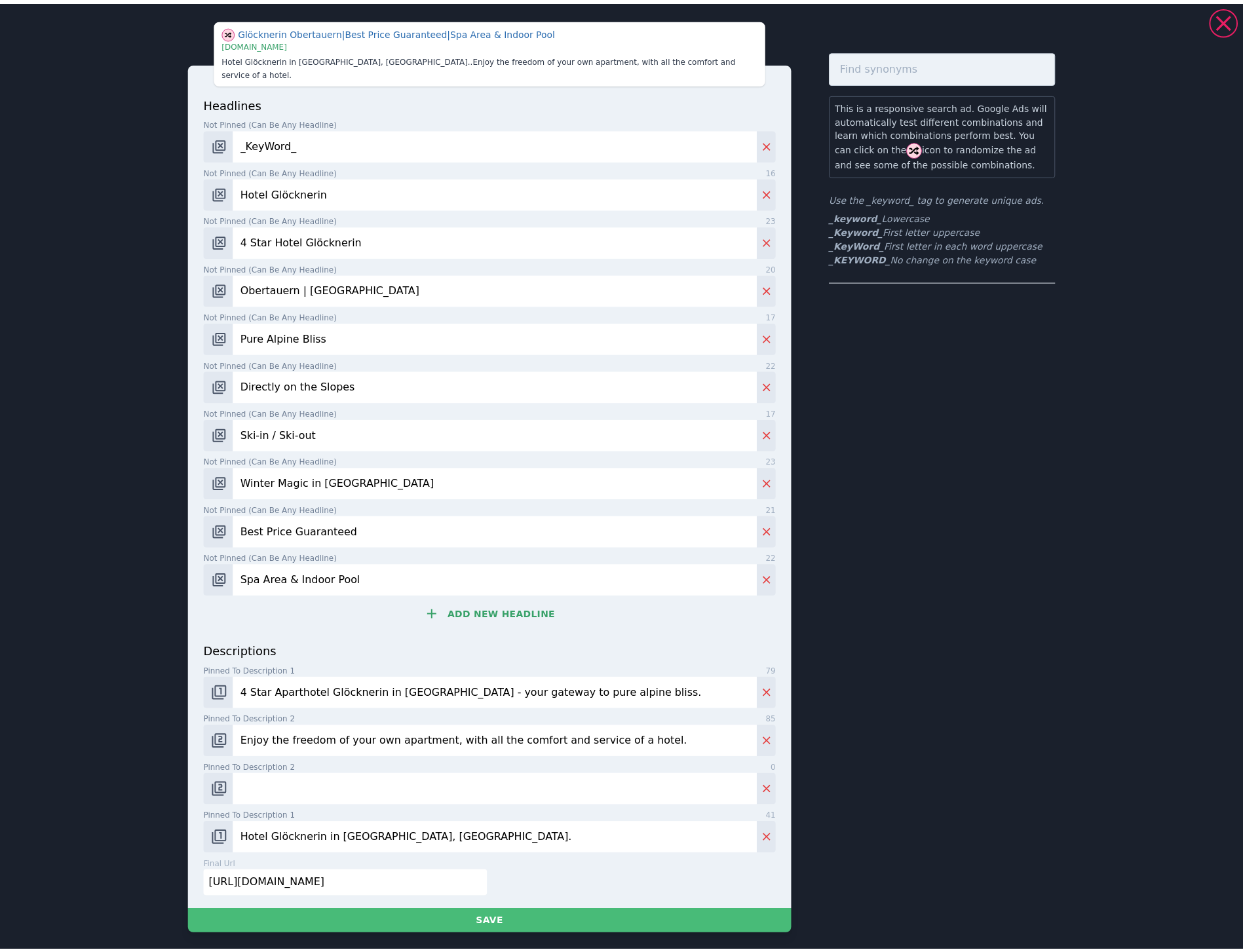
scroll to position [0, 0]
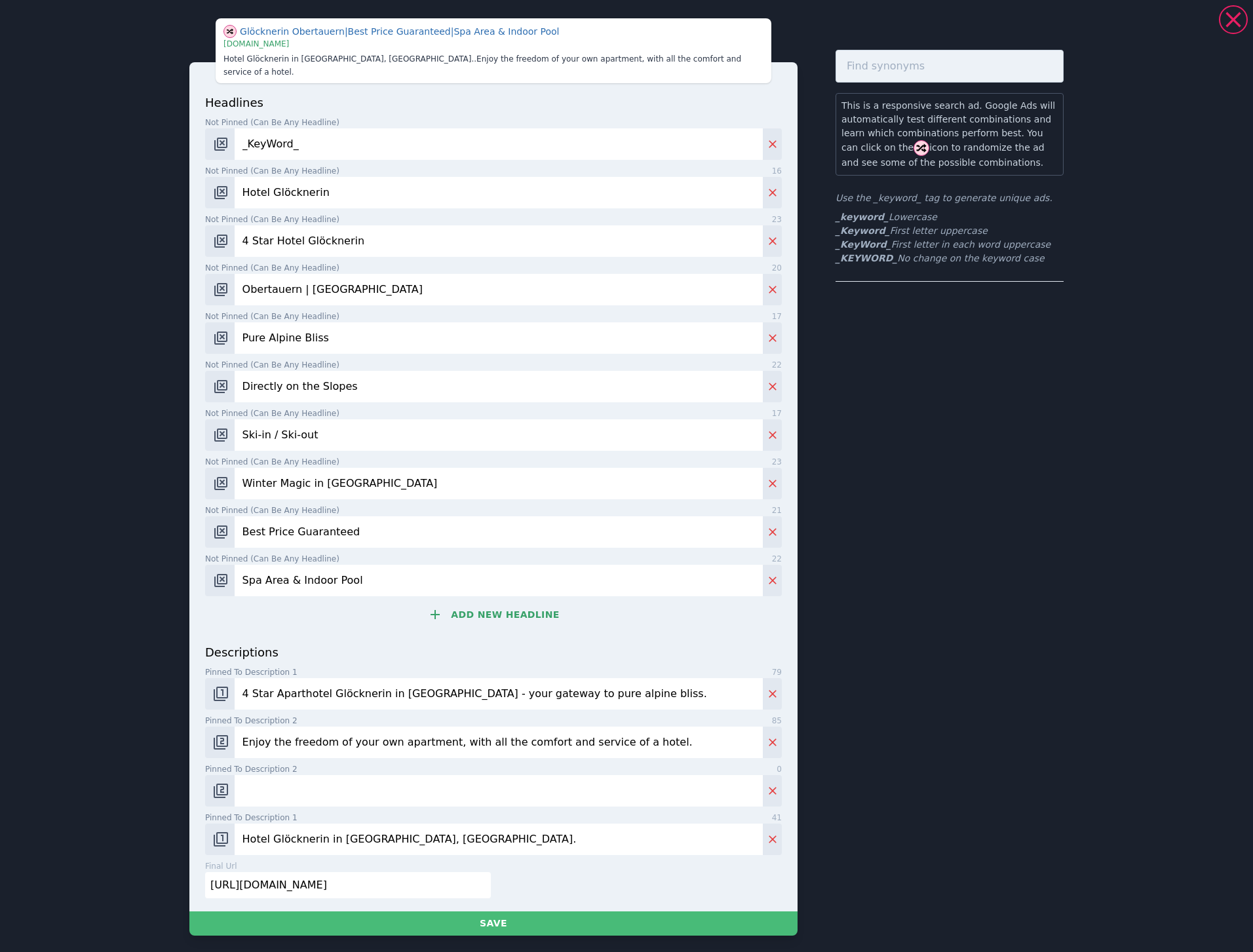
paste input "Ski-in, ski-out"
click at [456, 824] on input "Hotel Glöcknerin in [GEOGRAPHIC_DATA], [GEOGRAPHIC_DATA]. Ski-in, ski-out" at bounding box center [499, 839] width 529 height 31
click at [582, 824] on input "Hotel Glöcknerin in [GEOGRAPHIC_DATA], [GEOGRAPHIC_DATA]. Ski-in / ski-out" at bounding box center [499, 839] width 529 height 31
drag, startPoint x: 521, startPoint y: 838, endPoint x: 648, endPoint y: 843, distance: 127.1
click at [648, 843] on input "Hotel Glöcknerin in [GEOGRAPHIC_DATA], [GEOGRAPHIC_DATA]. Ski-in / ski-out and …" at bounding box center [499, 839] width 529 height 31
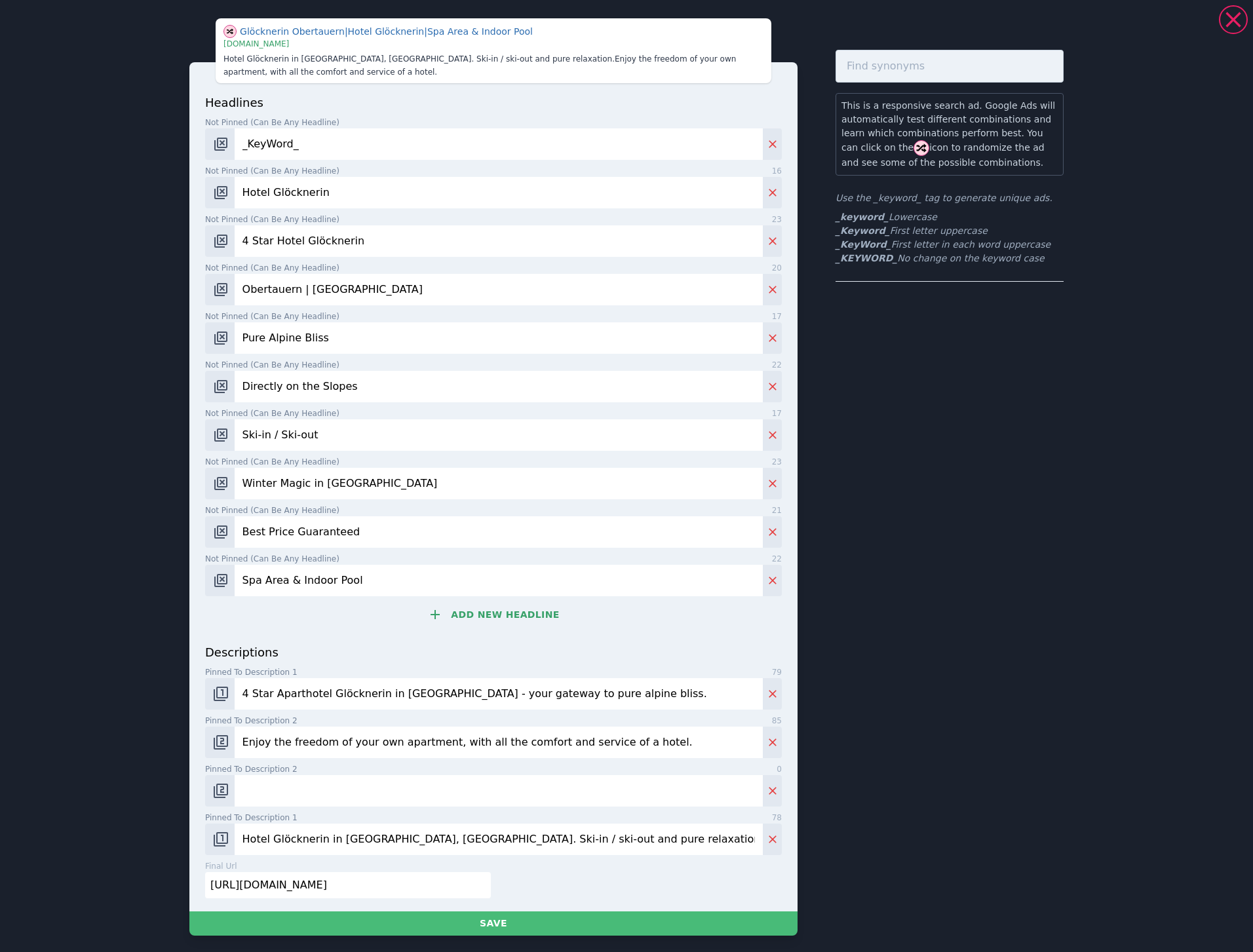
paste input "Pure relaxation"
click at [523, 838] on input "Hotel Glöcknerin in [GEOGRAPHIC_DATA], [GEOGRAPHIC_DATA]. Ski-in / ski-out and …" at bounding box center [499, 839] width 529 height 31
click at [680, 837] on input "Hotel Glöcknerin in [GEOGRAPHIC_DATA], [GEOGRAPHIC_DATA]. Ski-in / ski-out and …" at bounding box center [499, 839] width 529 height 31
type input "Hotel Glöcknerin in [GEOGRAPHIC_DATA], [GEOGRAPHIC_DATA]. Ski-in / ski-out and …"
drag, startPoint x: 322, startPoint y: 691, endPoint x: 235, endPoint y: 691, distance: 87.0
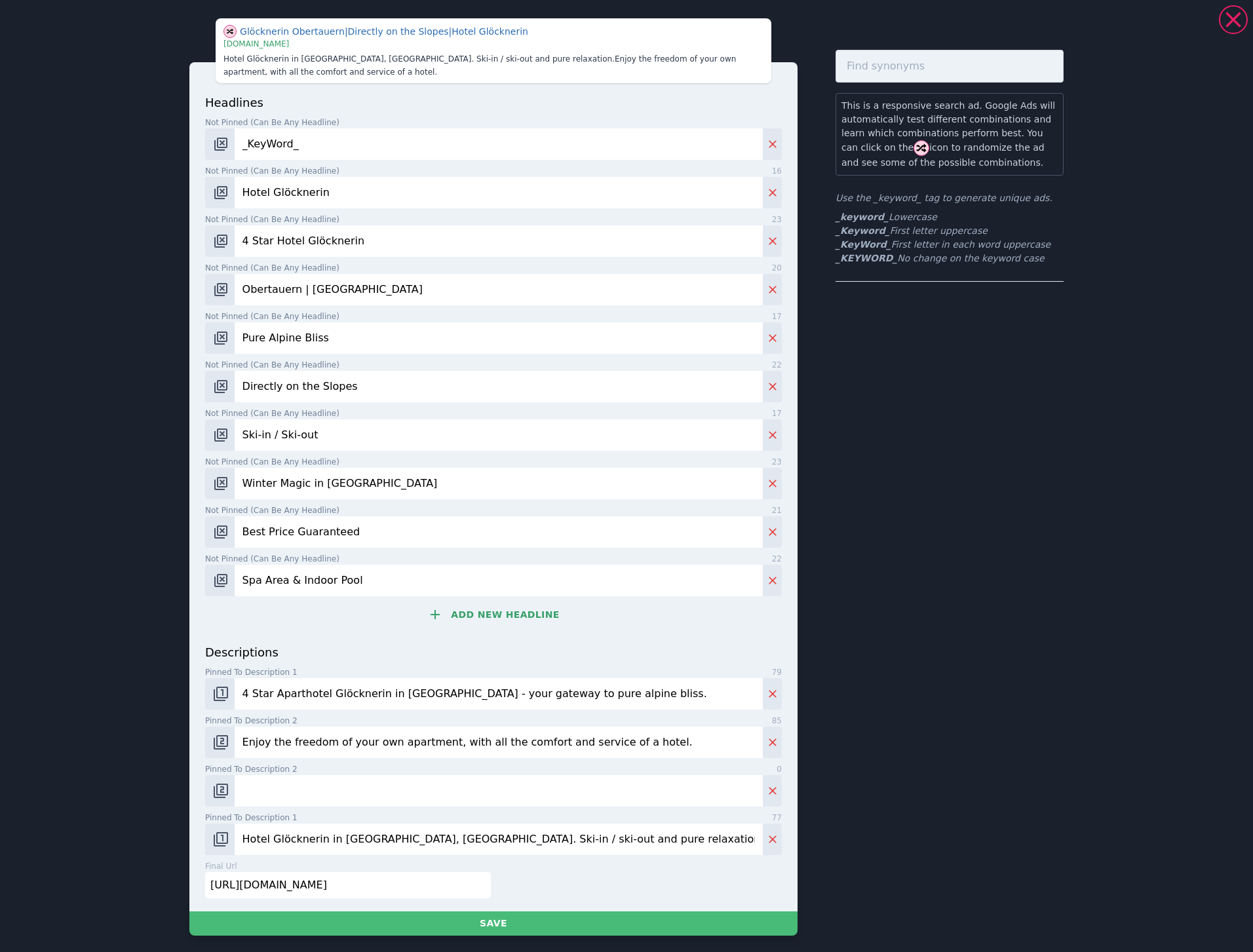
click at [235, 691] on input "4 Star Aparthotel Glöcknerin in [GEOGRAPHIC_DATA] - your gateway to pure alpine…" at bounding box center [499, 694] width 529 height 31
paste input "directly on the slopes"
click at [255, 691] on input "Ski directly on the slopes Glöcknerin in [GEOGRAPHIC_DATA] - your gateway to pu…" at bounding box center [499, 694] width 529 height 31
paste input "holidays"
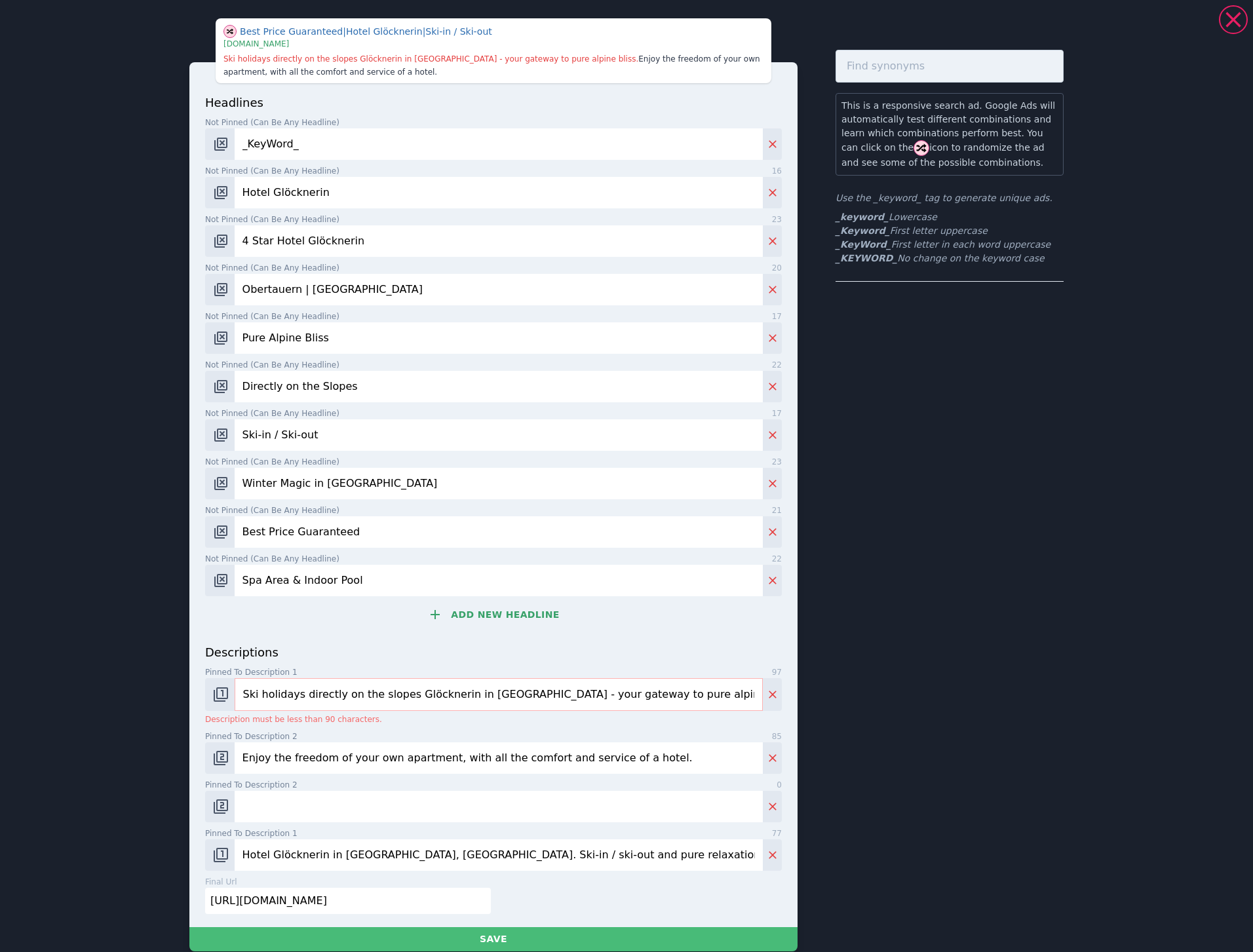
click at [398, 693] on input "Ski holidays directly on the slopes Glöcknerin in [GEOGRAPHIC_DATA] - your gate…" at bounding box center [499, 694] width 529 height 33
drag, startPoint x: 561, startPoint y: 693, endPoint x: 724, endPoint y: 692, distance: 163.0
click at [724, 692] on input "Ski holidays directly on the slopes at [GEOGRAPHIC_DATA] in [GEOGRAPHIC_DATA] -…" at bounding box center [499, 694] width 529 height 33
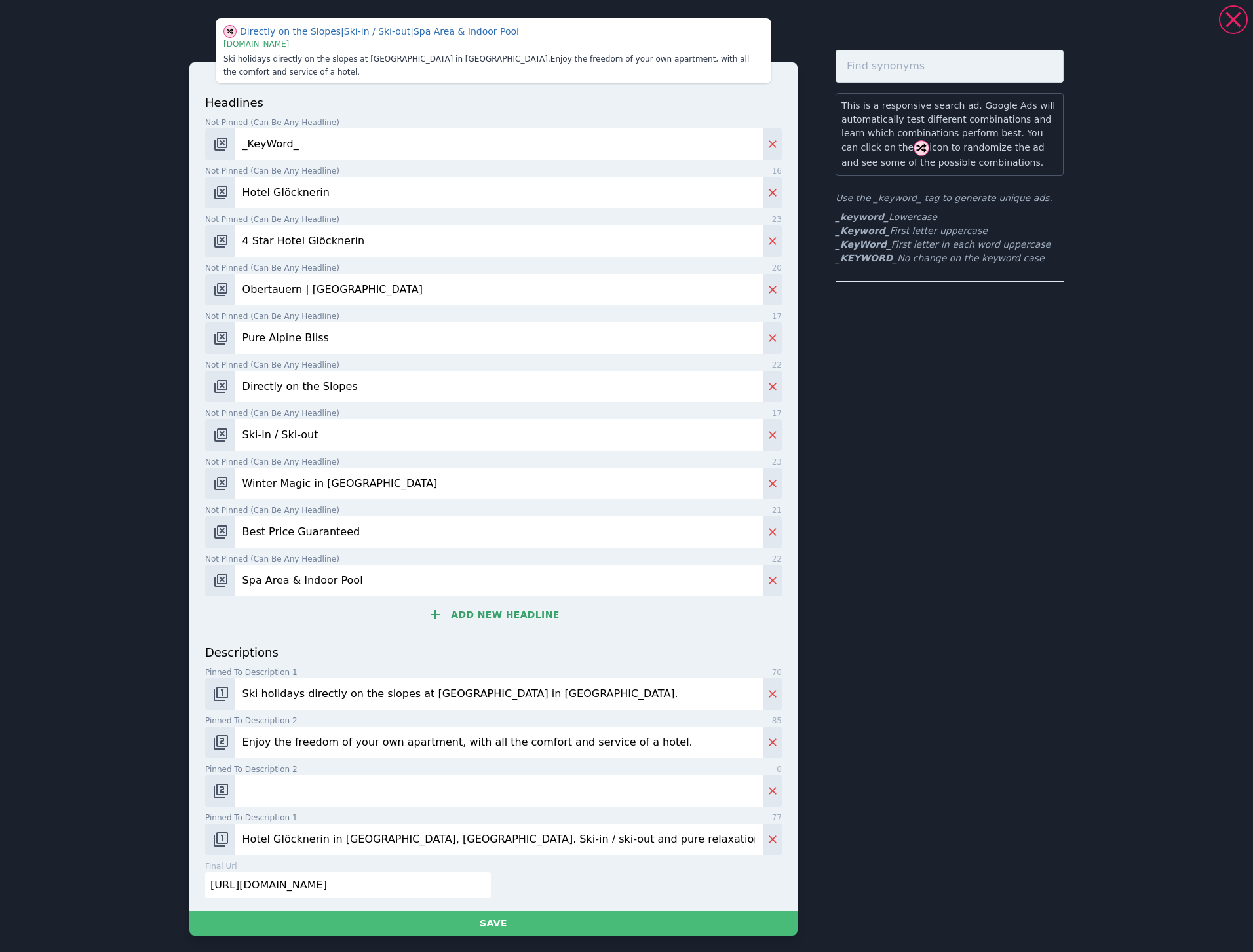
click at [623, 691] on input "Ski holidays directly on the slopes at [GEOGRAPHIC_DATA] in [GEOGRAPHIC_DATA]." at bounding box center [499, 694] width 529 height 31
type input "Ski holidays directly on the slopes at [GEOGRAPHIC_DATA] in [GEOGRAPHIC_DATA]."
click at [681, 746] on input "Enjoy the freedom of your own apartment, with all the comfort and service of a …" at bounding box center [499, 742] width 529 height 31
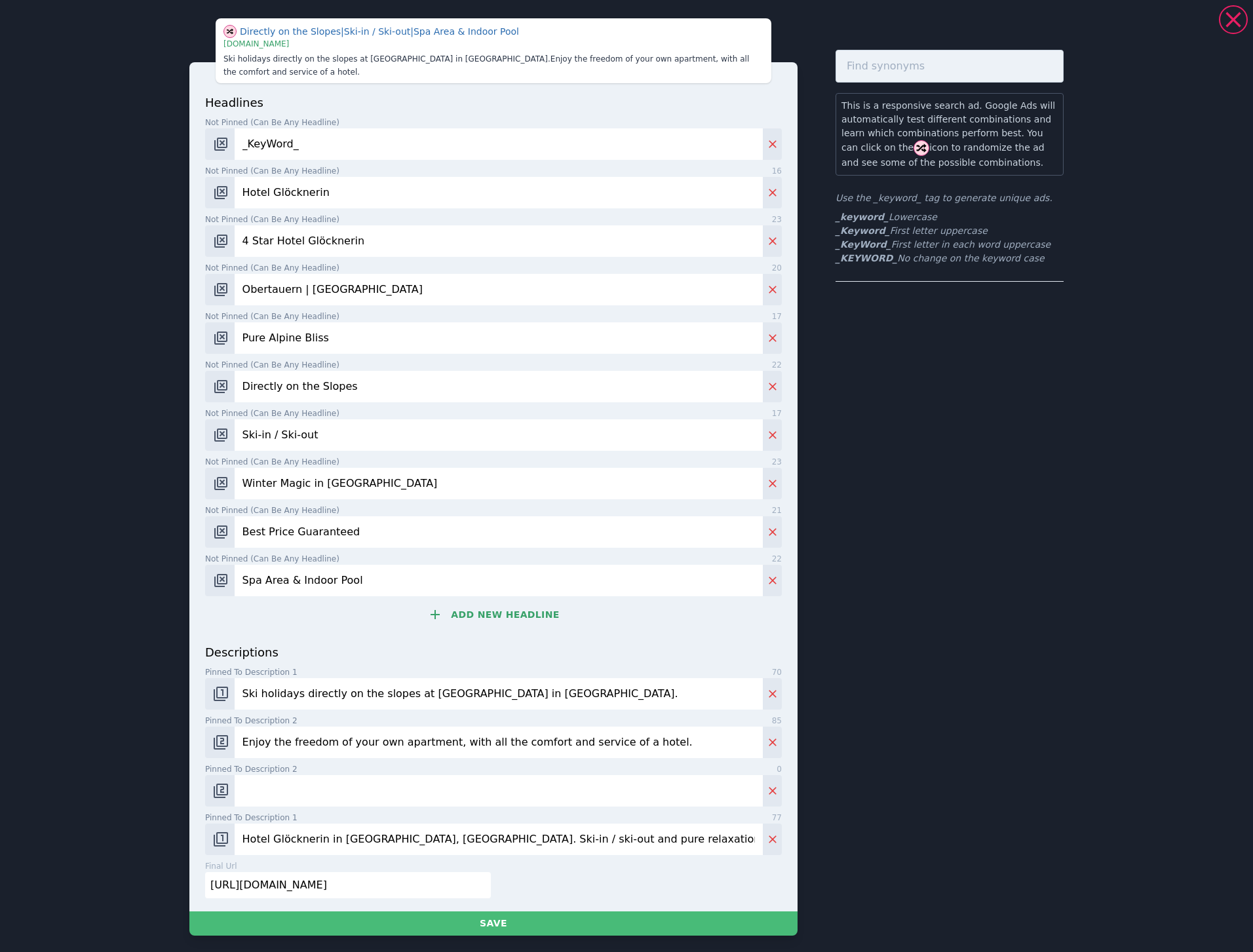
click at [681, 746] on input "Enjoy the freedom of your own apartment, with all the comfort and service of a …" at bounding box center [499, 742] width 529 height 31
click at [642, 839] on input "Hotel Glöcknerin in [GEOGRAPHIC_DATA], [GEOGRAPHIC_DATA]. Ski-in / ski-out and …" at bounding box center [499, 839] width 529 height 31
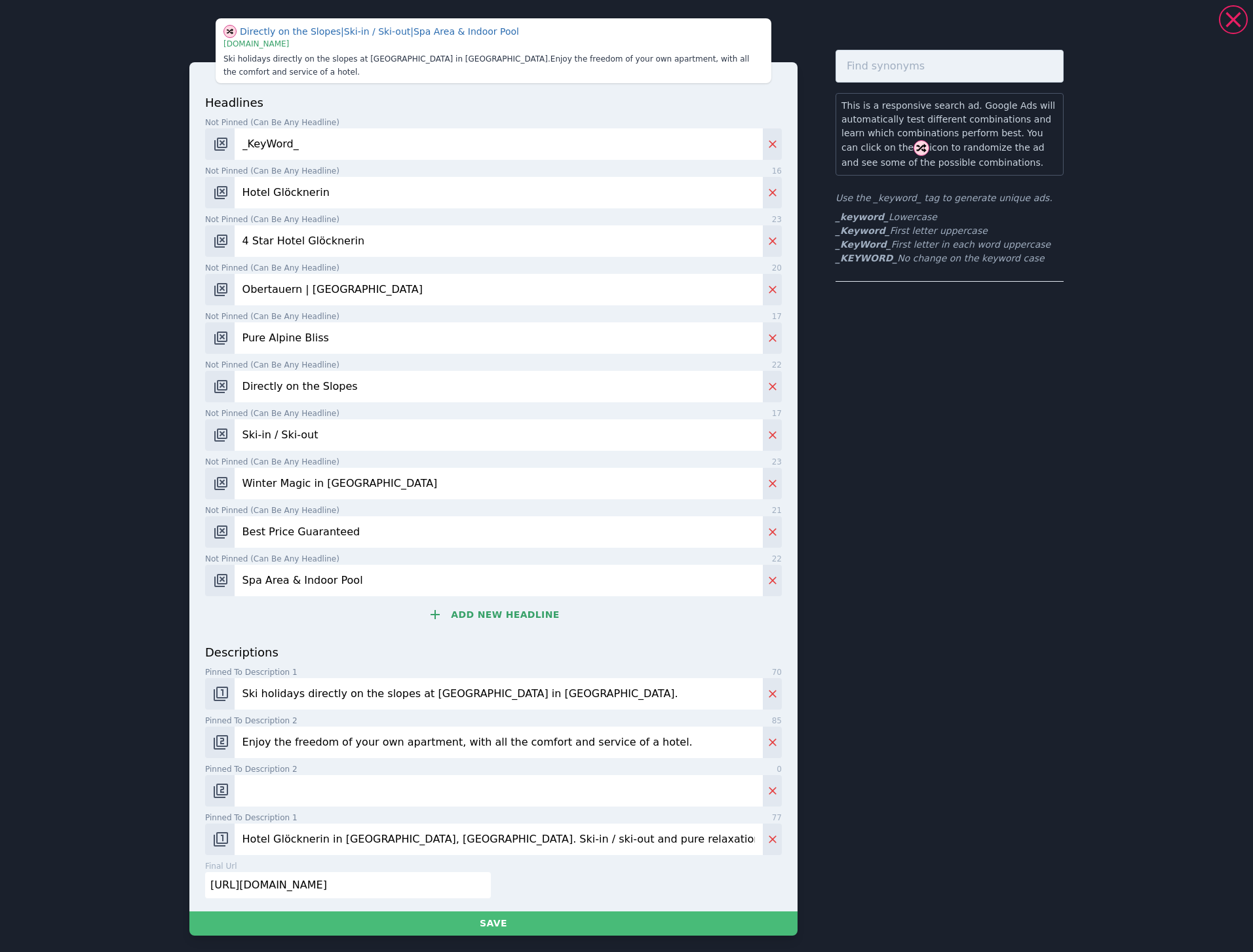
click at [628, 842] on input "Hotel Glöcknerin in [GEOGRAPHIC_DATA], [GEOGRAPHIC_DATA]. Ski-in / ski-out and …" at bounding box center [499, 839] width 529 height 31
type input "Hotel Glöcknerin in [GEOGRAPHIC_DATA], [GEOGRAPHIC_DATA]. Ski-in / ski-out and …"
click at [601, 694] on input "Ski holidays directly on the slopes at [GEOGRAPHIC_DATA] in [GEOGRAPHIC_DATA]." at bounding box center [499, 694] width 529 height 31
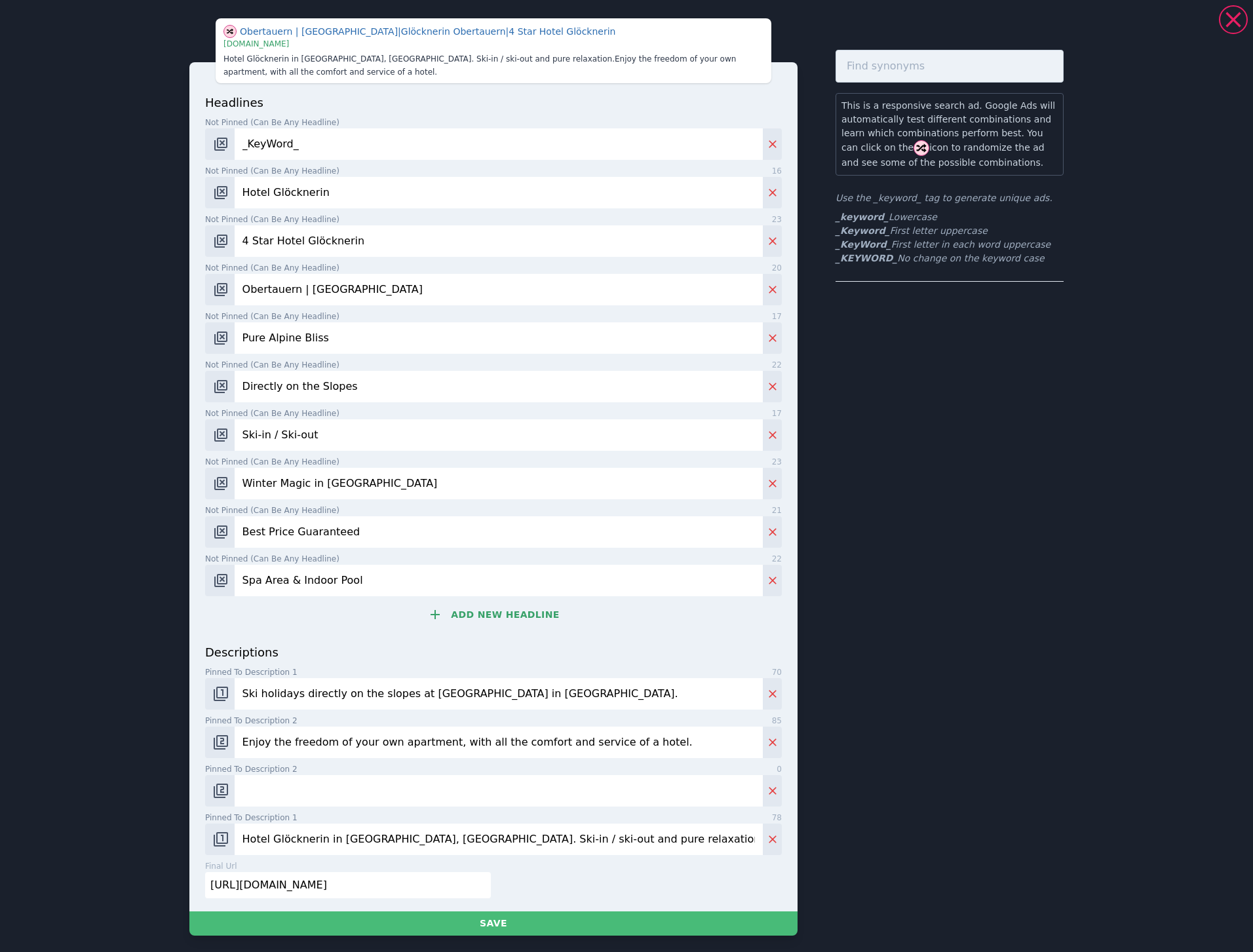
paste input "right on the slopes at [GEOGRAPHIC_DATA]"
click at [480, 691] on input "Ski holidays right on the slopes at [GEOGRAPHIC_DATA]." at bounding box center [499, 694] width 529 height 31
click at [545, 696] on input "Ski holidays right on the slopes at [GEOGRAPHIC_DATA] in [GEOGRAPHIC_DATA]." at bounding box center [499, 694] width 529 height 31
type input "Ski holidays right on the slopes at [GEOGRAPHIC_DATA] in [GEOGRAPHIC_DATA], [GE…"
click at [640, 841] on input "Hotel Glöcknerin in [GEOGRAPHIC_DATA], [GEOGRAPHIC_DATA]. Ski-in / ski-out and …" at bounding box center [499, 839] width 529 height 31
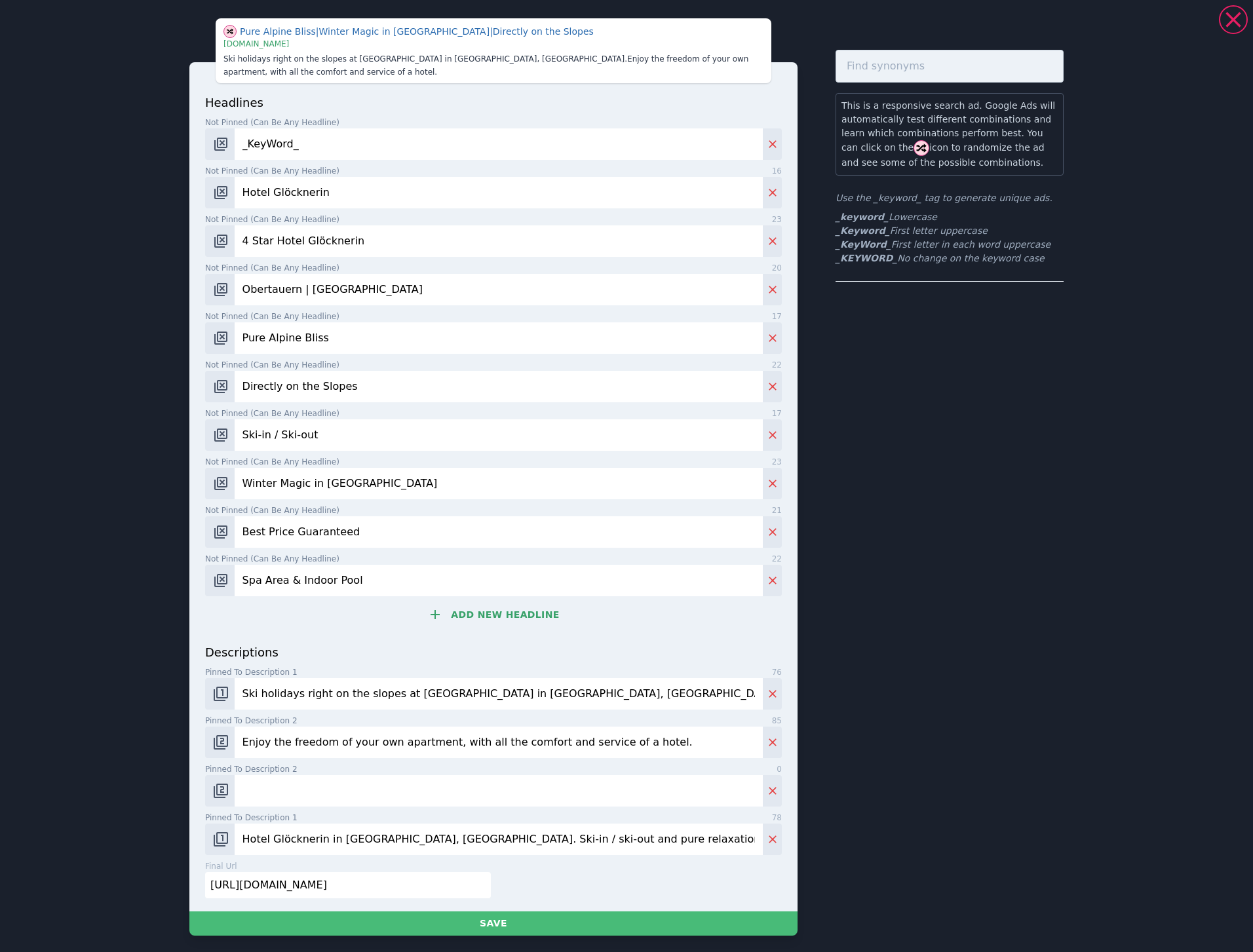
click at [360, 790] on input "Pinned to description 2 0" at bounding box center [499, 790] width 529 height 31
paste input "Send us an inquiry for your dream holiday"
click at [400, 776] on input "Send us an inquiry for your dream holiday" at bounding box center [499, 790] width 529 height 31
click at [496, 782] on input "Send us an inquiry for your dream winter holiday" at bounding box center [499, 790] width 529 height 31
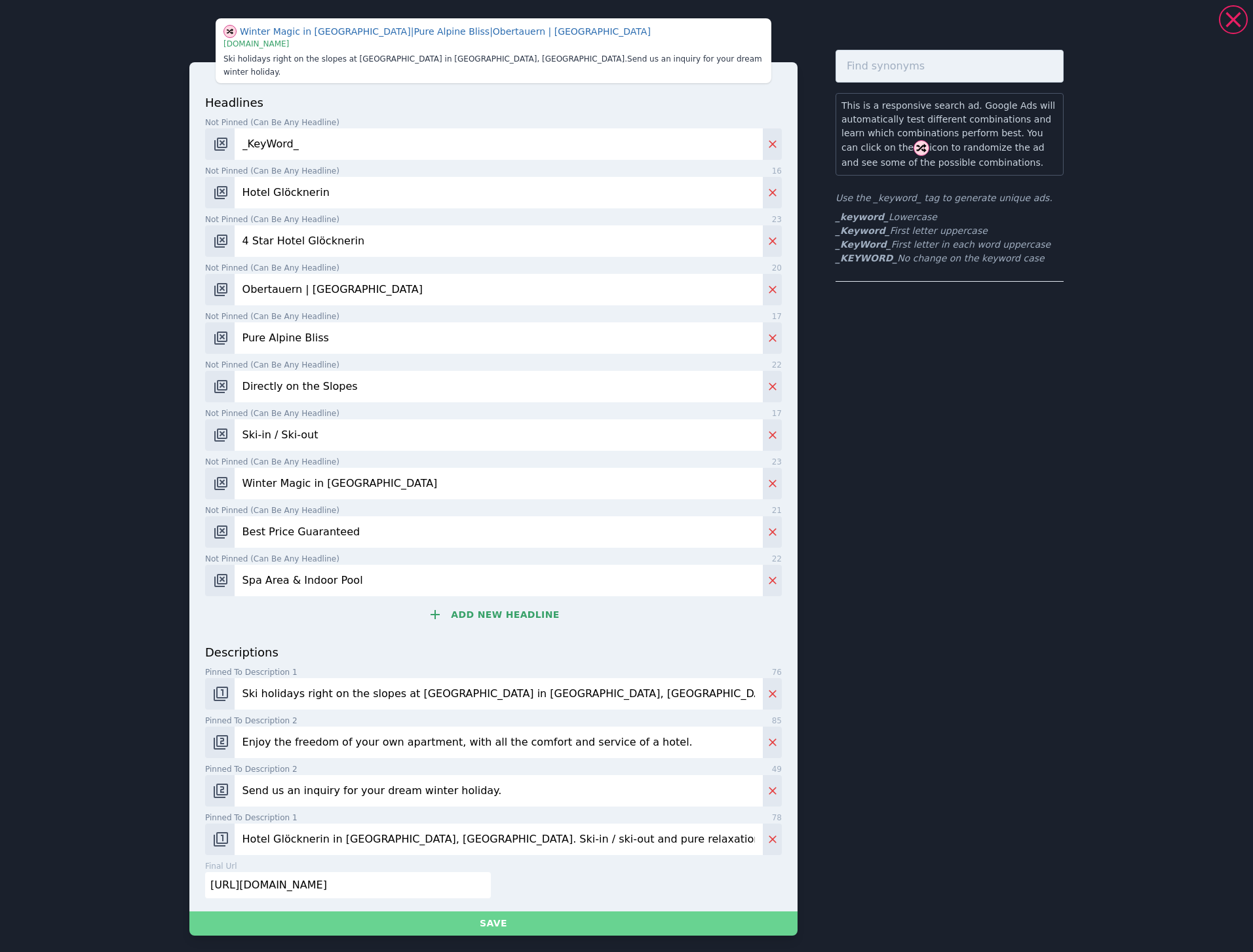
type input "Send us an inquiry for your dream winter holiday."
click at [468, 912] on button "Save" at bounding box center [493, 923] width 608 height 24
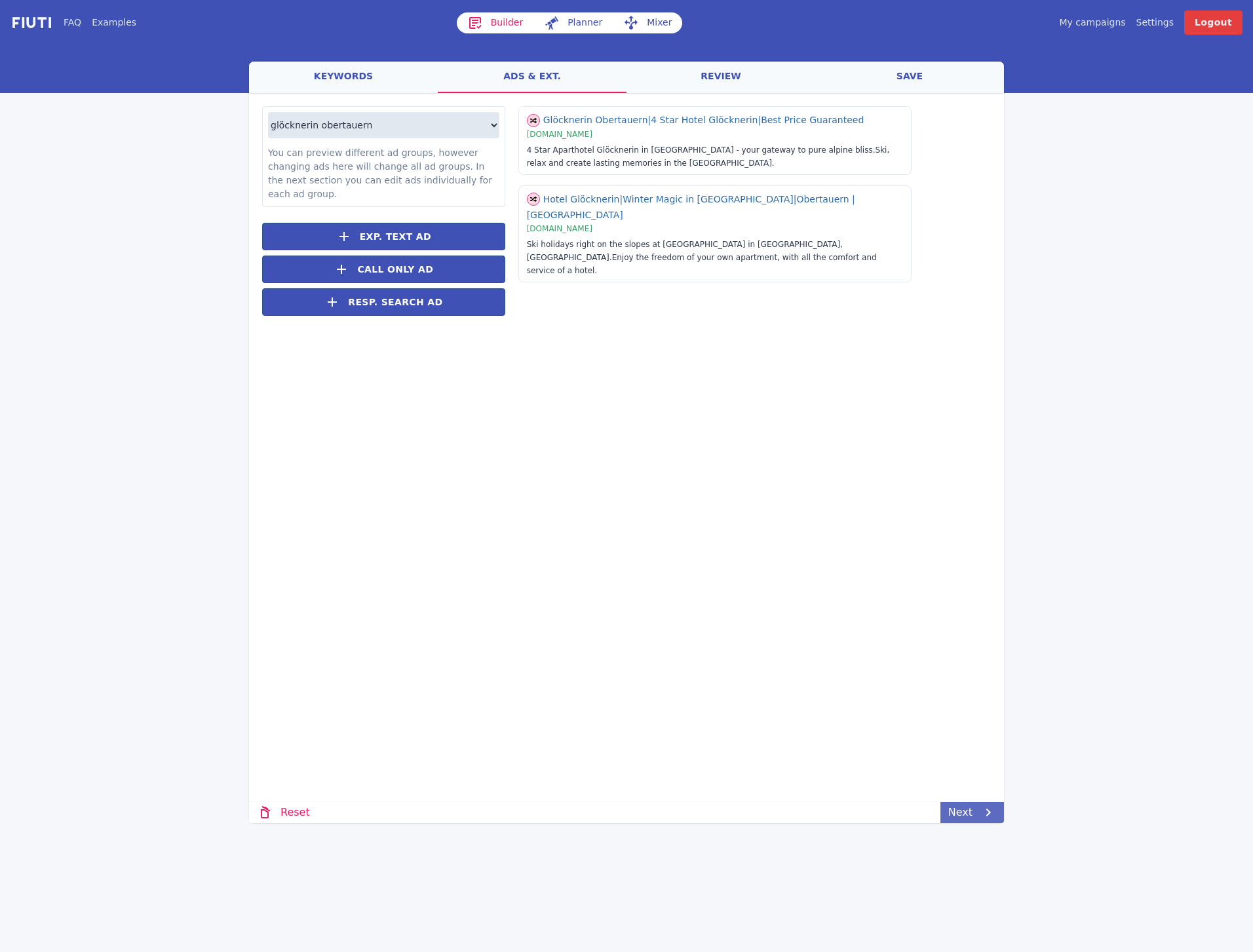
click at [969, 817] on link "Next" at bounding box center [972, 812] width 63 height 21
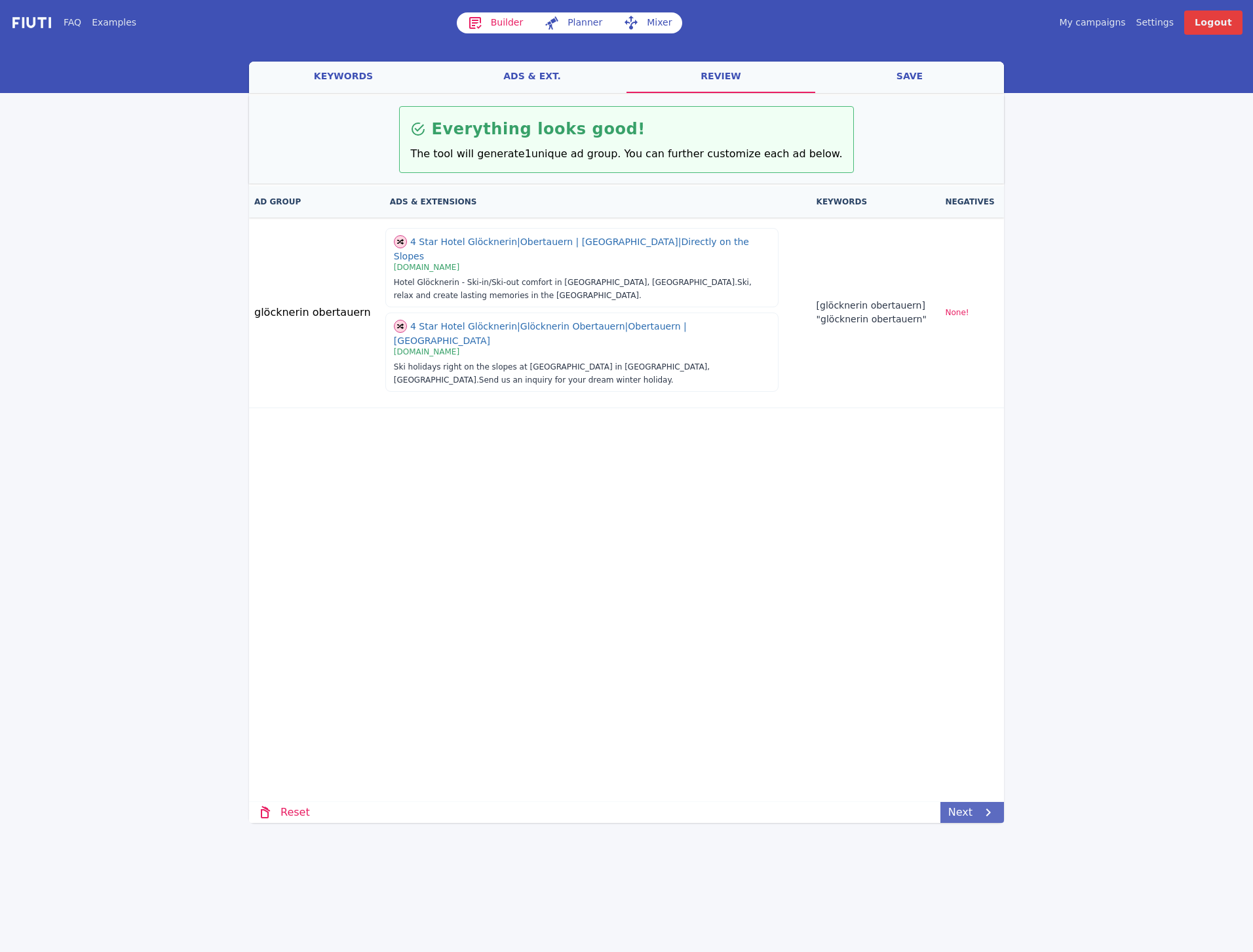
click at [968, 816] on link "Next" at bounding box center [972, 812] width 63 height 21
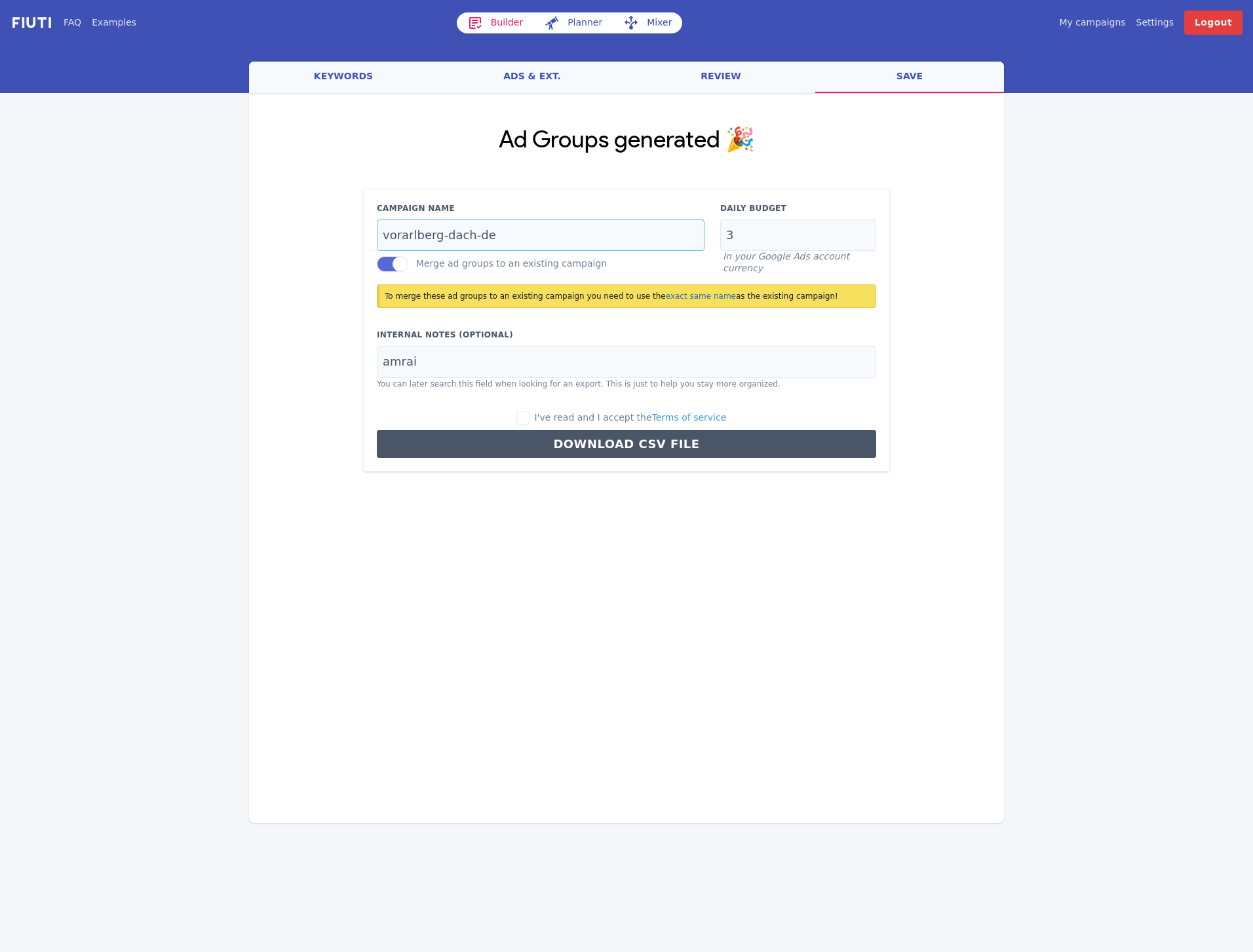
click at [518, 247] on input "vorarlberg-dach-de" at bounding box center [541, 236] width 328 height 32
click at [519, 241] on input "vorarlberg-dach-de" at bounding box center [541, 236] width 328 height 32
type input "brand-benl-en"
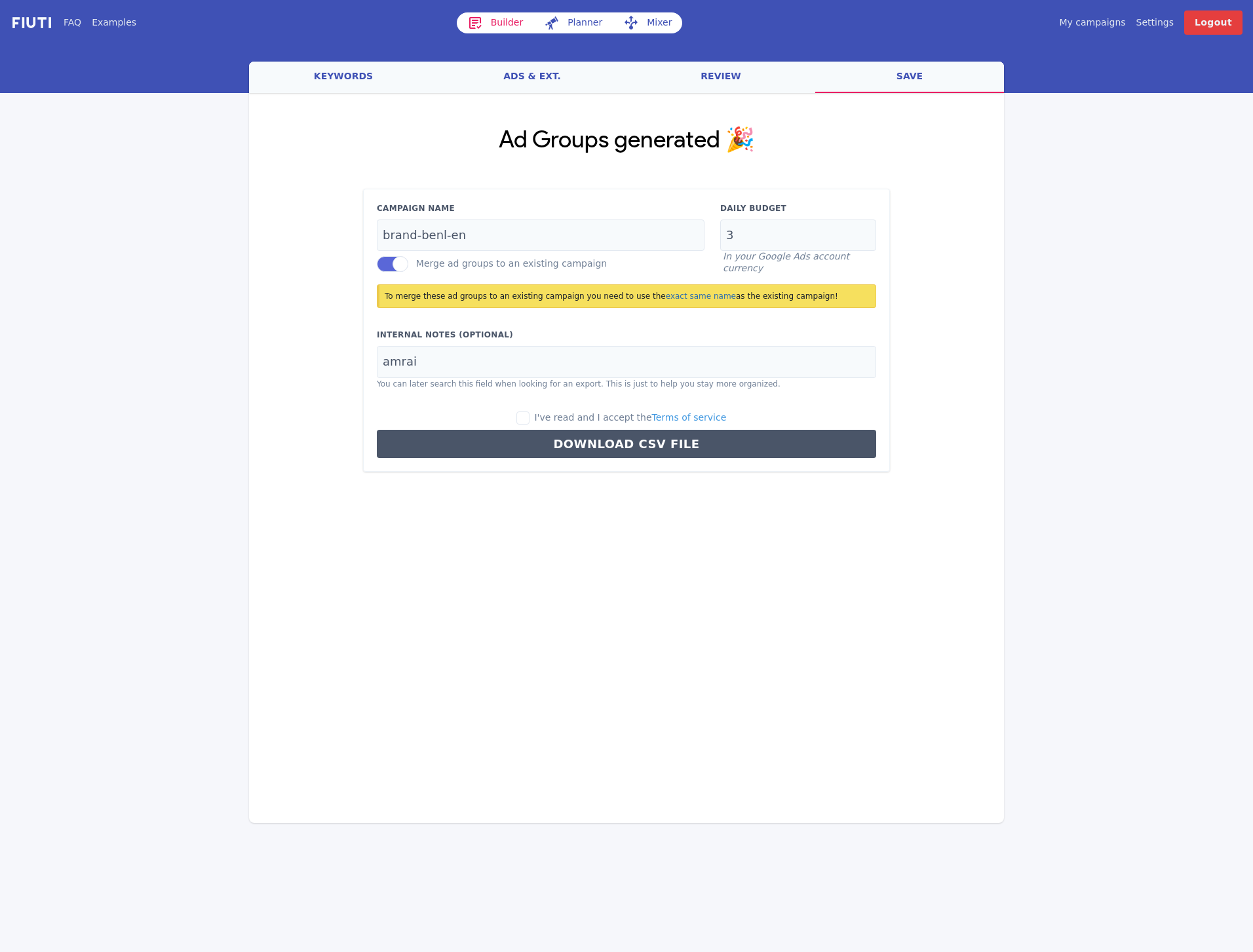
click at [399, 261] on label at bounding box center [392, 264] width 31 height 16
click at [0, 0] on input "Merge ad groups to an existing campaign" at bounding box center [0, 0] width 0 height 0
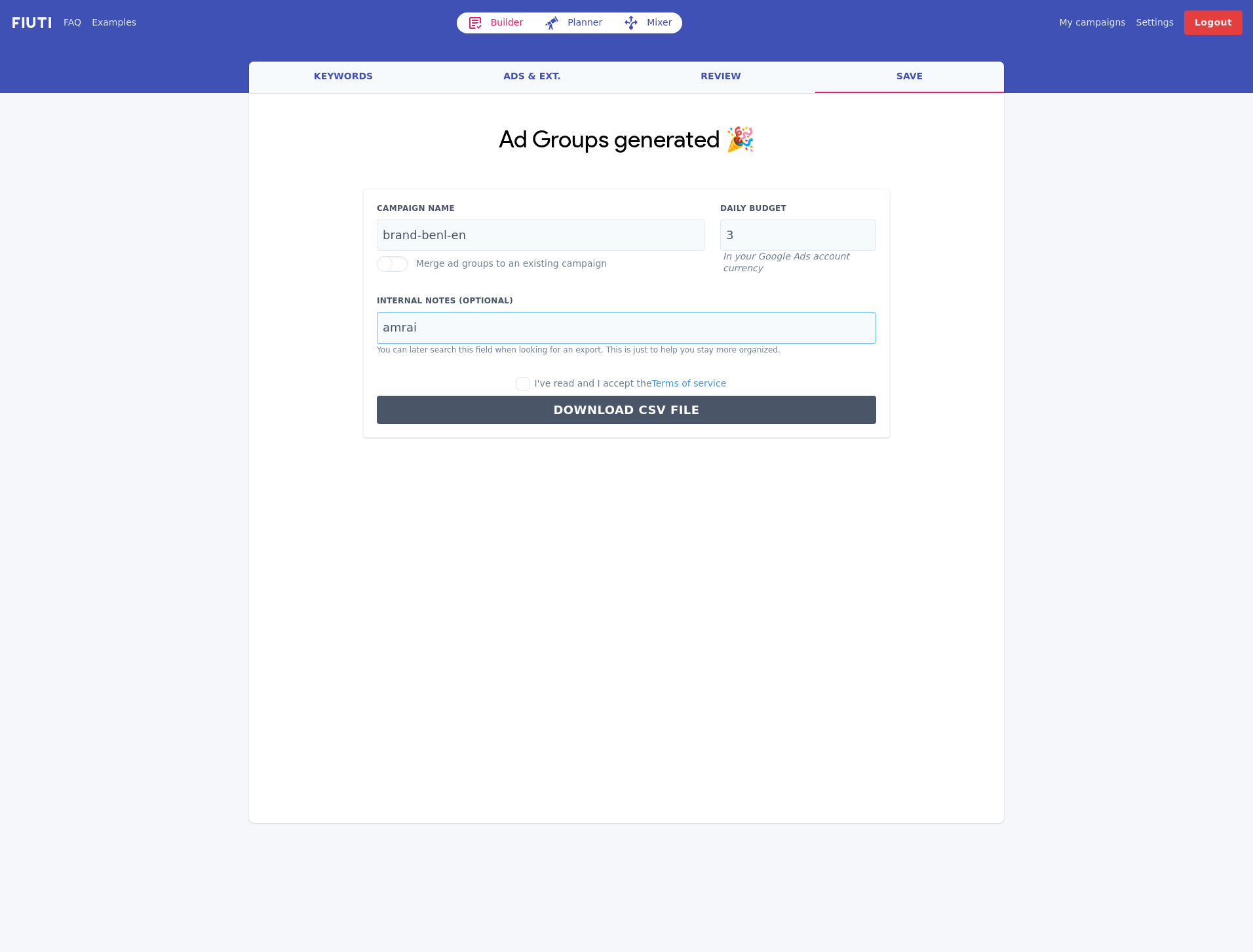
click at [427, 330] on input "amrai" at bounding box center [627, 328] width 499 height 32
type input "gloecknerin"
click at [529, 379] on input "I've read and I accept the Terms of service" at bounding box center [523, 384] width 13 height 13
checkbox input "true"
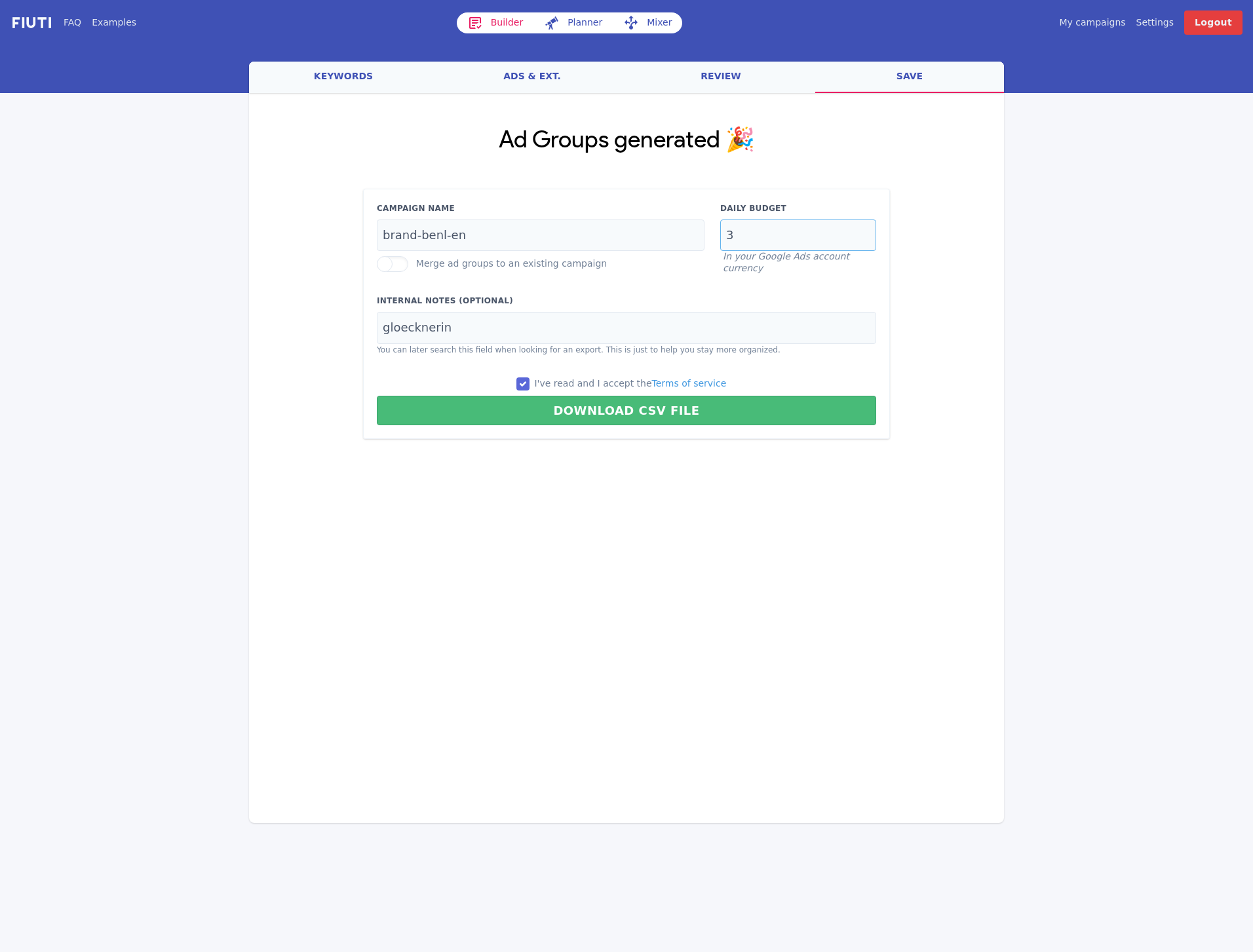
drag, startPoint x: 744, startPoint y: 234, endPoint x: 716, endPoint y: 238, distance: 28.3
click at [716, 238] on div "Daily Budget 3 In your Google Ads account currency" at bounding box center [799, 238] width 172 height 72
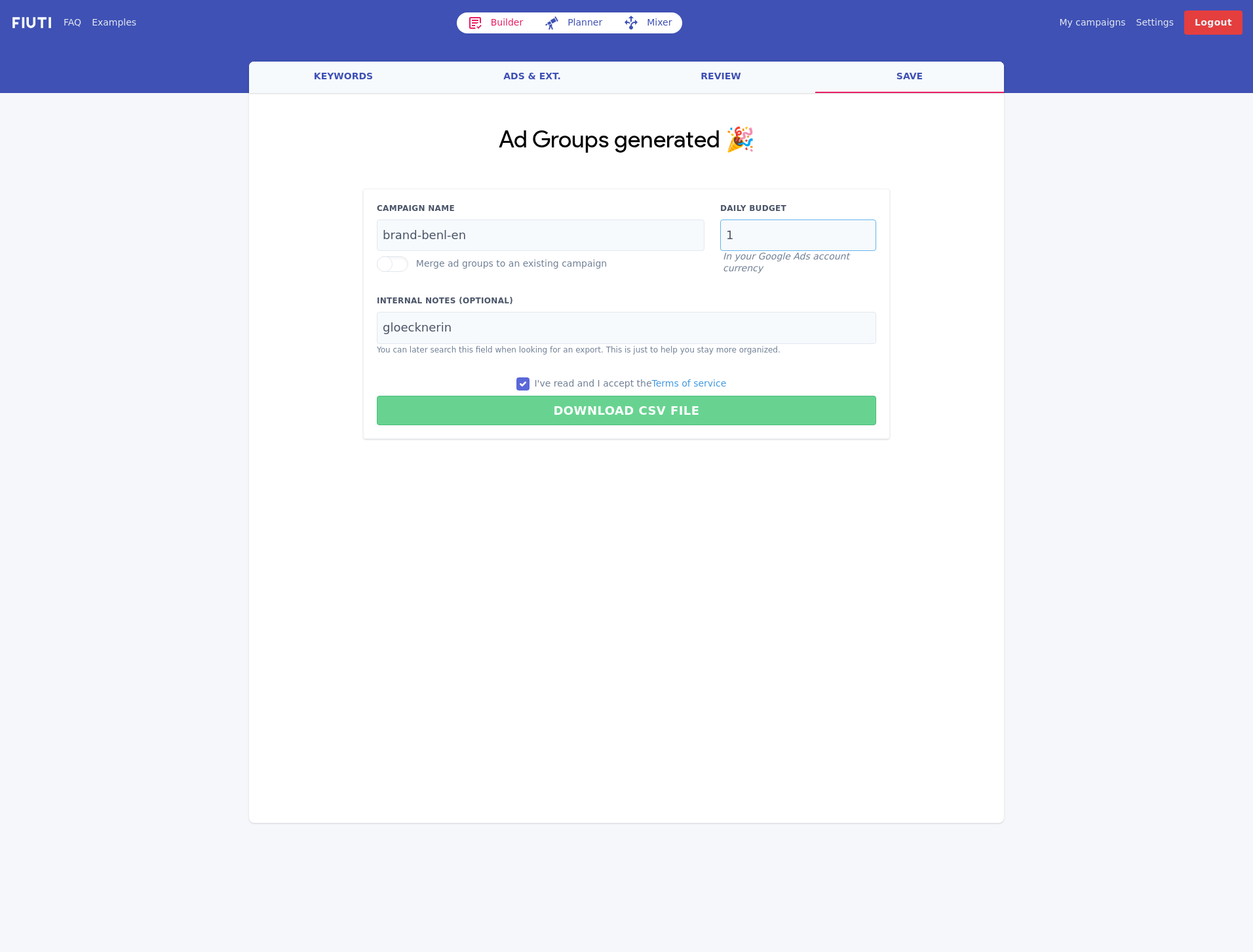
type input "1"
click at [681, 410] on button "Download CSV File" at bounding box center [627, 410] width 499 height 30
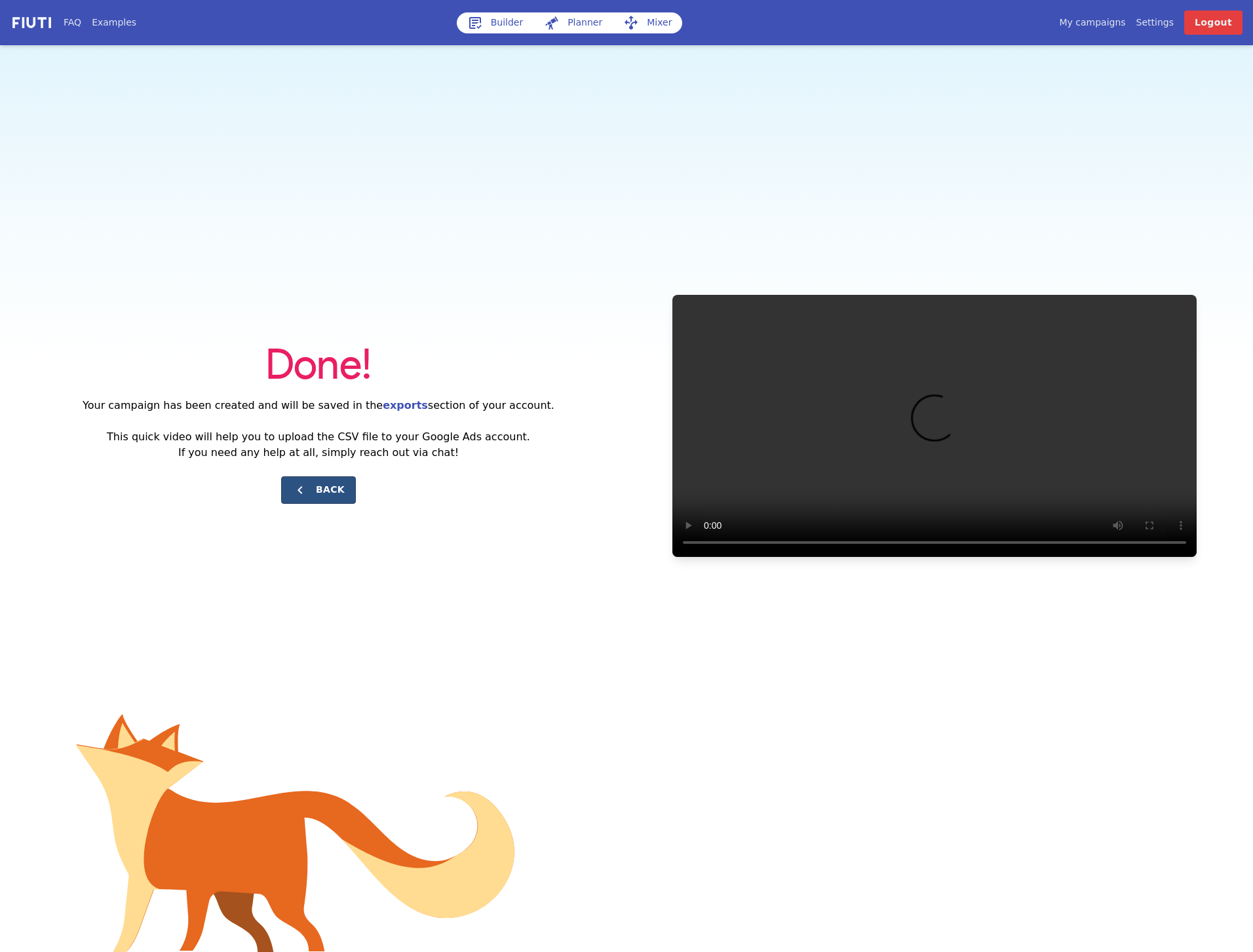
click at [329, 483] on button "Back" at bounding box center [318, 490] width 75 height 28
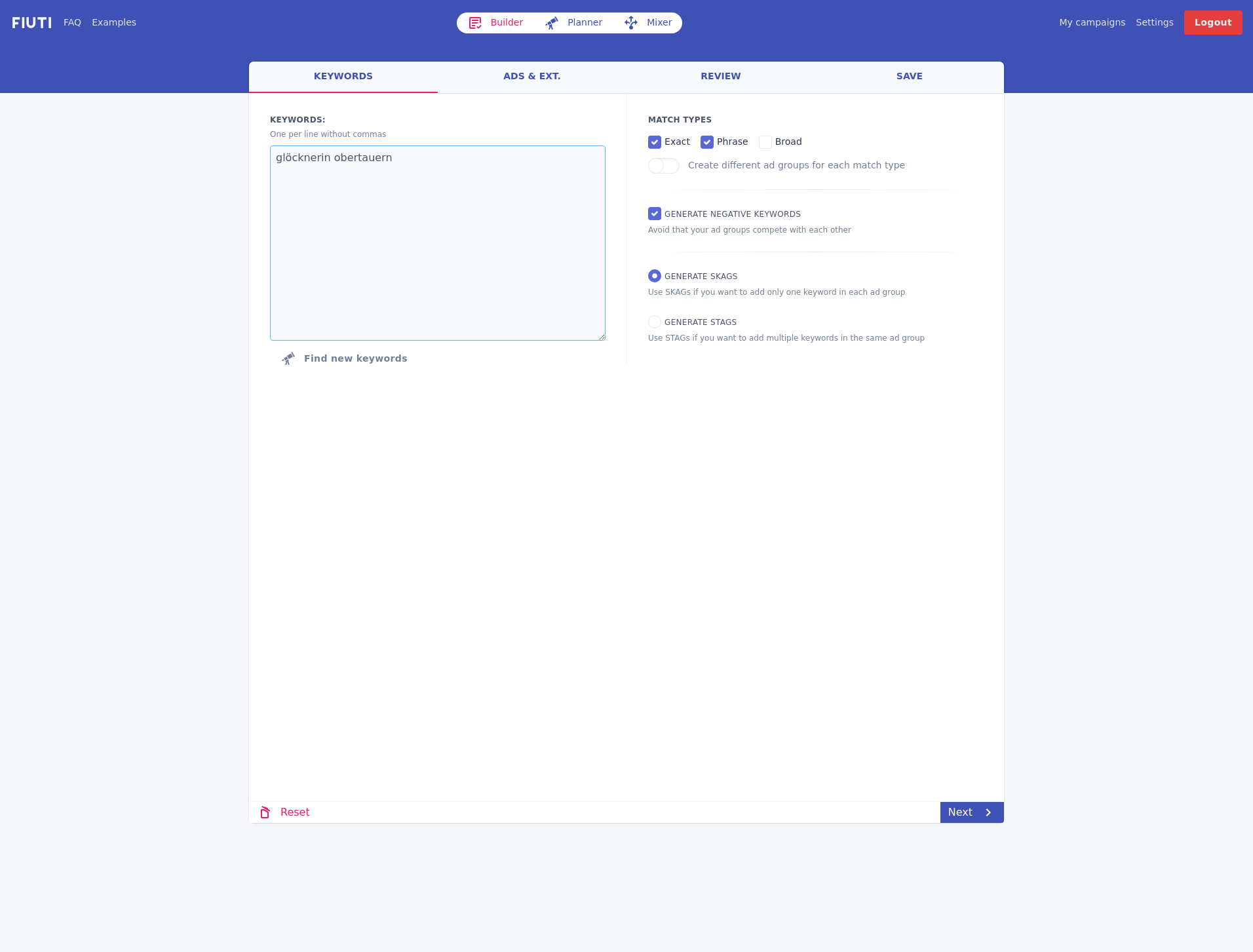
click at [402, 162] on textarea "glöcknerin obertauern" at bounding box center [438, 243] width 336 height 195
paste textarea "hotel obertauern ski holiday austria skihotel [GEOGRAPHIC_DATA] skivakantie [GE…"
type textarea "hotel obertauern ski holiday austria skihotel [GEOGRAPHIC_DATA] skivakantie [GE…"
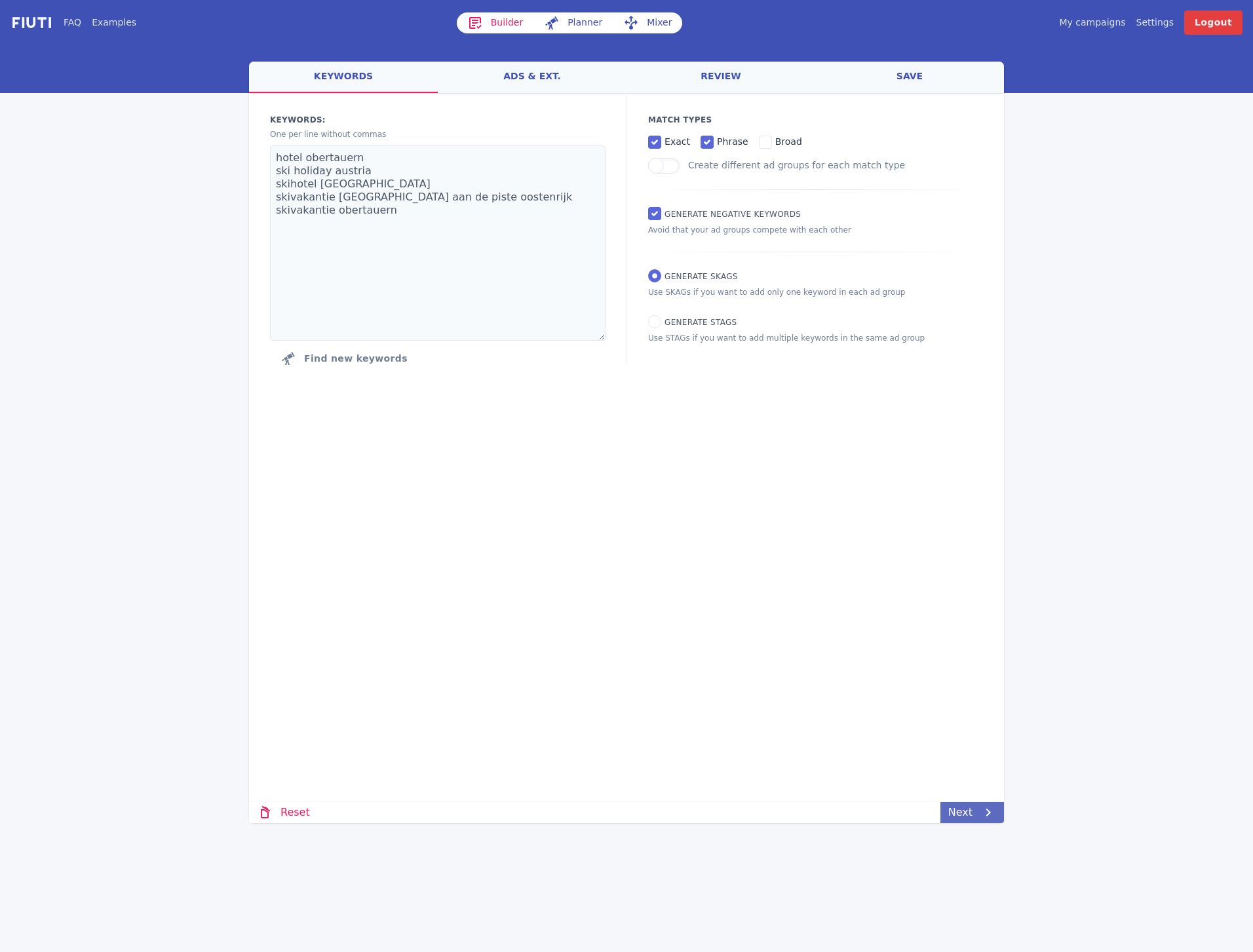
click at [964, 817] on link "Next" at bounding box center [972, 812] width 63 height 21
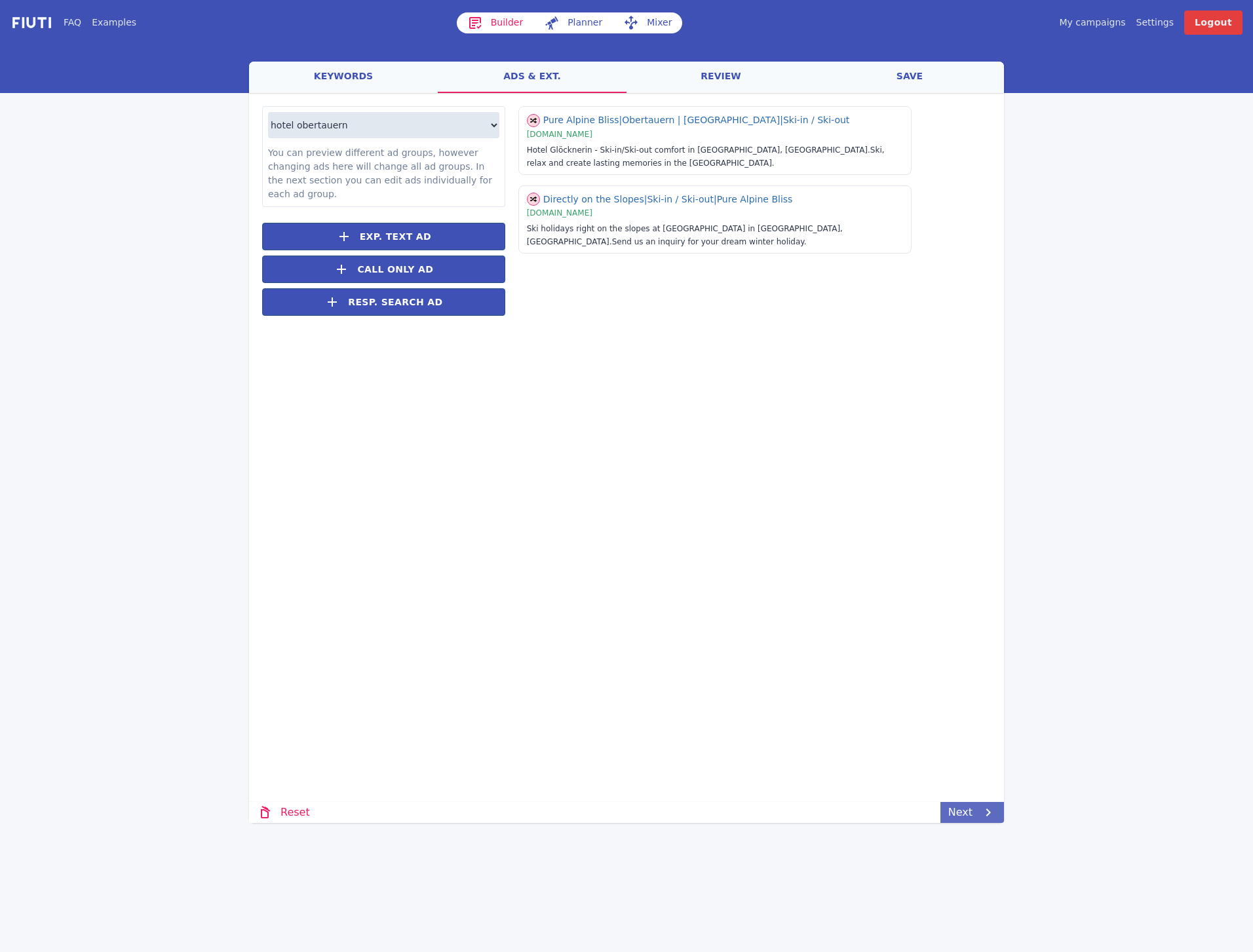
click at [972, 817] on link "Next" at bounding box center [972, 812] width 63 height 21
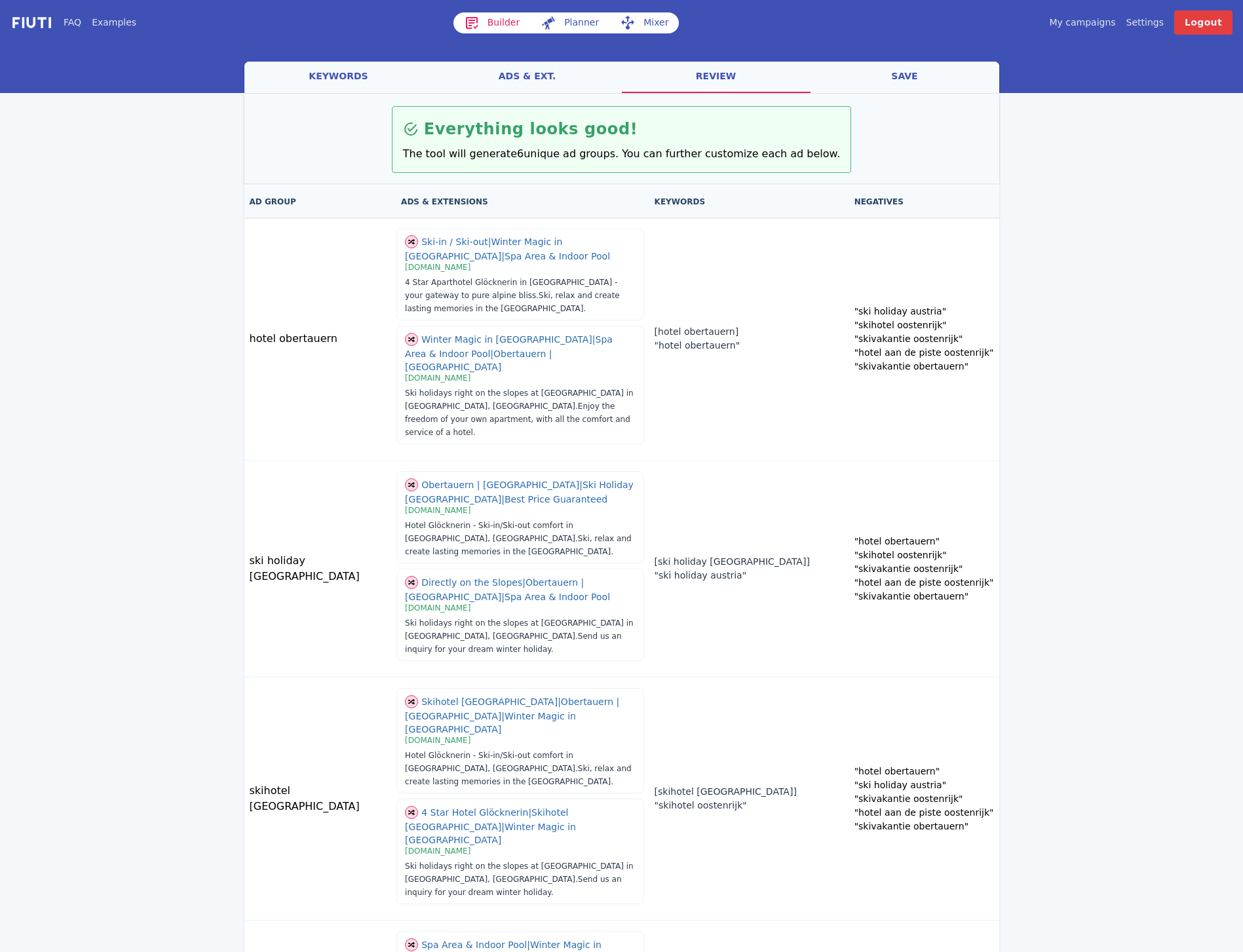
scroll to position [289, 0]
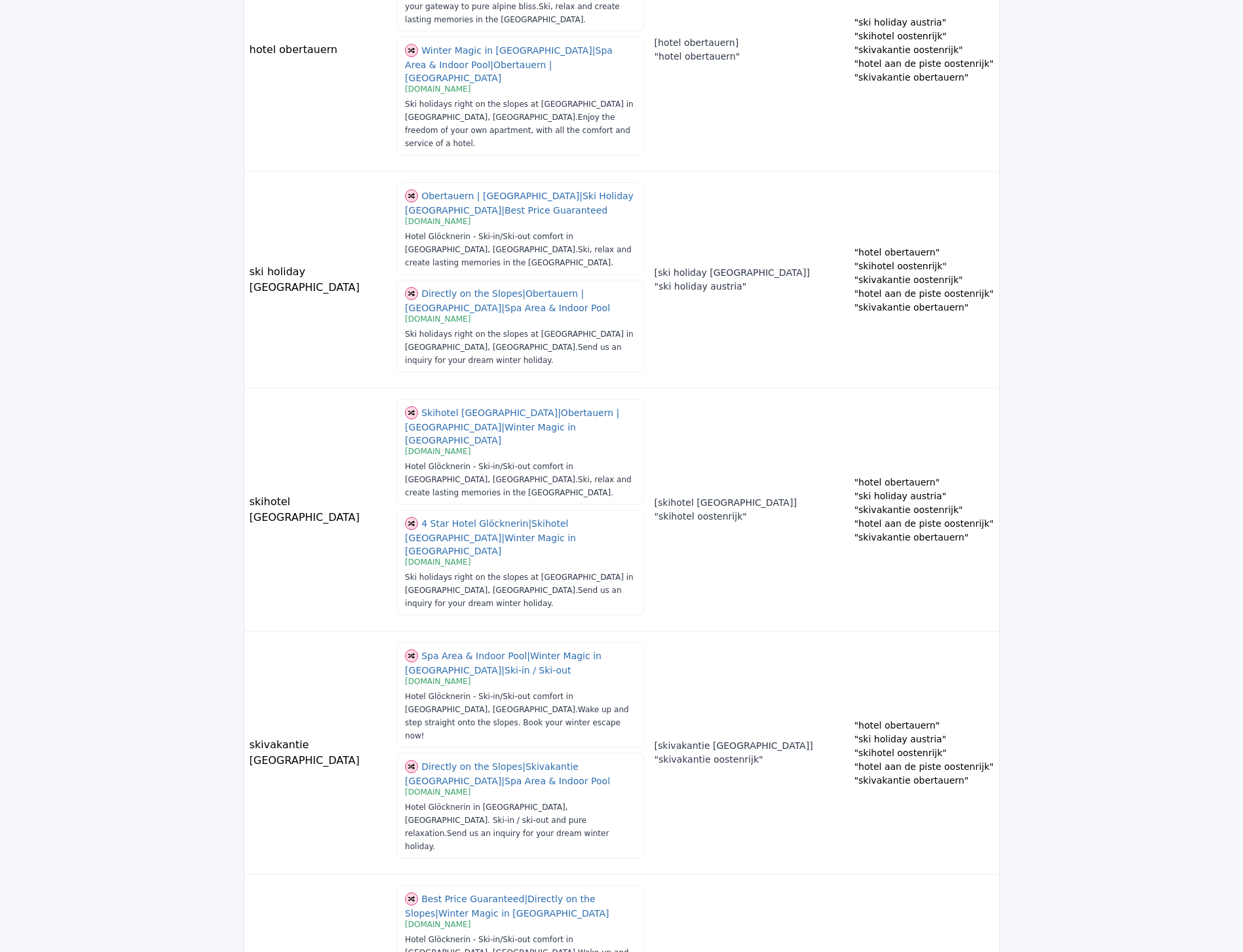
click at [964, 941] on div "FAQ Examples Builder Planner Mixer My campaigns Price Settings Login Logout wel…" at bounding box center [622, 547] width 1243 height 1673
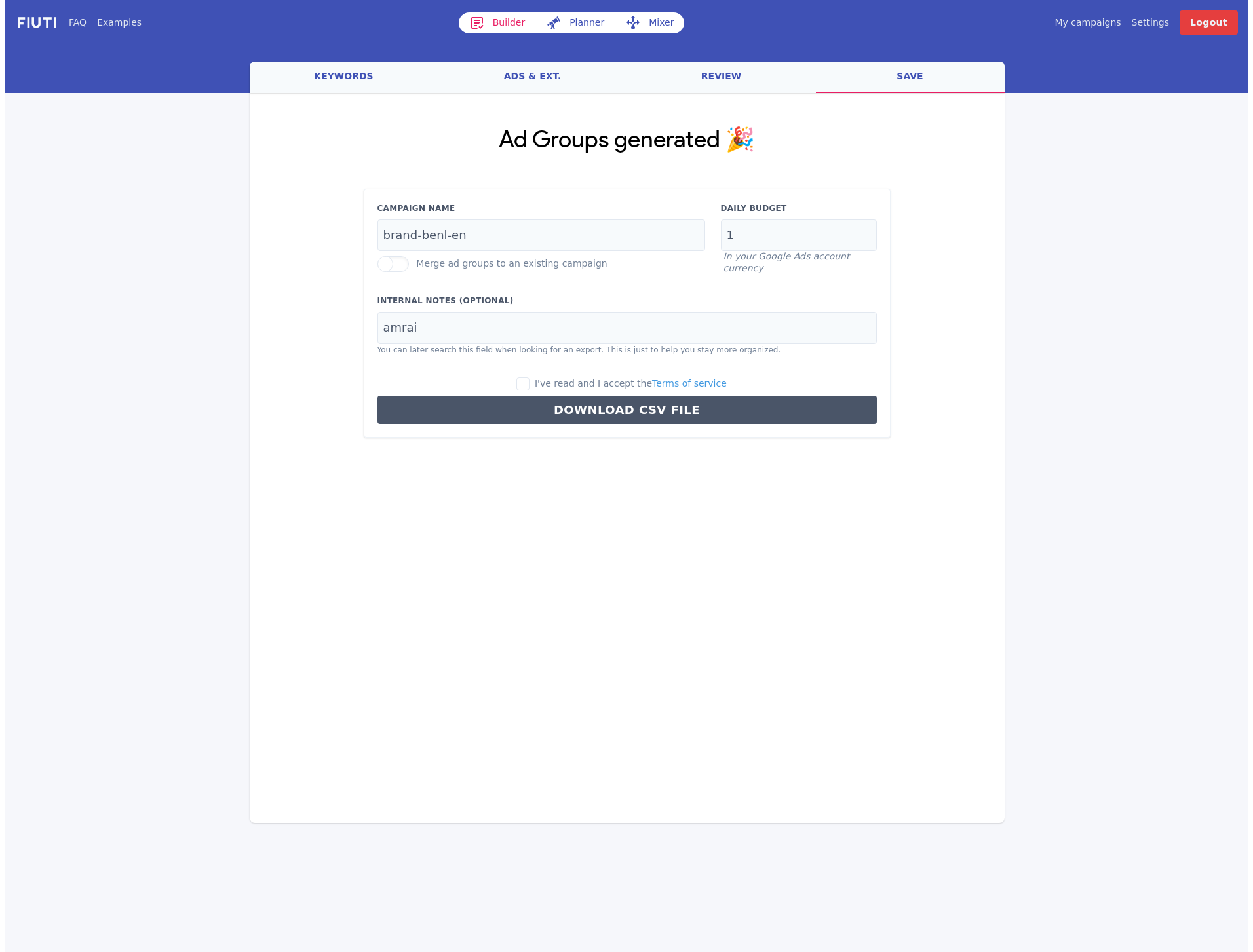
scroll to position [0, 0]
drag, startPoint x: 411, startPoint y: 234, endPoint x: 357, endPoint y: 231, distance: 54.1
click at [357, 231] on div "Ad Groups generated 🎉 Campaign Name brand-benl-en Merge ad groups to an existin…" at bounding box center [626, 282] width 755 height 378
type input "obertauern-[GEOGRAPHIC_DATA]-benl-en"
click at [449, 329] on input "amrai" at bounding box center [627, 328] width 499 height 32
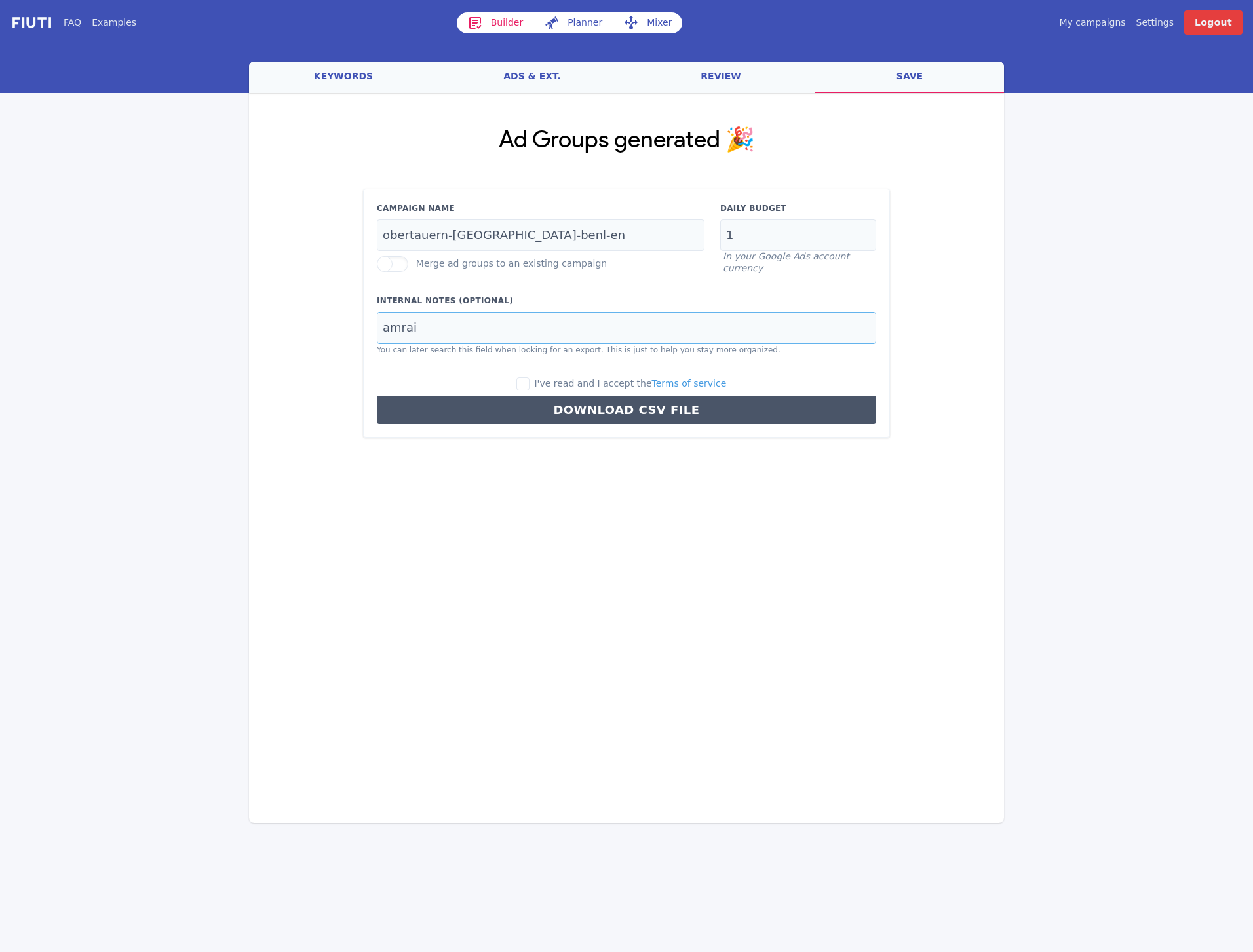
click at [449, 329] on input "amrai" at bounding box center [627, 328] width 499 height 32
type input "gloecknerin"
click at [527, 381] on input "I've read and I accept the Terms of service" at bounding box center [523, 384] width 13 height 13
checkbox input "true"
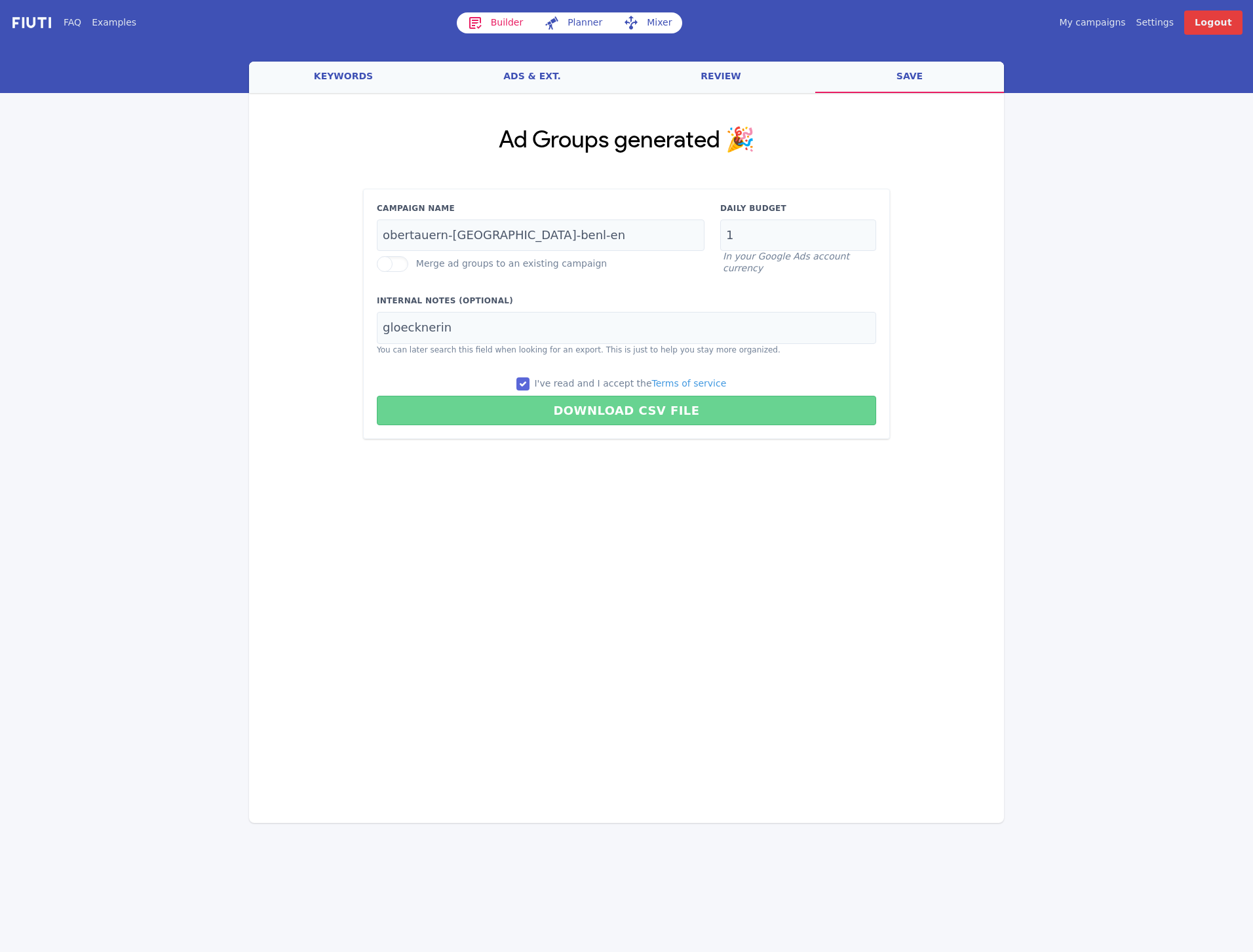
click at [555, 419] on button "Download CSV File" at bounding box center [627, 410] width 499 height 30
